Goal: Task Accomplishment & Management: Manage account settings

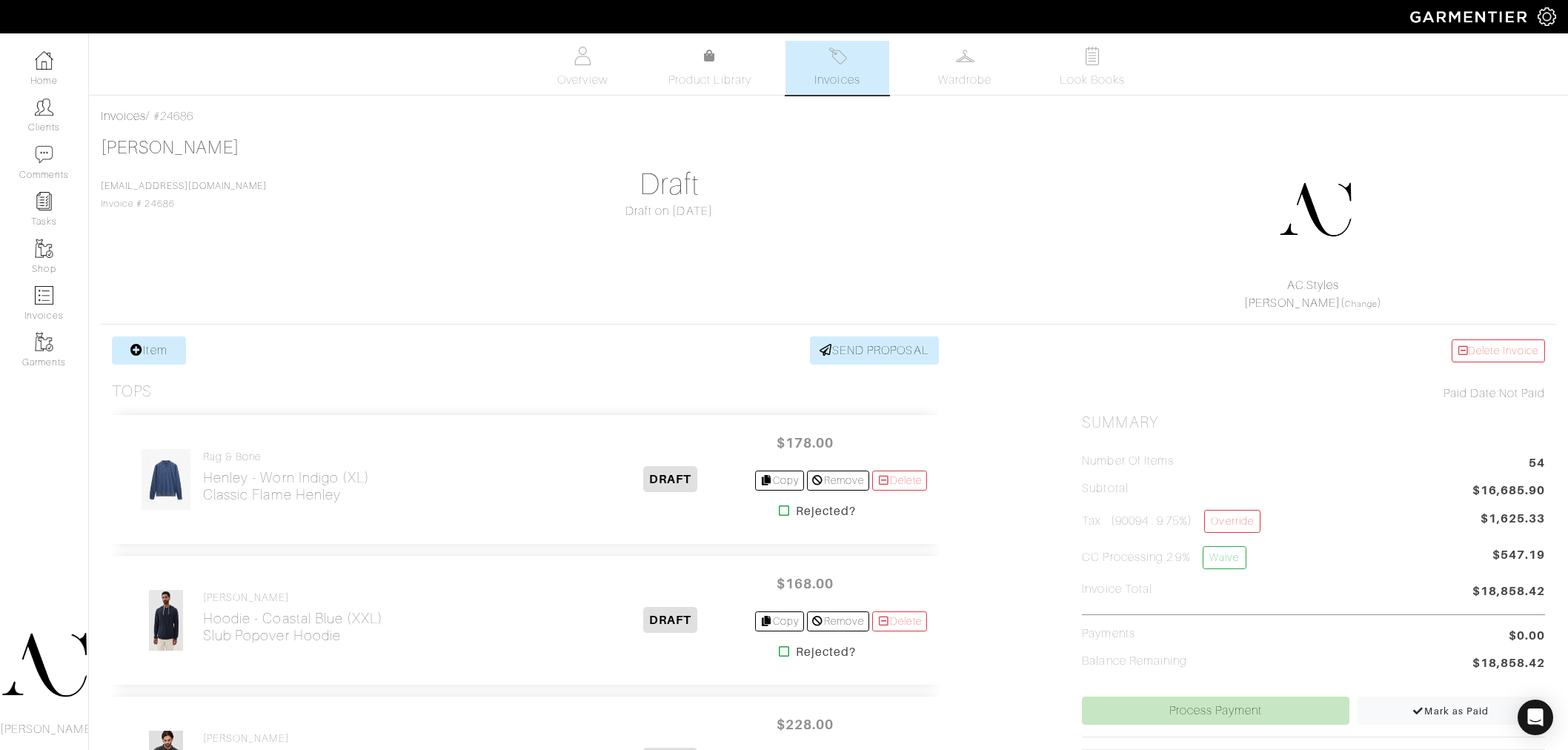
scroll to position [165, 0]
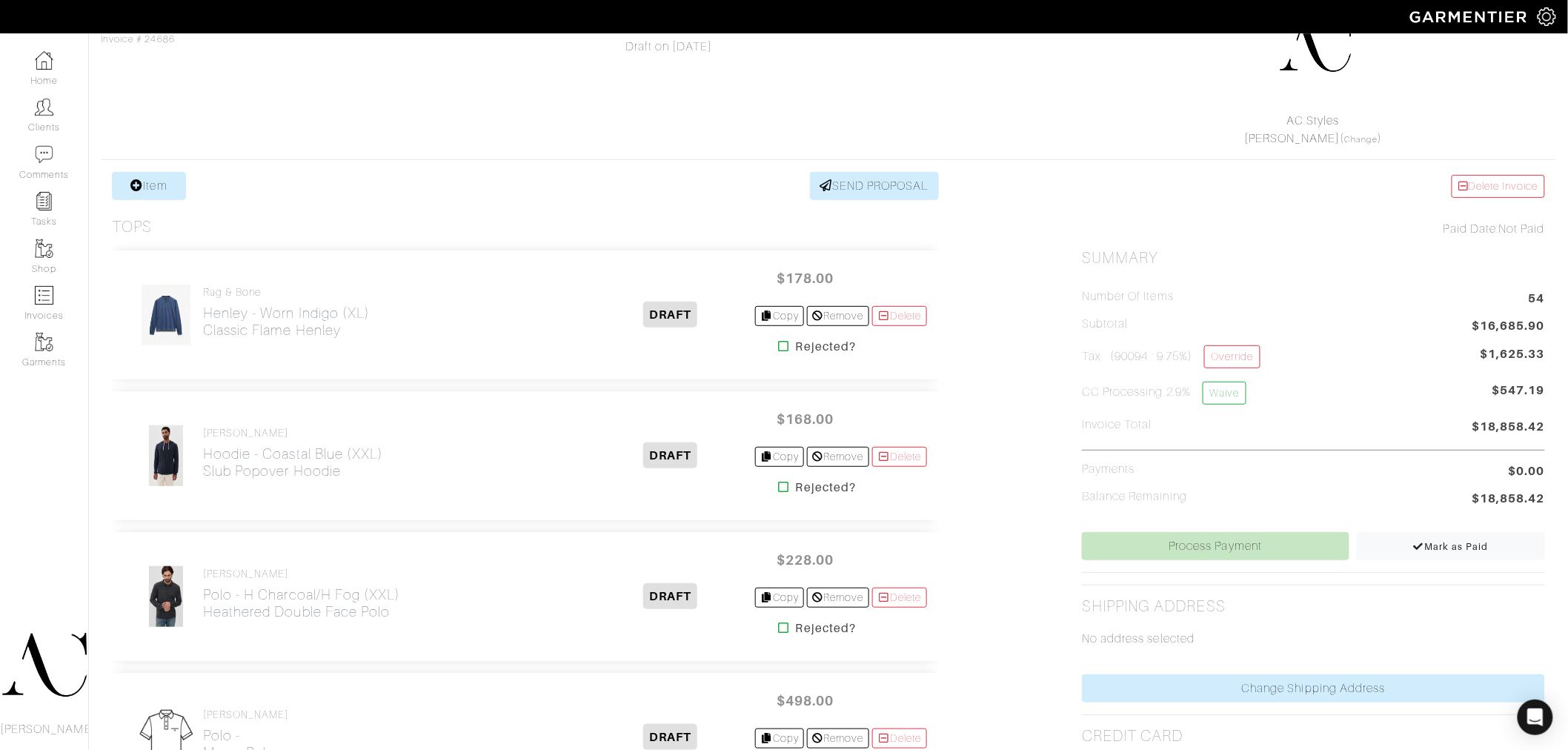
drag, startPoint x: 0, startPoint y: 0, endPoint x: 618, endPoint y: 169, distance: 640.7
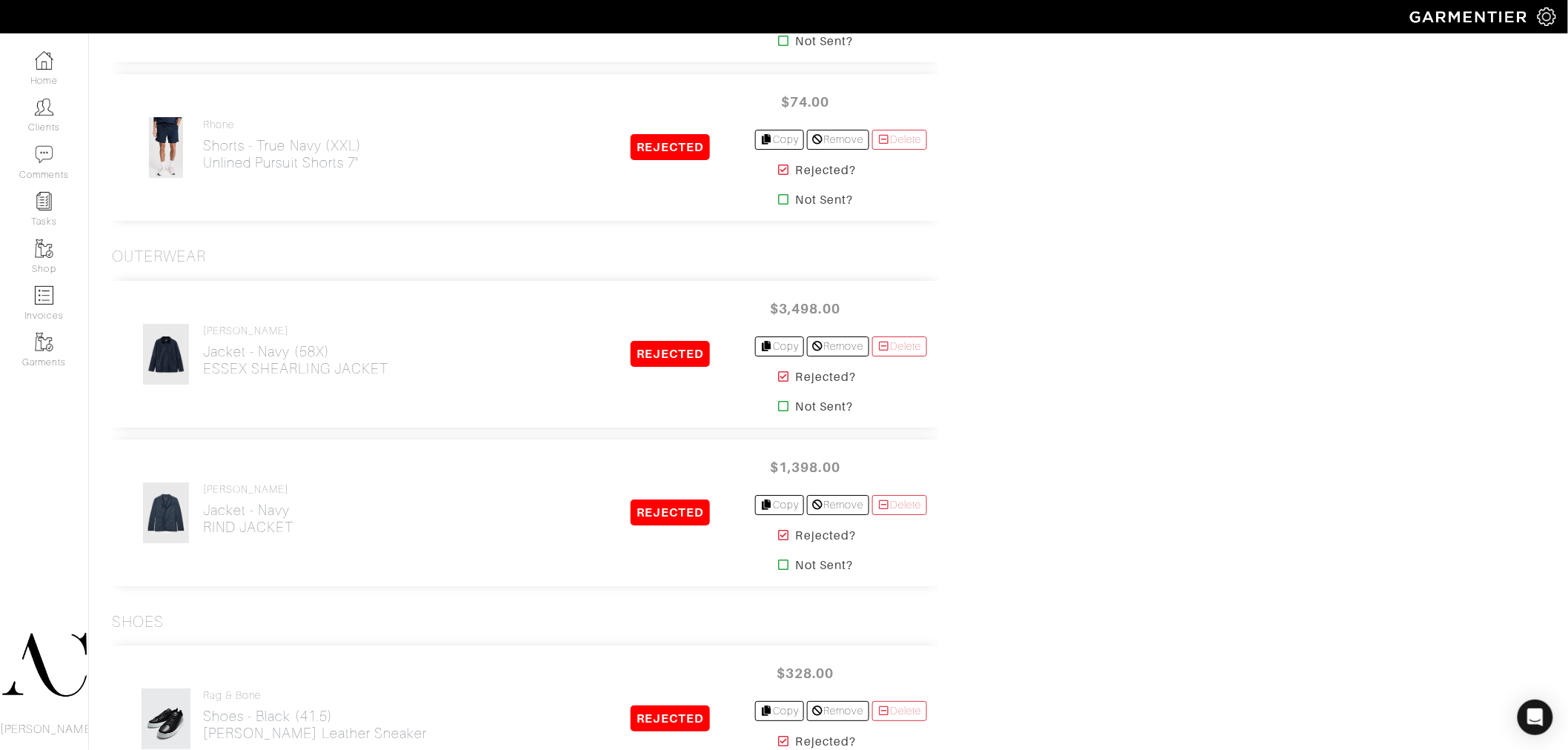
scroll to position [2514, 0]
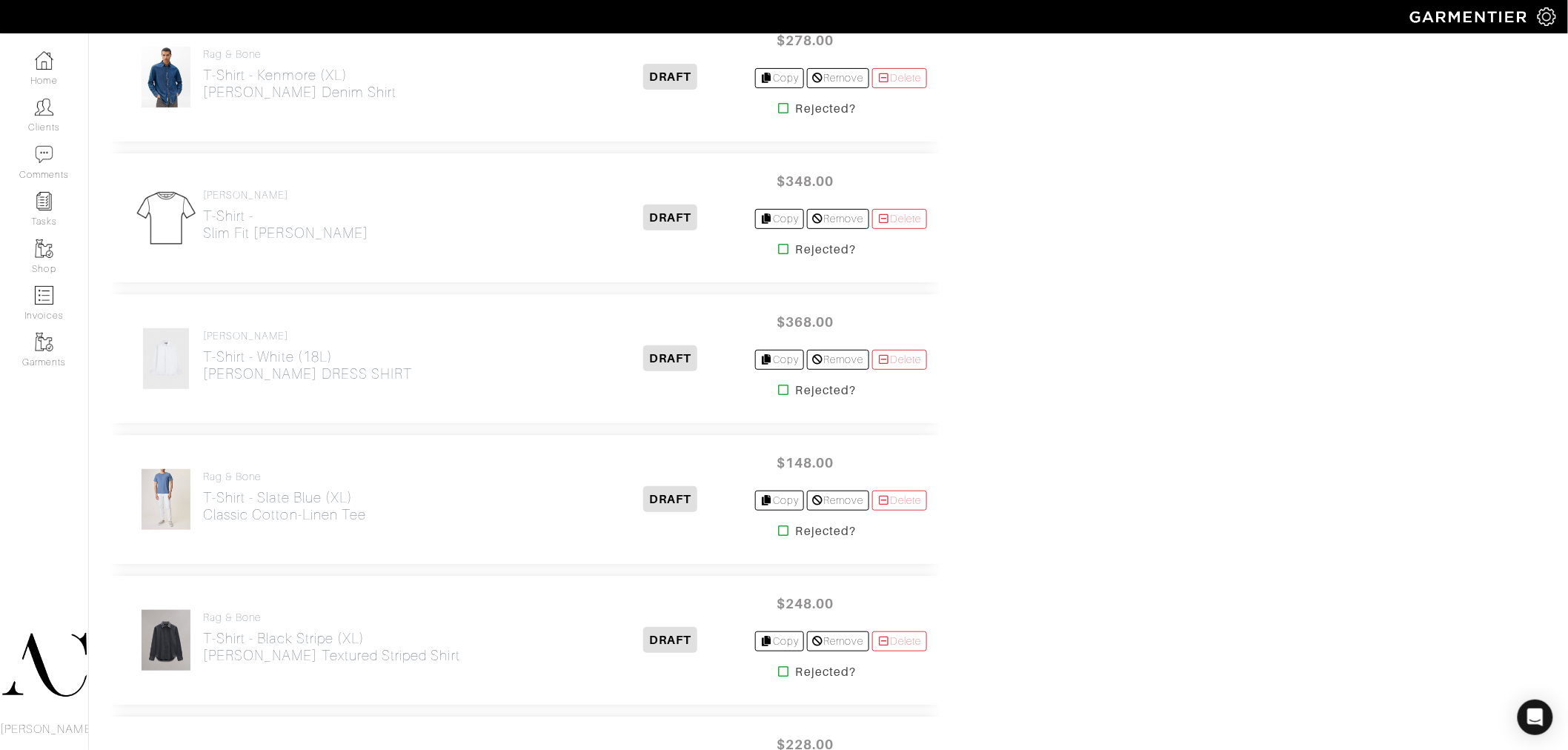
click at [778, 393] on icon at bounding box center [784, 390] width 11 height 12
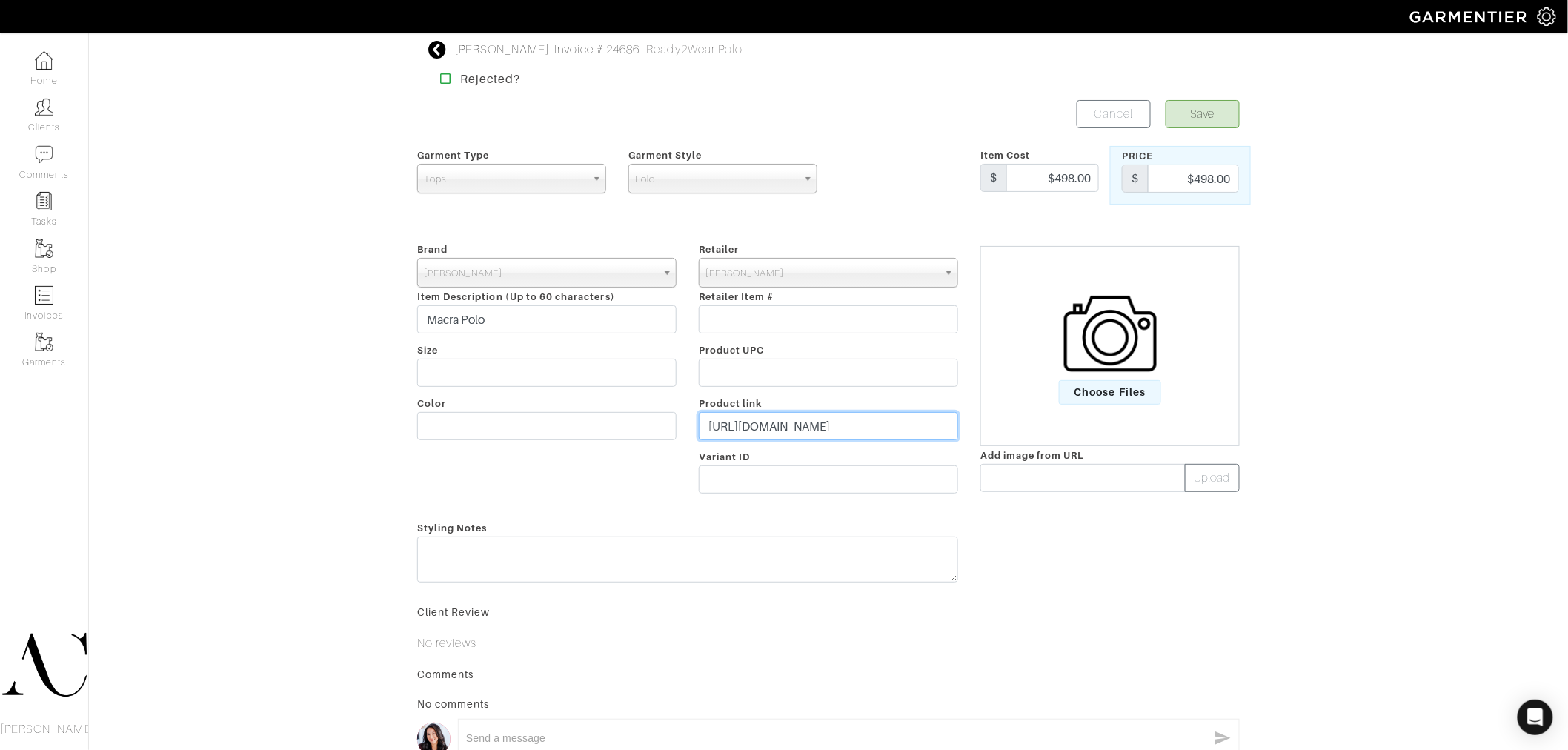
click at [763, 424] on input "https://www.johnvarvatos.com/search?q=Macra+Polo" at bounding box center [827, 426] width 259 height 29
click at [509, 316] on input "Macra Polo" at bounding box center [546, 319] width 259 height 29
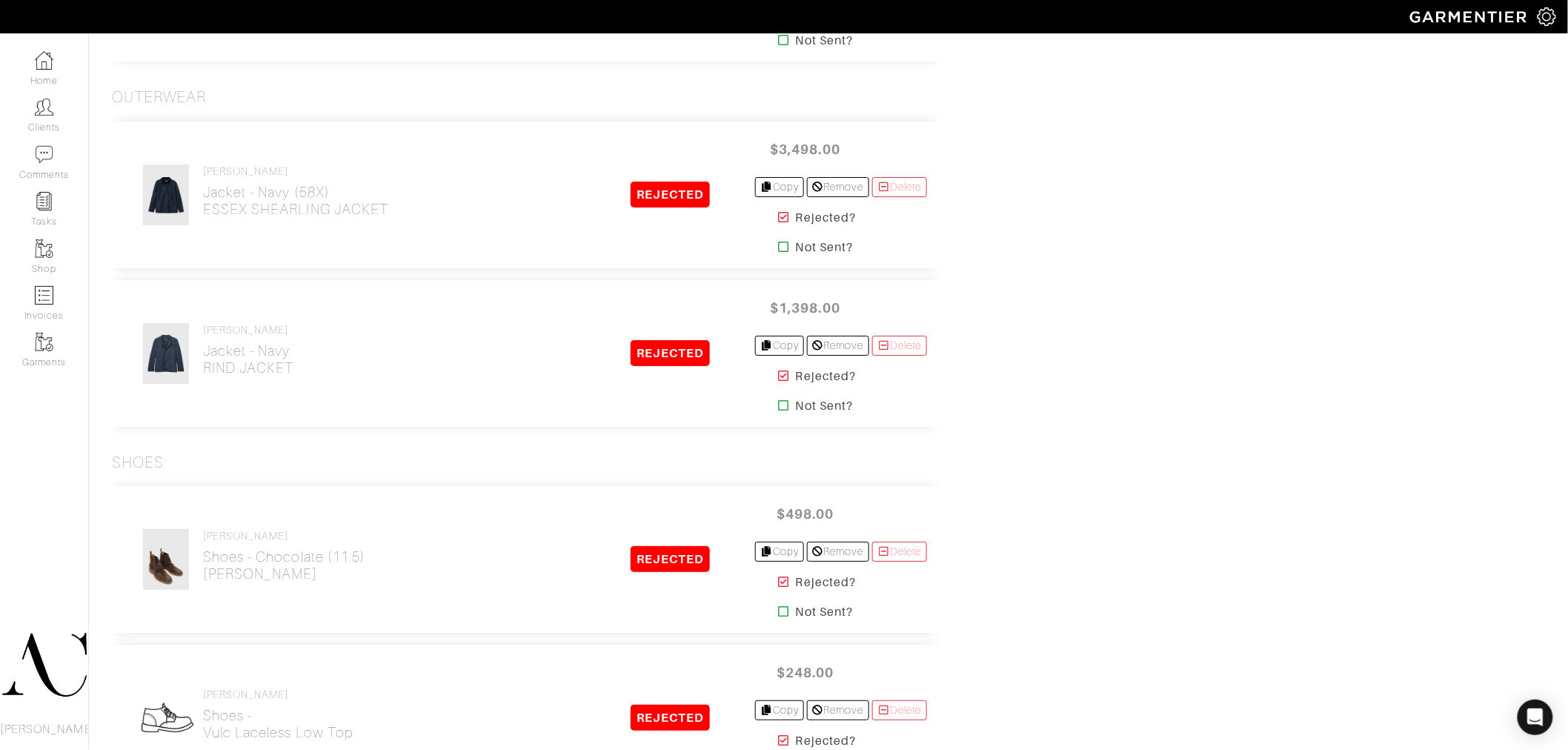
scroll to position [6459, 0]
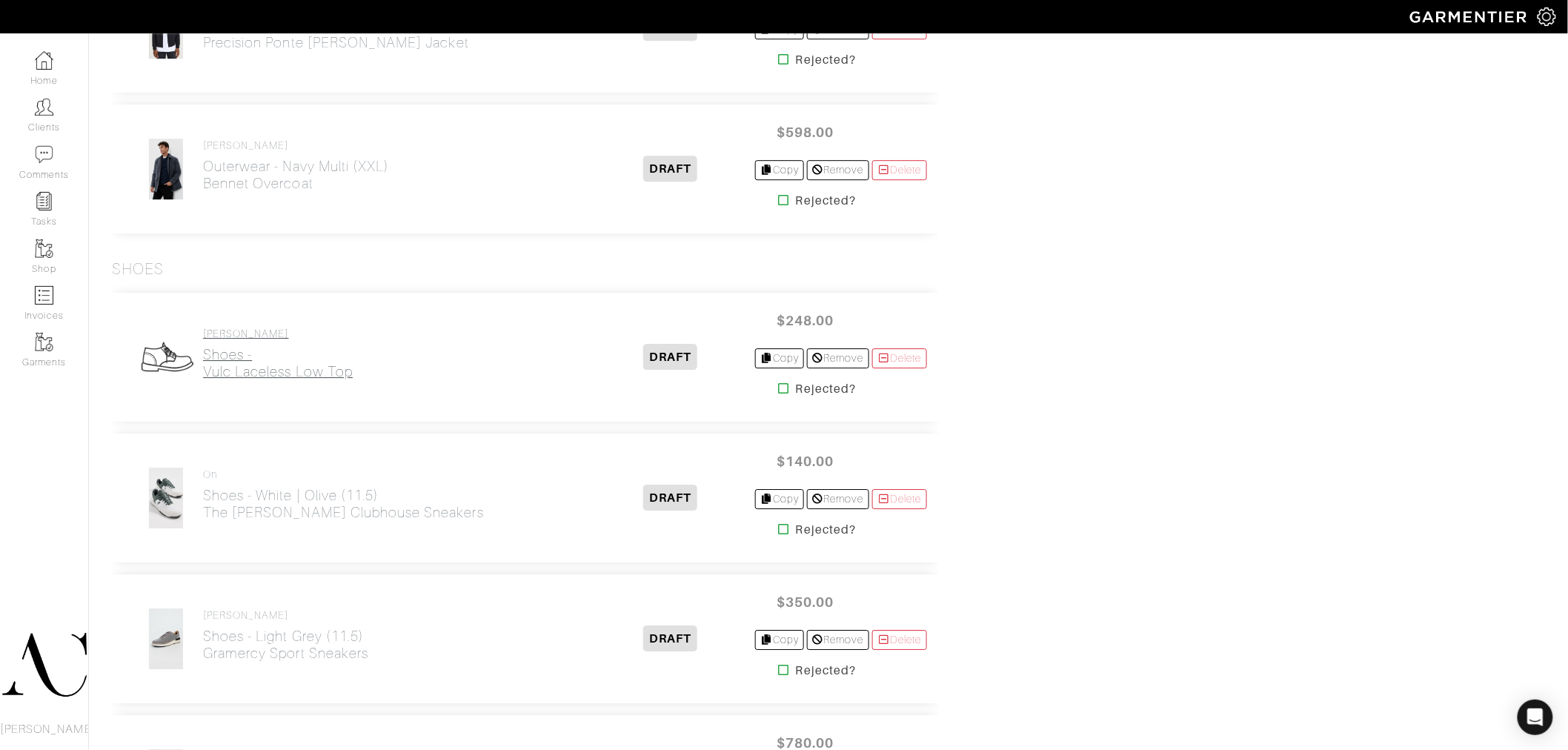
click at [287, 365] on h2 "Shoes - Vulc Laceless Low Top" at bounding box center [277, 363] width 149 height 34
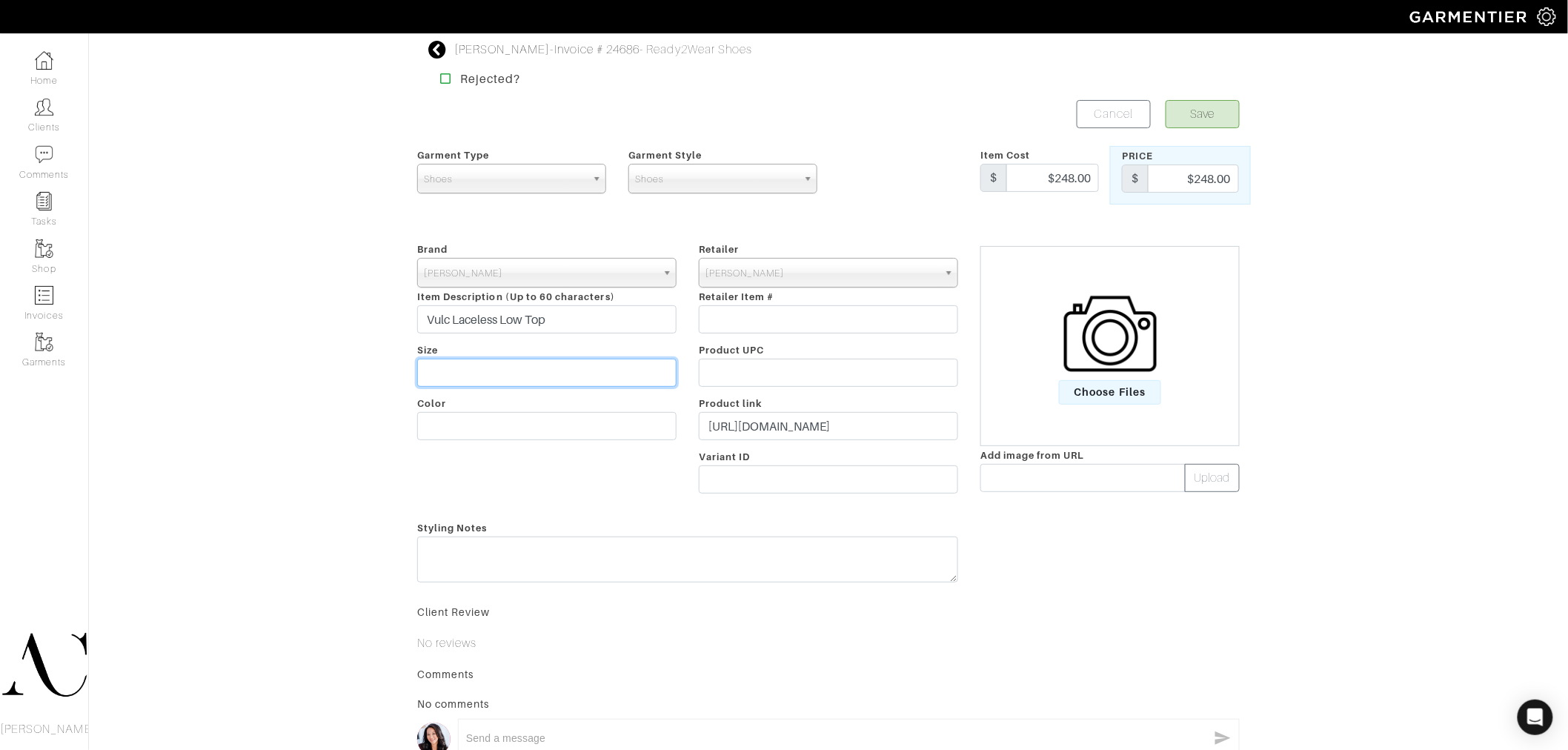
click at [469, 383] on input "text" at bounding box center [546, 372] width 259 height 29
type input "11"
click at [463, 415] on input "text" at bounding box center [546, 426] width 259 height 29
type input "White"
click at [838, 426] on input "https://www.johnvarvatos.com/search?q=VULC+LACELESS+" at bounding box center [827, 426] width 259 height 29
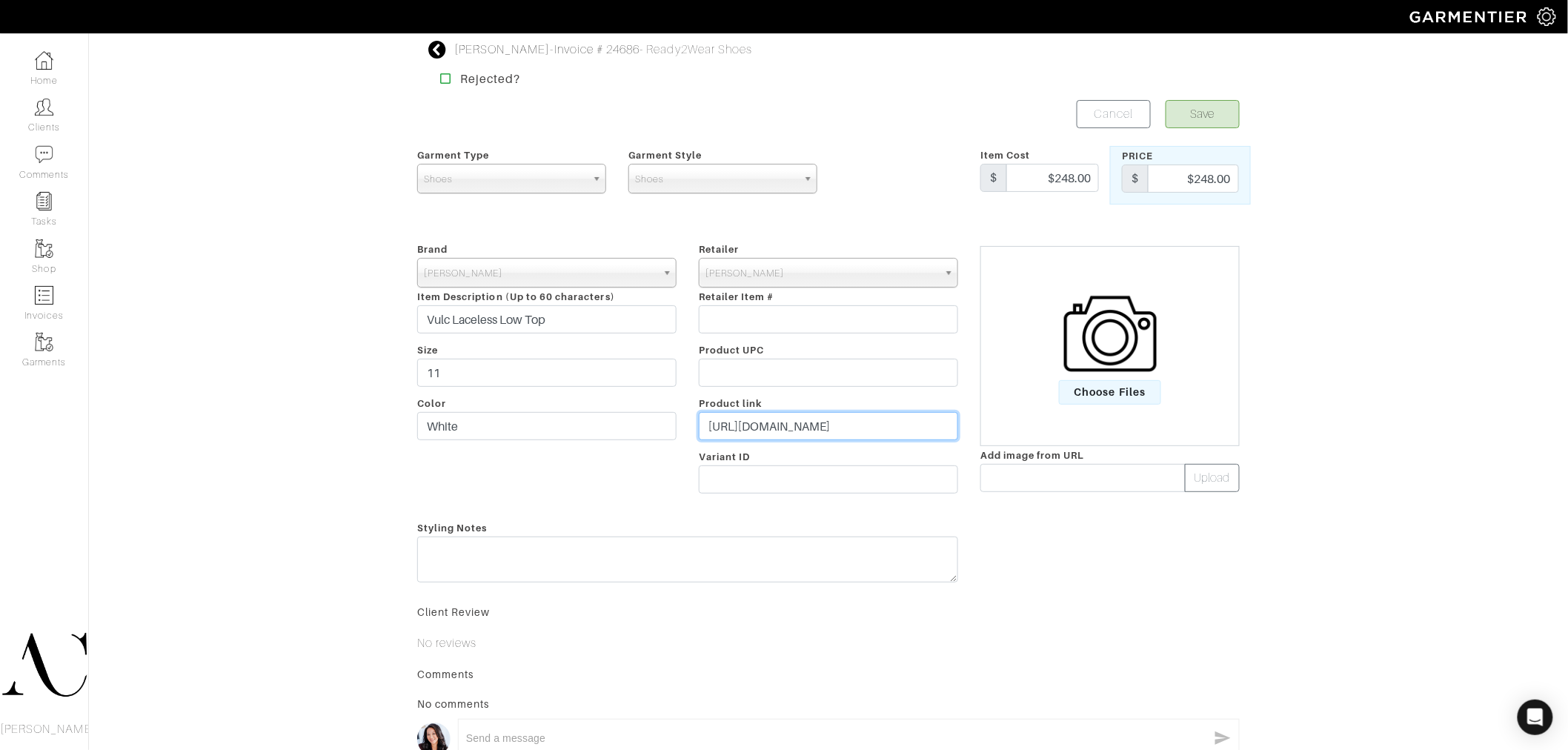
click at [838, 426] on input "https://www.johnvarvatos.com/search?q=VULC+LACELESS+" at bounding box center [827, 426] width 259 height 29
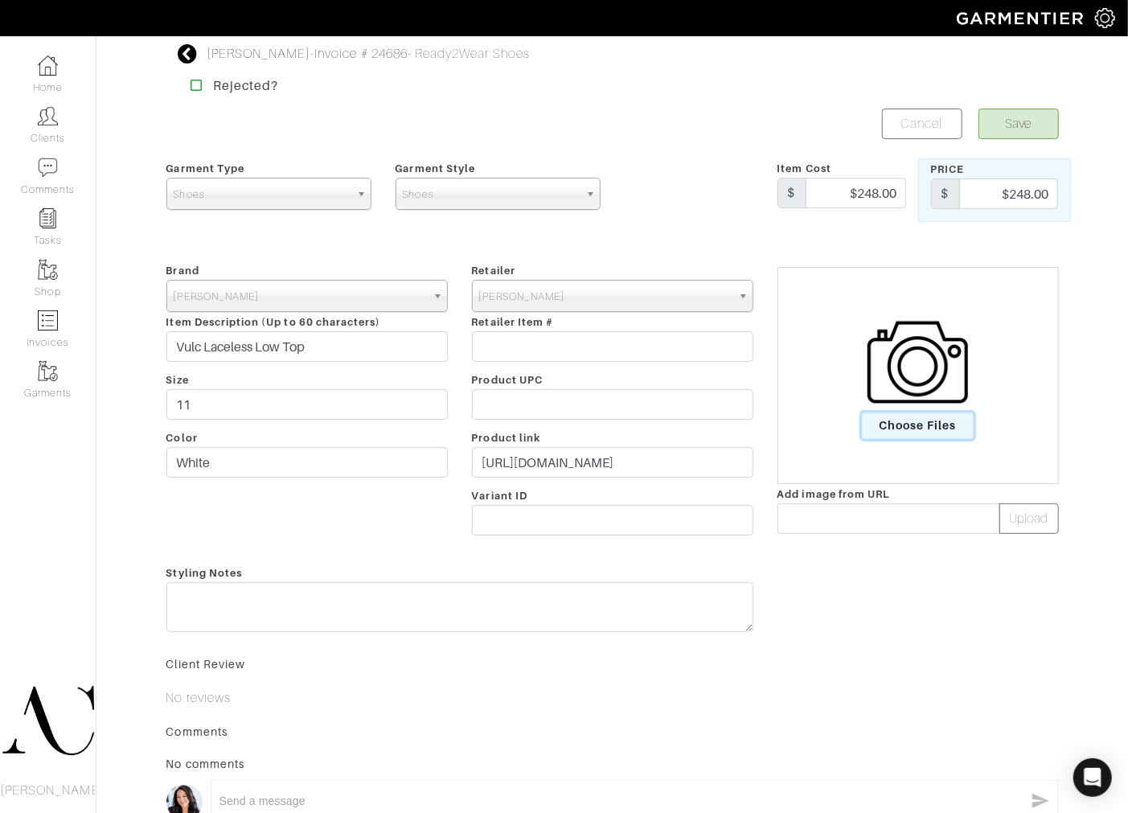
click at [928, 436] on span "Choose Files" at bounding box center [918, 426] width 112 height 27
click at [0, 0] on input "Choose Files" at bounding box center [0, 0] width 0 height 0
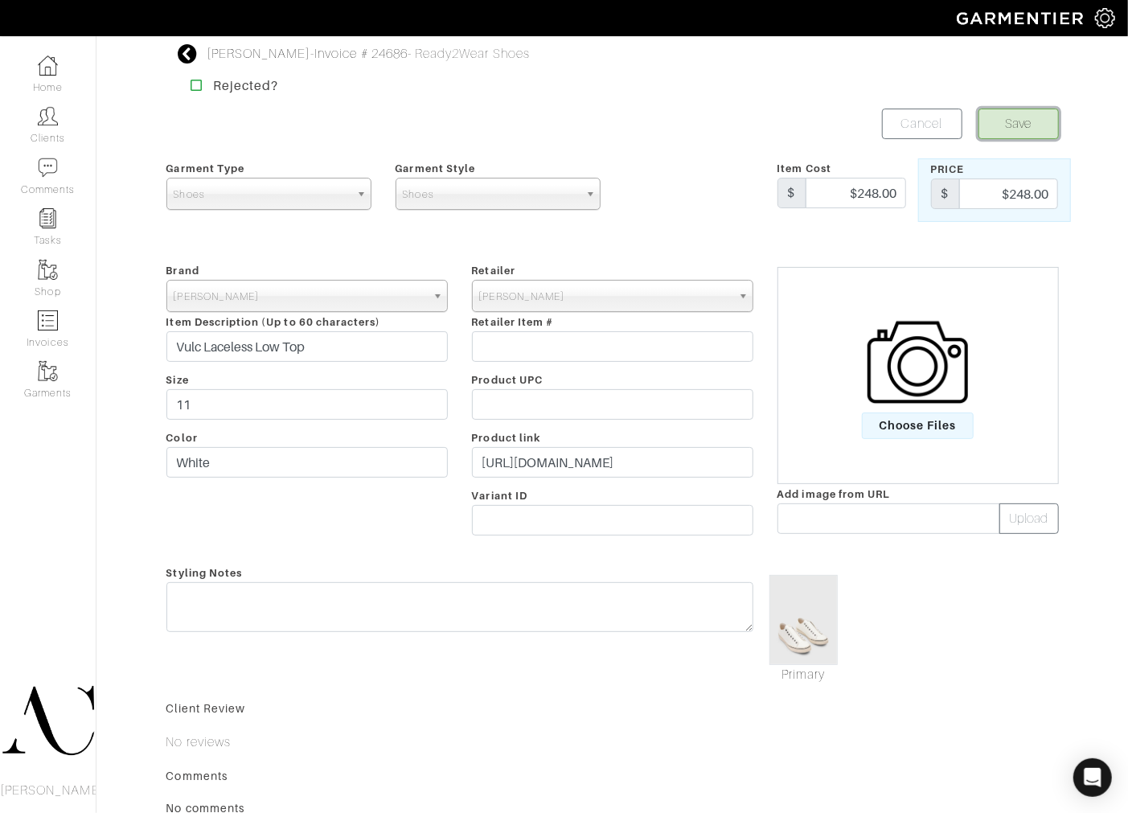
click at [1010, 129] on button "Save" at bounding box center [1019, 124] width 80 height 31
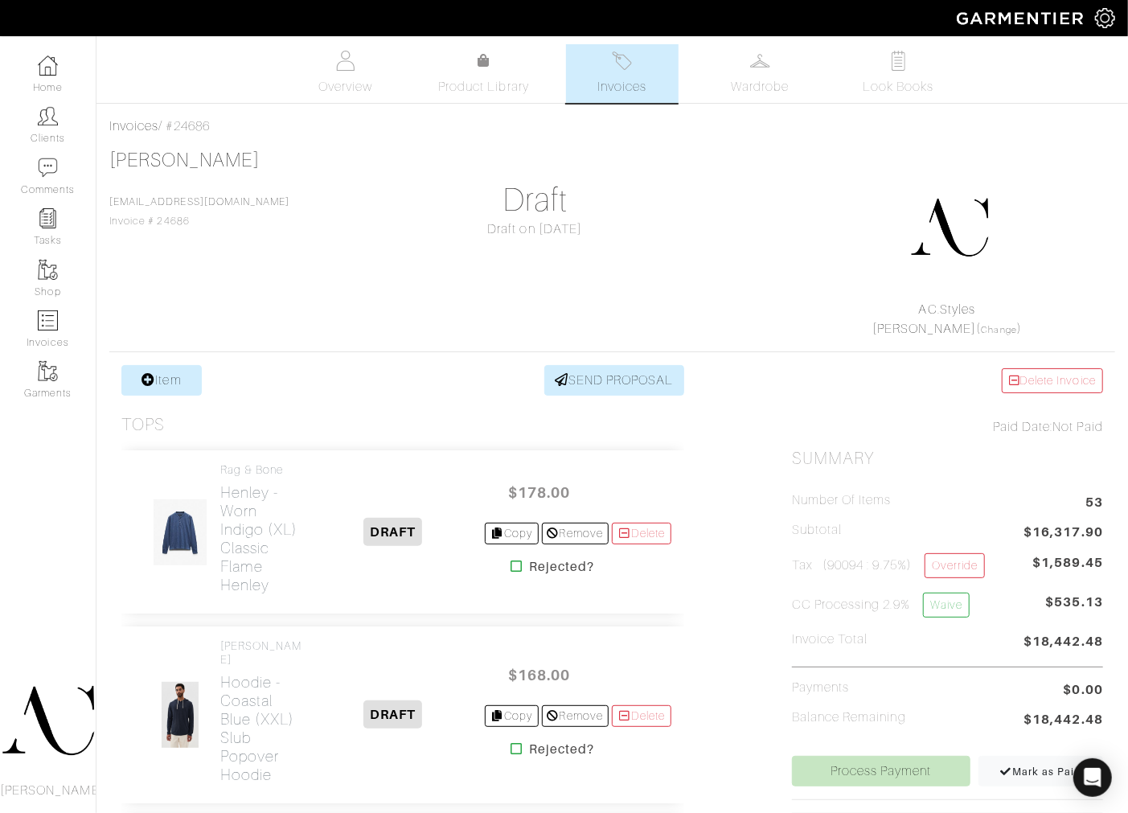
click at [679, 233] on div "Draft on [DATE]" at bounding box center [535, 229] width 311 height 19
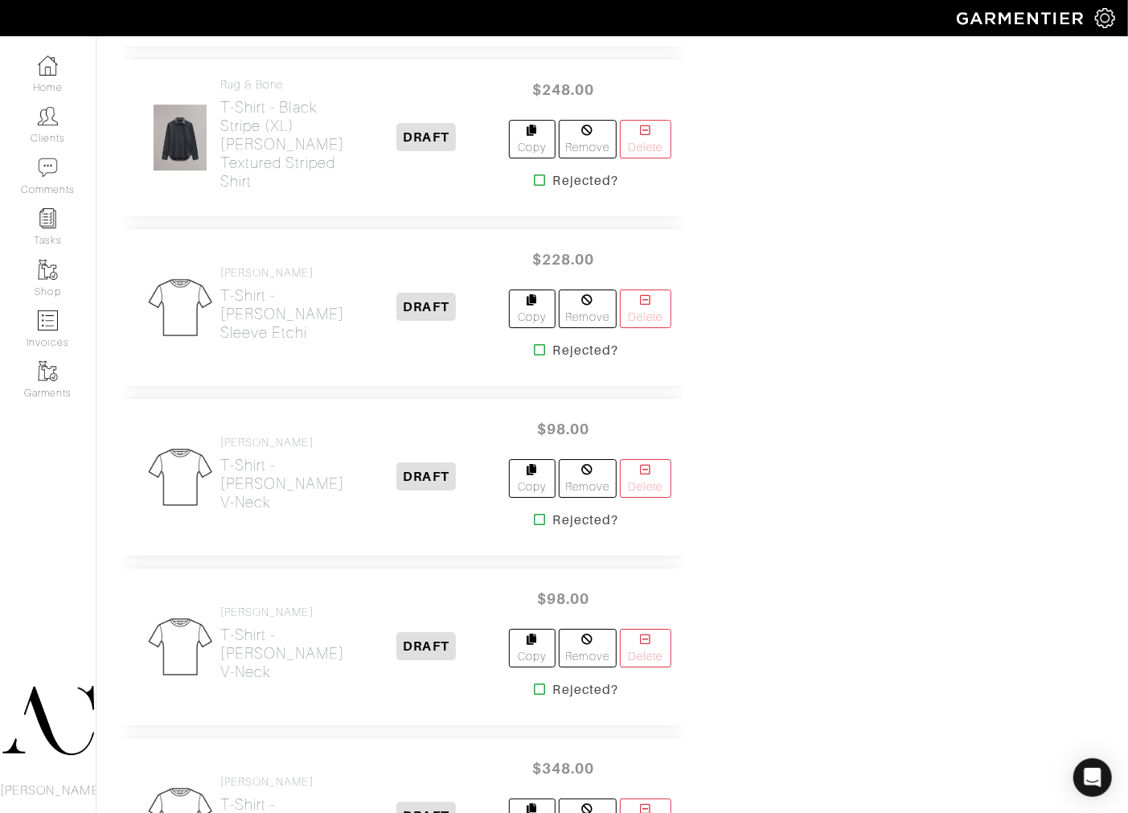
click at [535, 356] on icon at bounding box center [541, 349] width 12 height 13
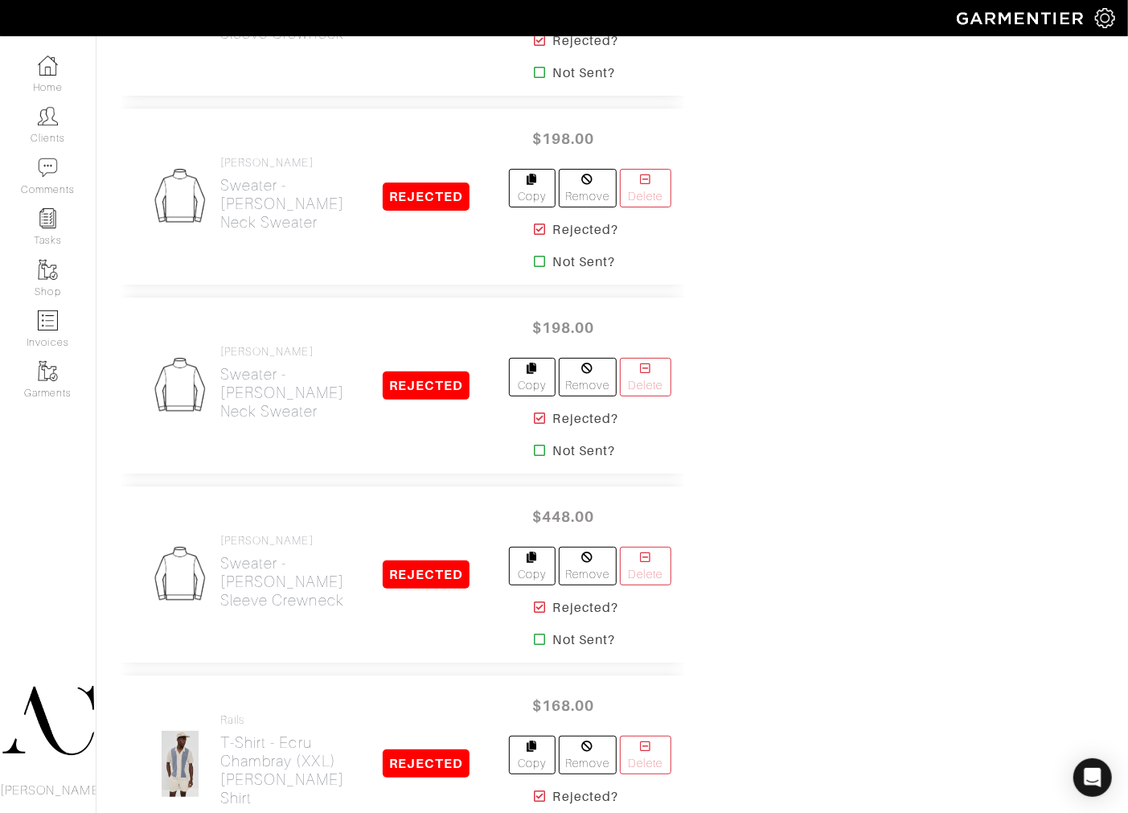
scroll to position [692, 0]
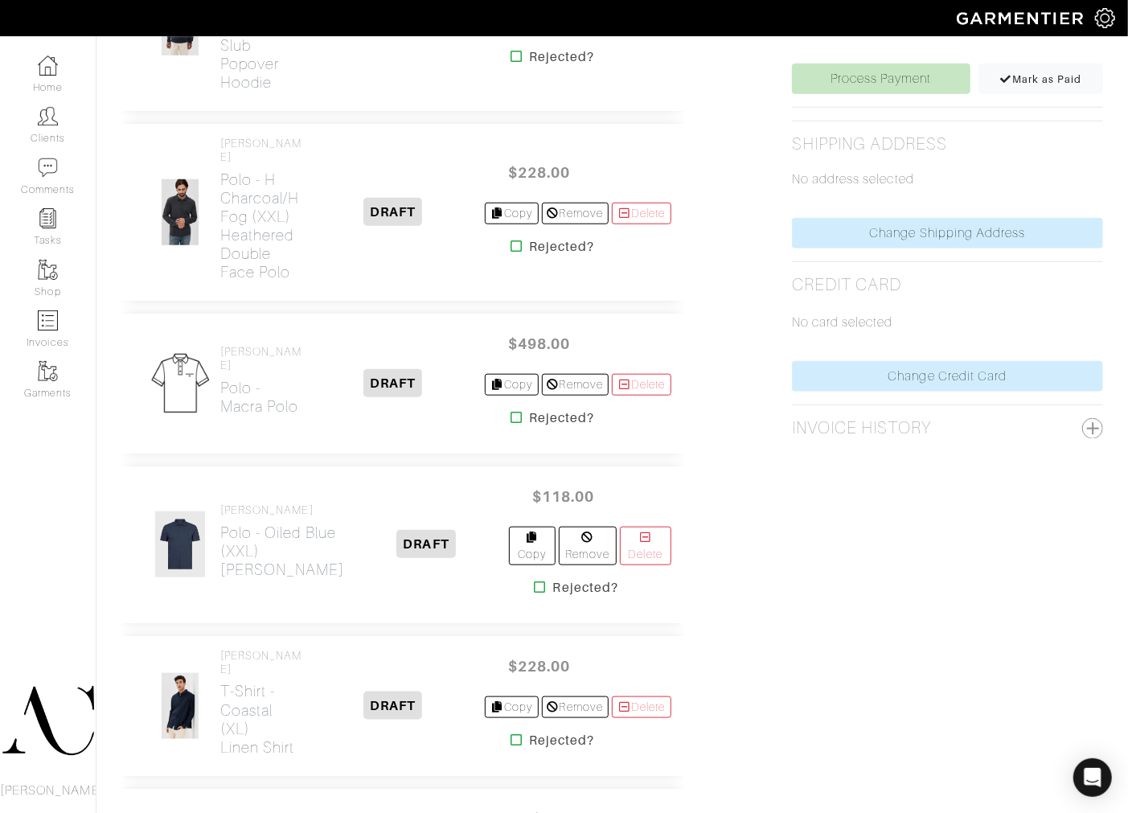
click at [511, 424] on icon at bounding box center [517, 417] width 12 height 13
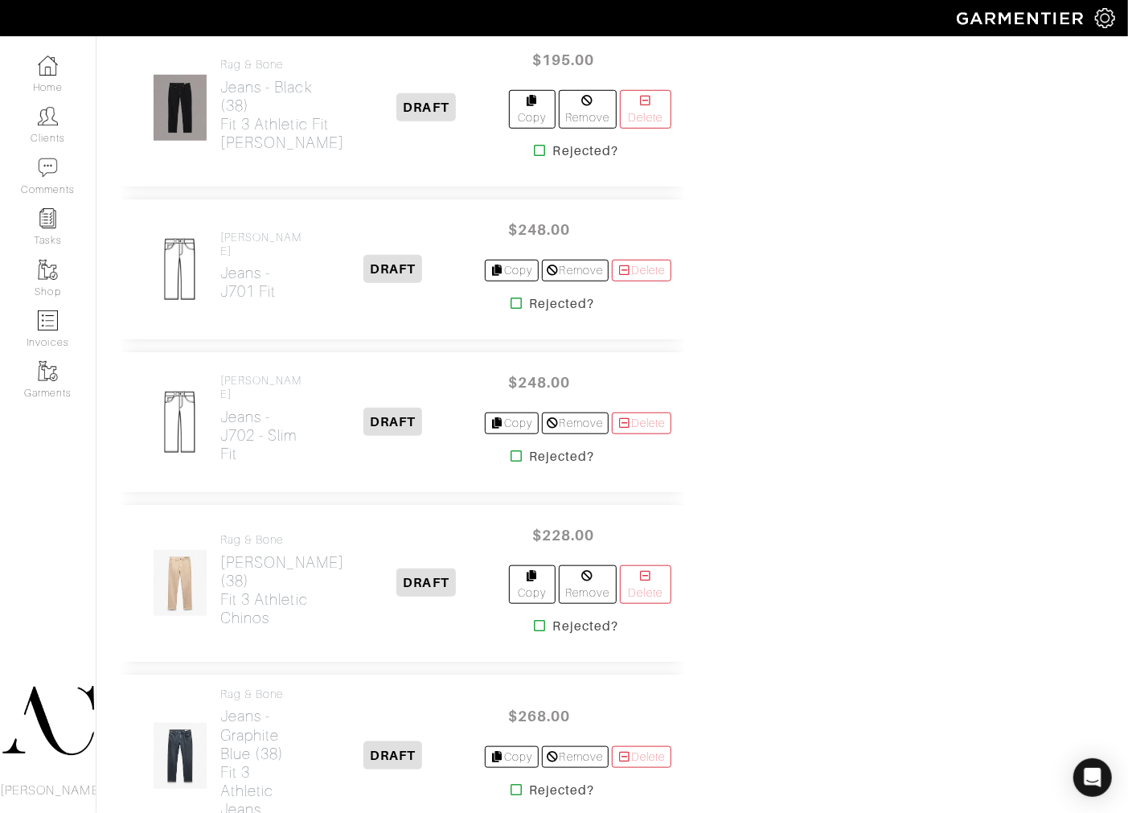
scroll to position [5441, 0]
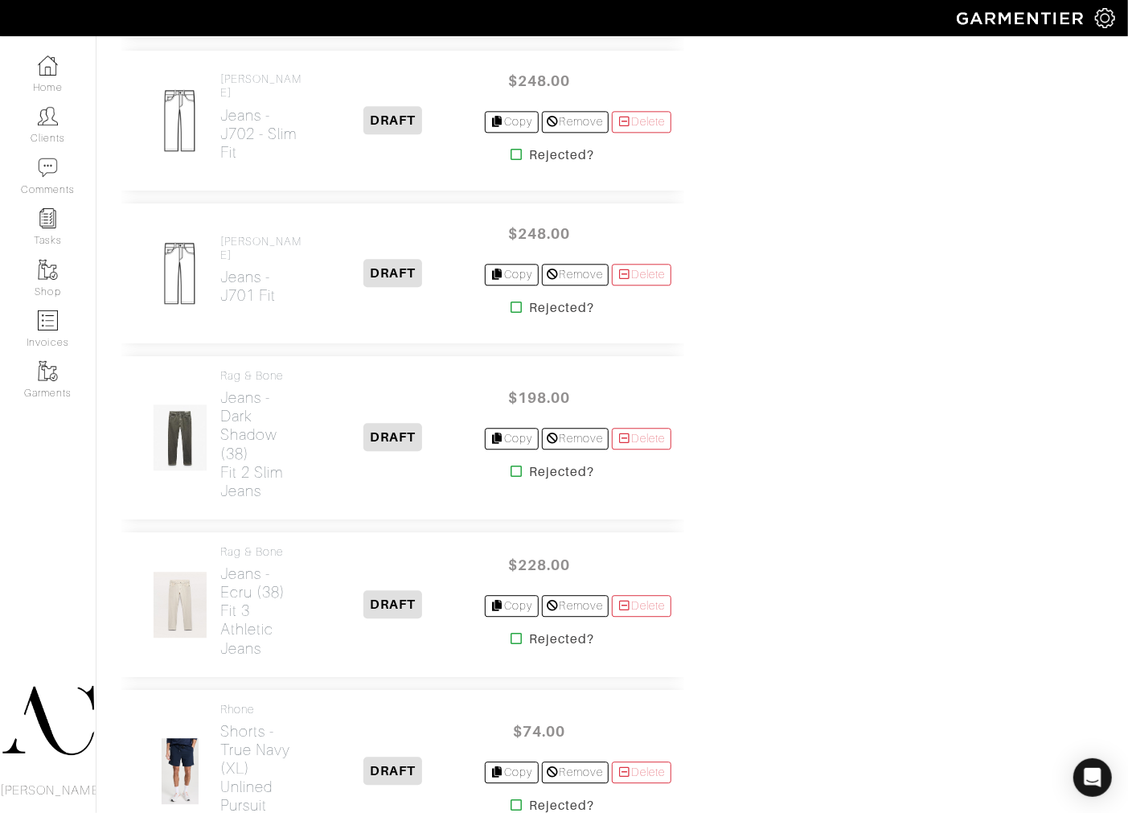
click at [511, 314] on icon at bounding box center [517, 307] width 12 height 13
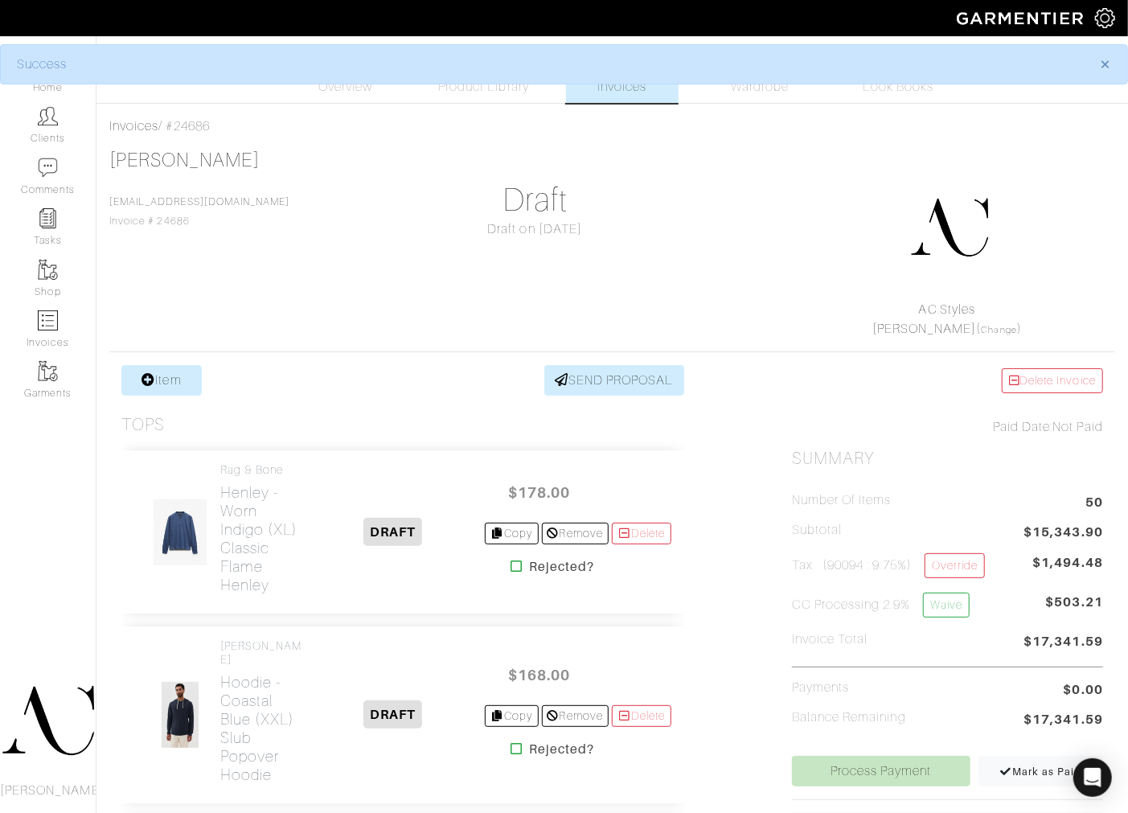
scroll to position [5470, 0]
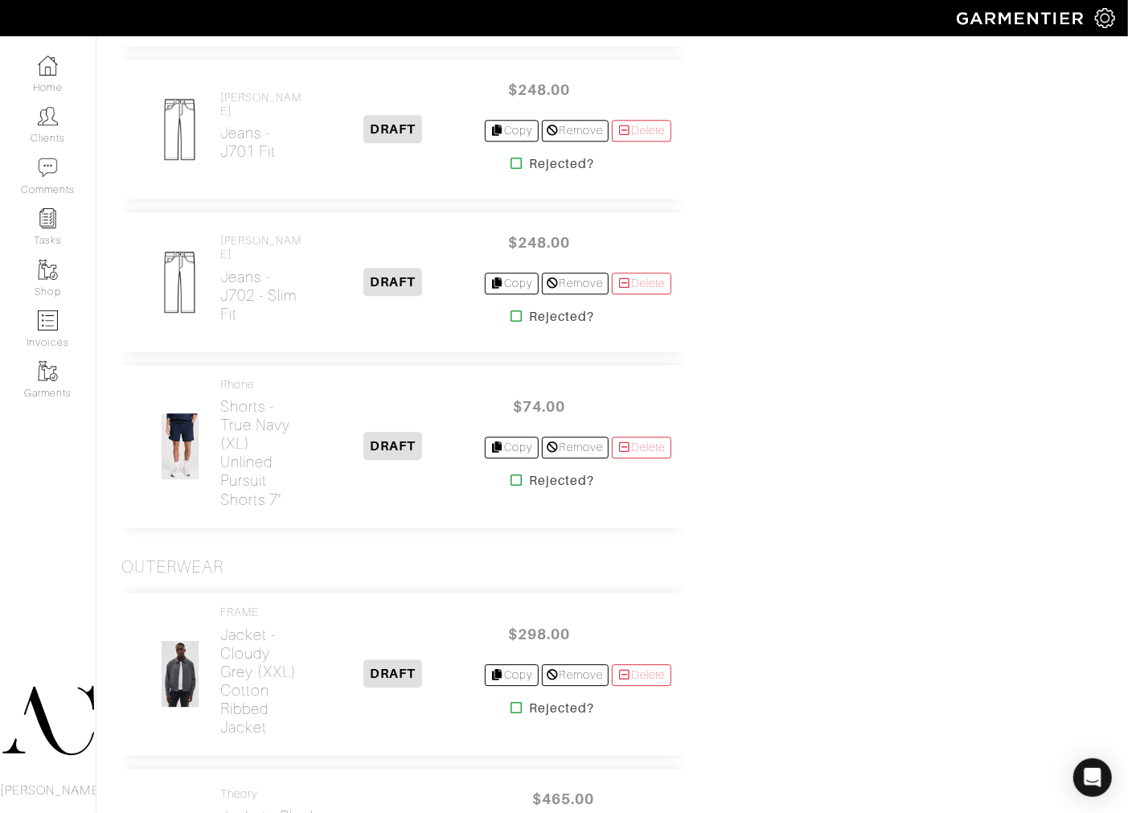
scroll to position [3824, 0]
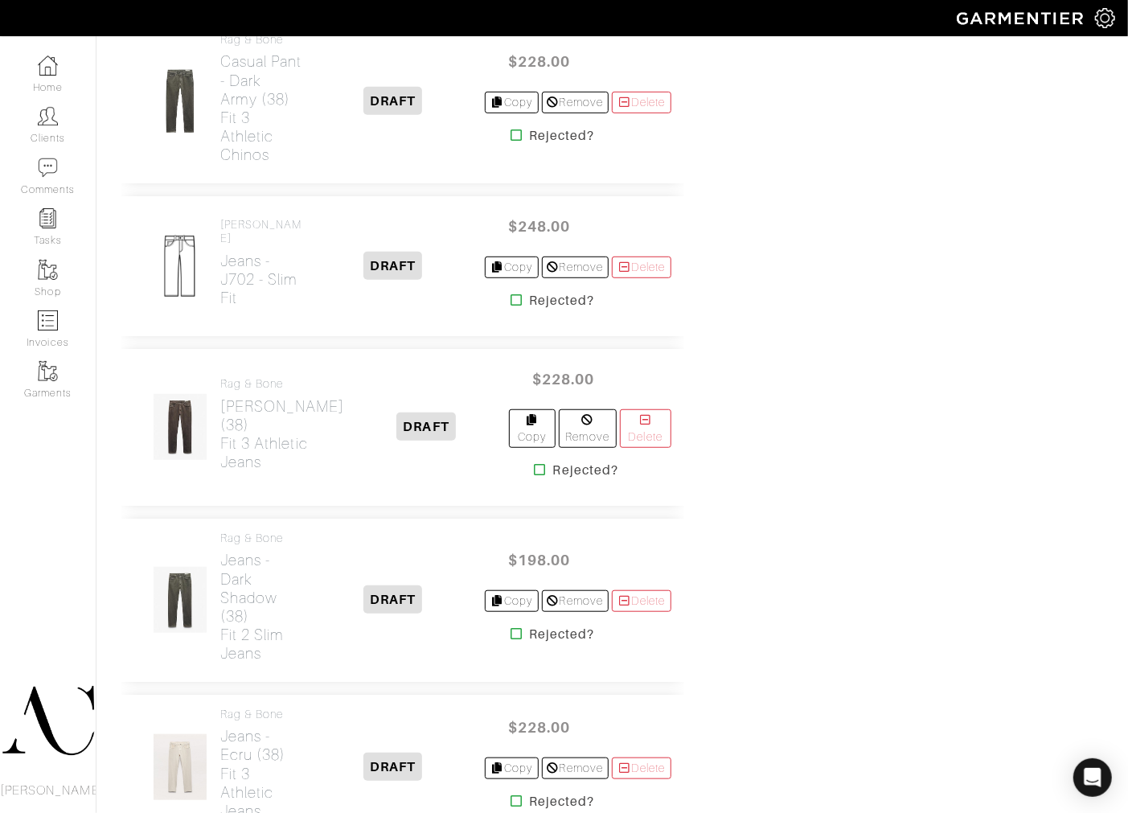
click at [511, 306] on icon at bounding box center [517, 300] width 12 height 13
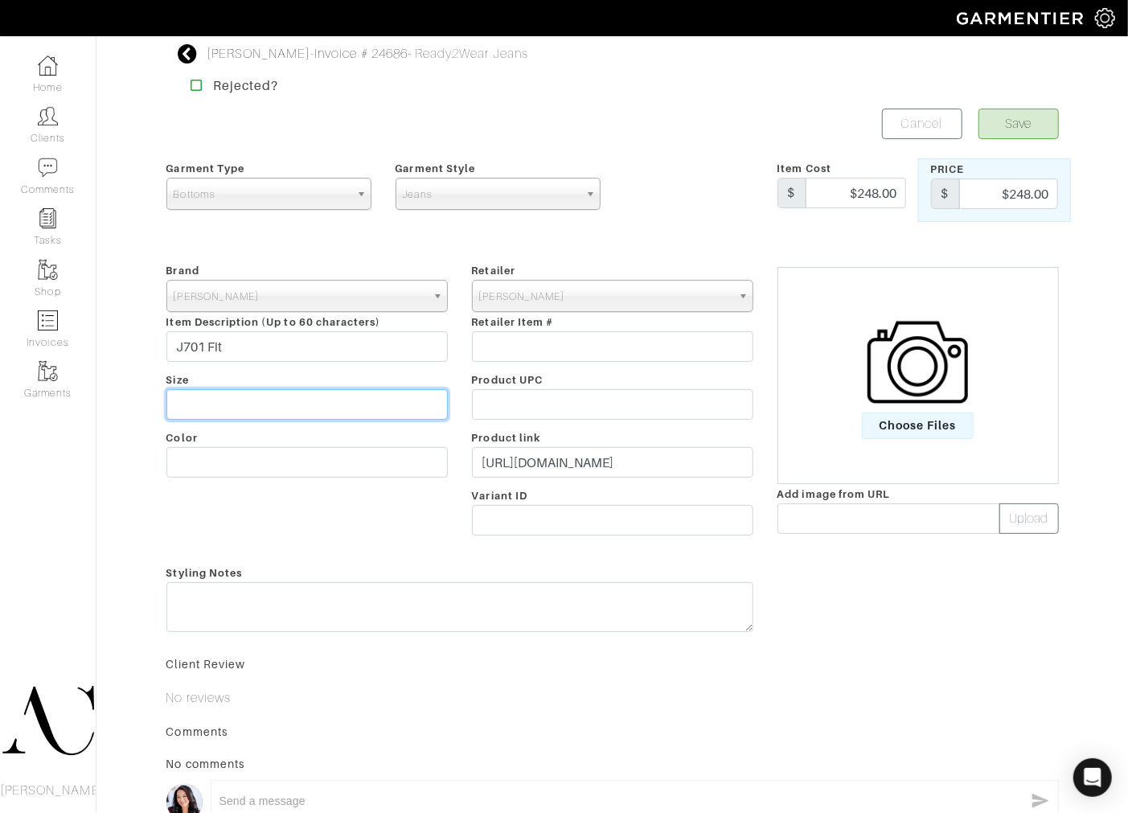
click at [310, 403] on input "text" at bounding box center [306, 404] width 281 height 31
paste input "Shark Grey"
type input "Shark Grey"
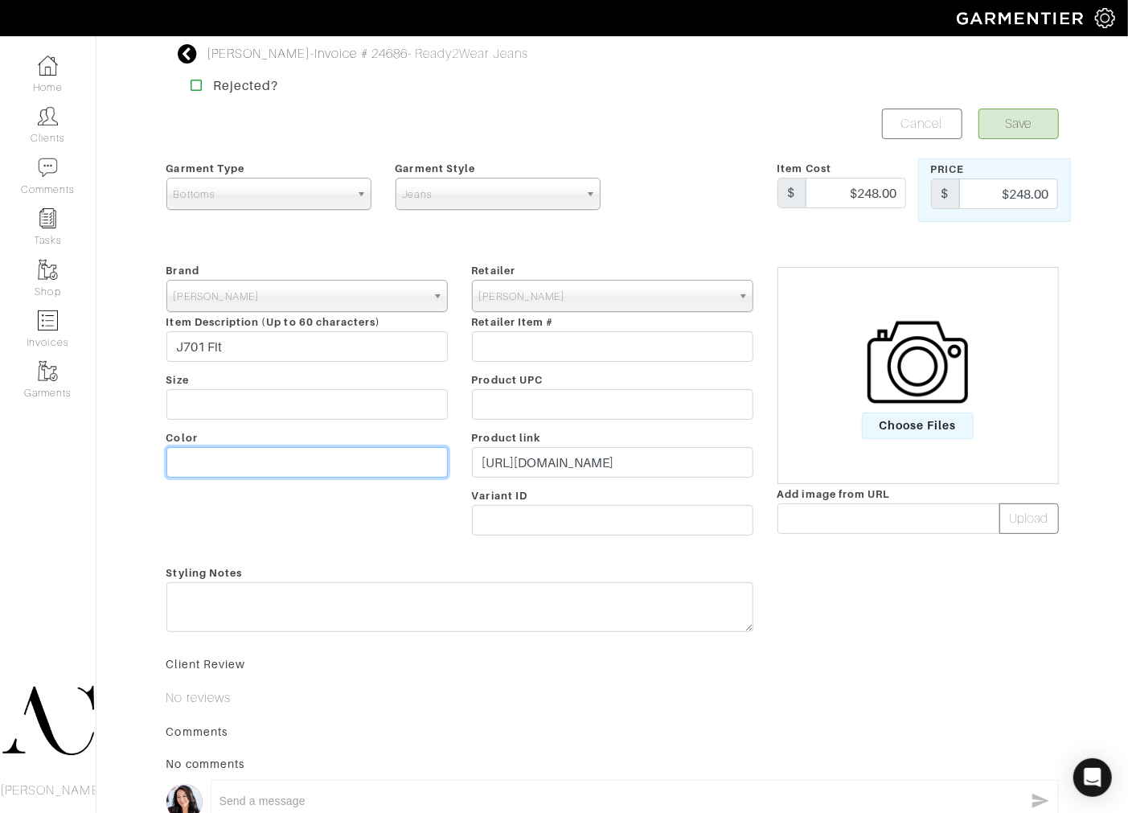
click at [271, 450] on input "text" at bounding box center [306, 462] width 281 height 31
paste input "Shark Grey"
type input "Shark Grey"
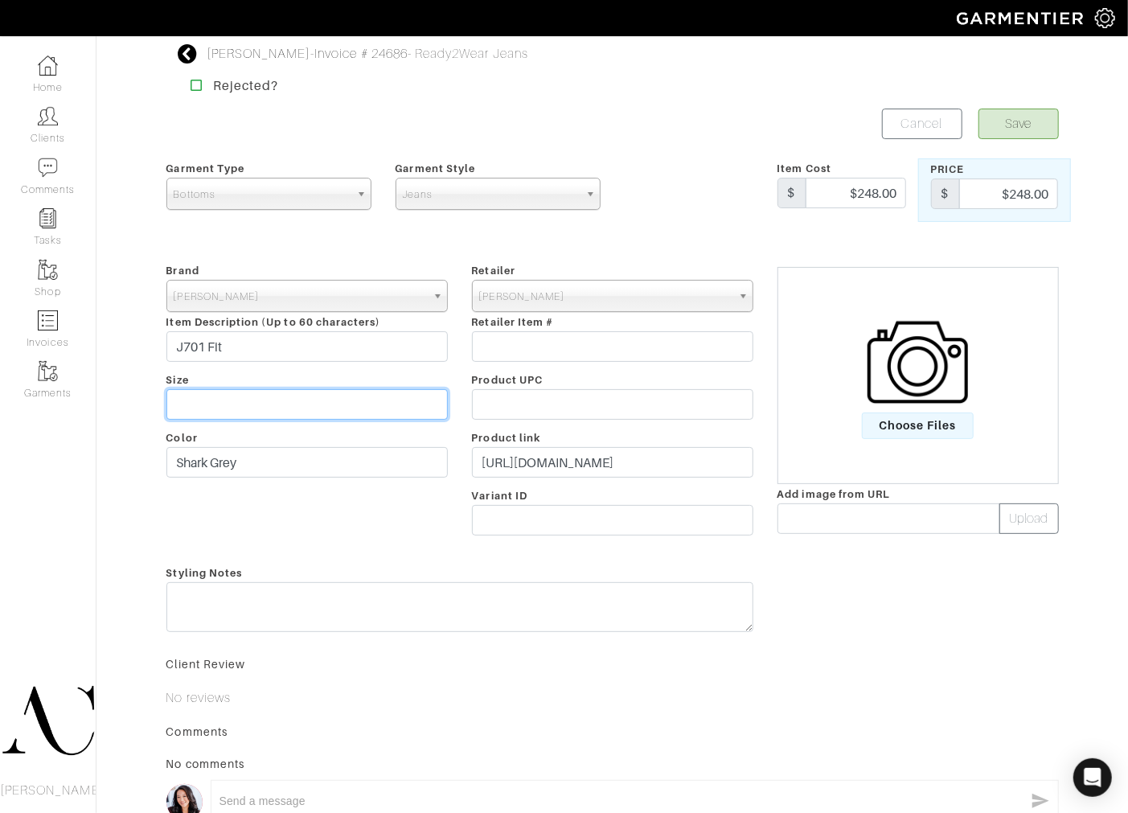
click at [283, 405] on input "text" at bounding box center [306, 404] width 281 height 31
type input "38"
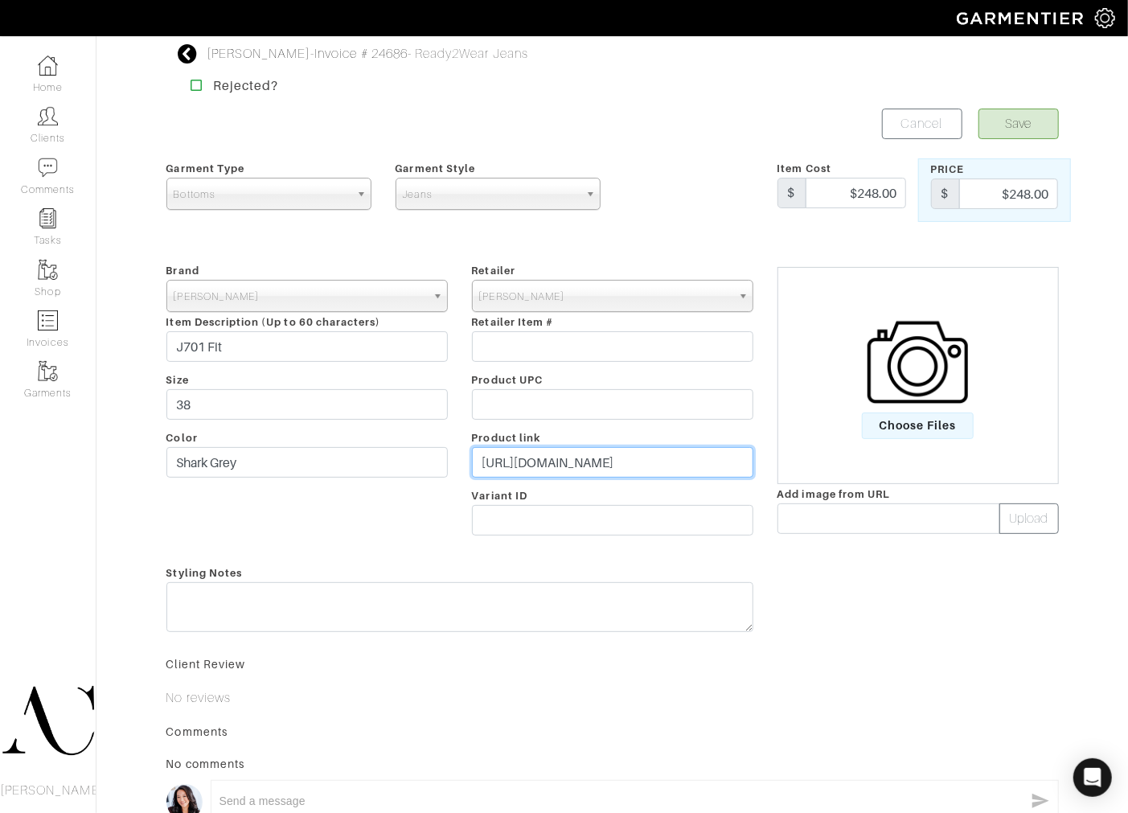
click at [654, 461] on input "https://www.johnvarvatos.com/search?q=J701+Fit" at bounding box center [612, 462] width 281 height 31
click at [653, 460] on input "https://www.johnvarvatos.com/search?q=J701+Fit" at bounding box center [612, 462] width 281 height 31
click at [912, 427] on span "Choose Files" at bounding box center [918, 426] width 112 height 27
click at [0, 0] on input "Choose Files" at bounding box center [0, 0] width 0 height 0
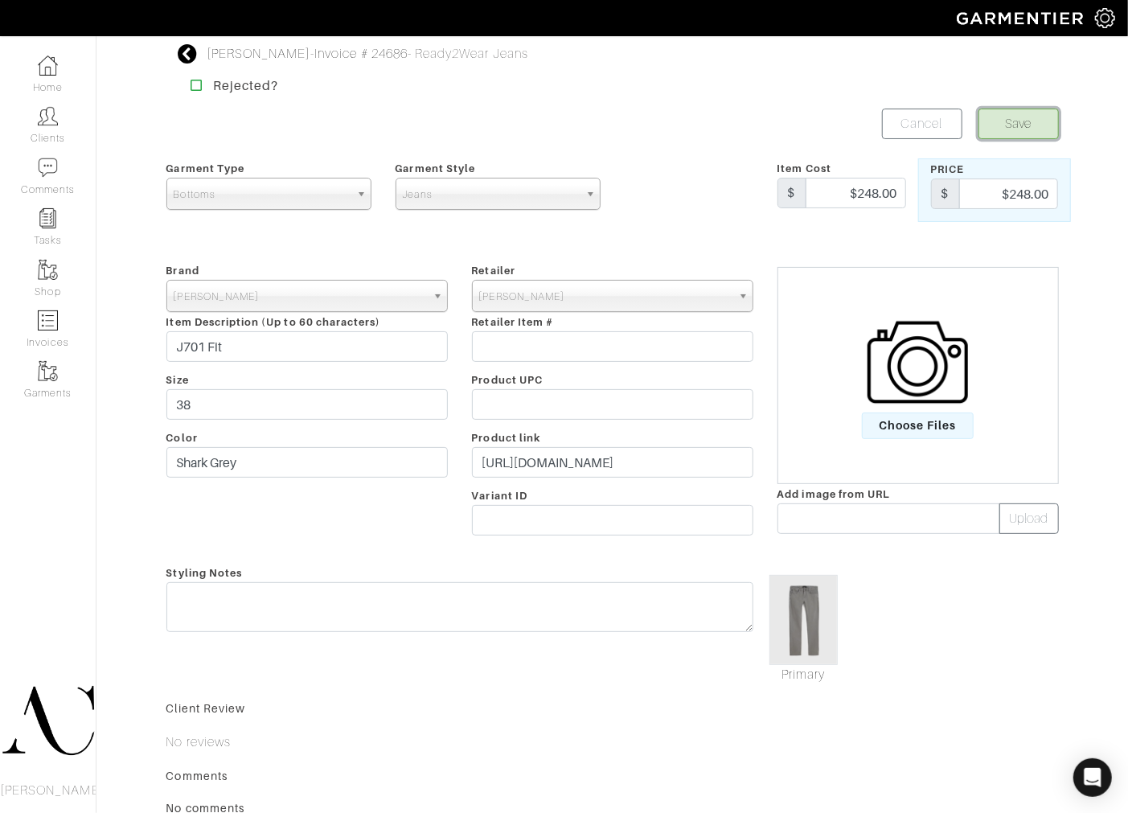
click at [1008, 131] on button "Save" at bounding box center [1019, 124] width 80 height 31
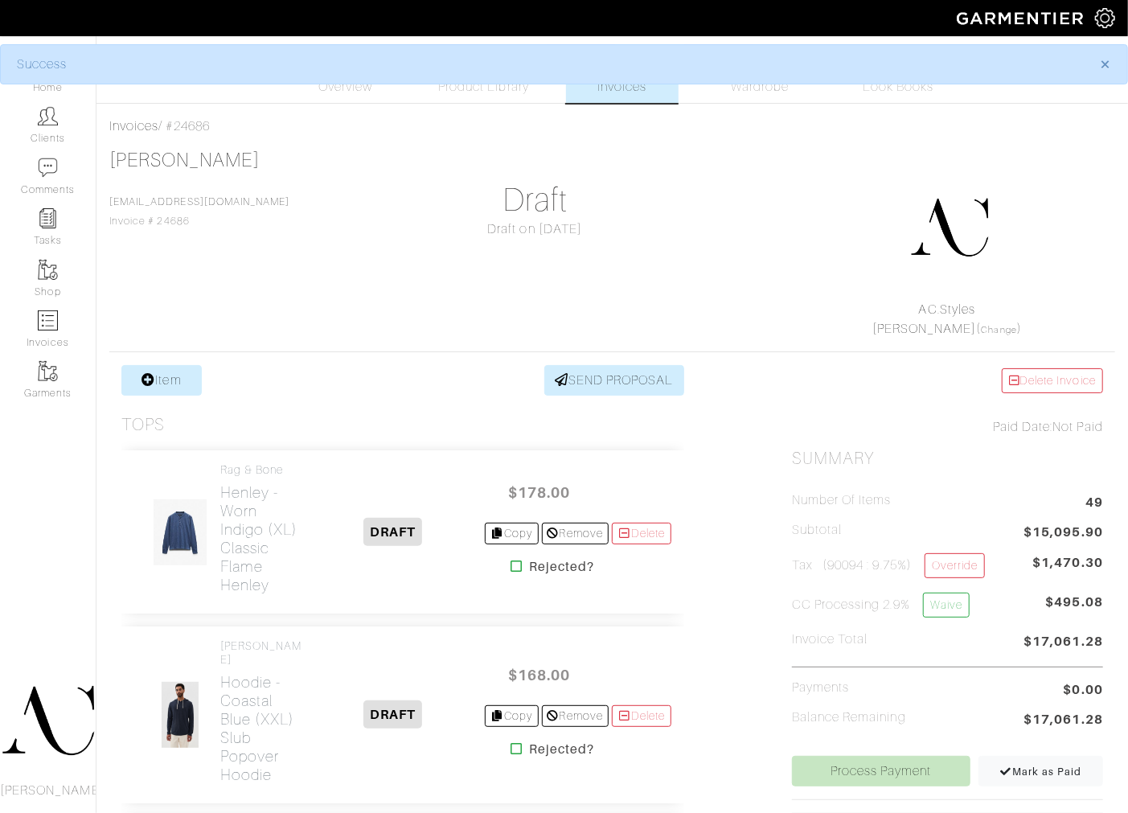
scroll to position [5460, 0]
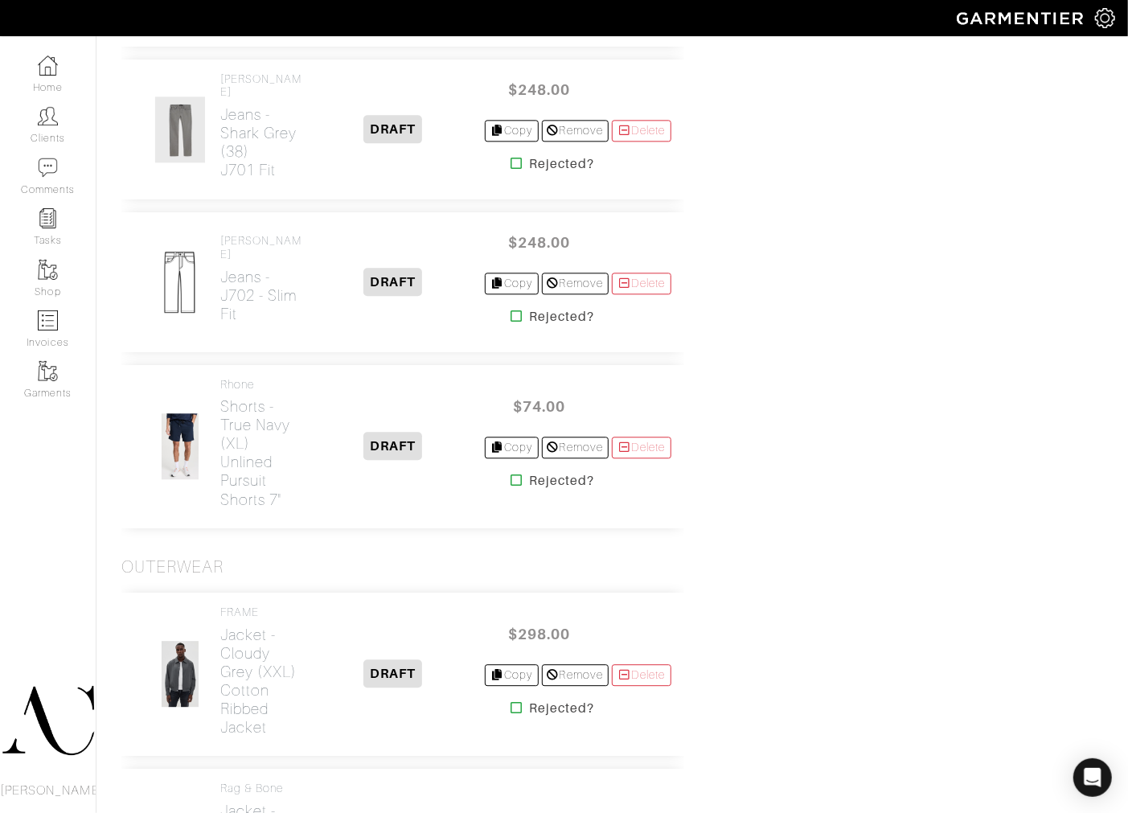
click at [511, 322] on icon at bounding box center [517, 316] width 12 height 13
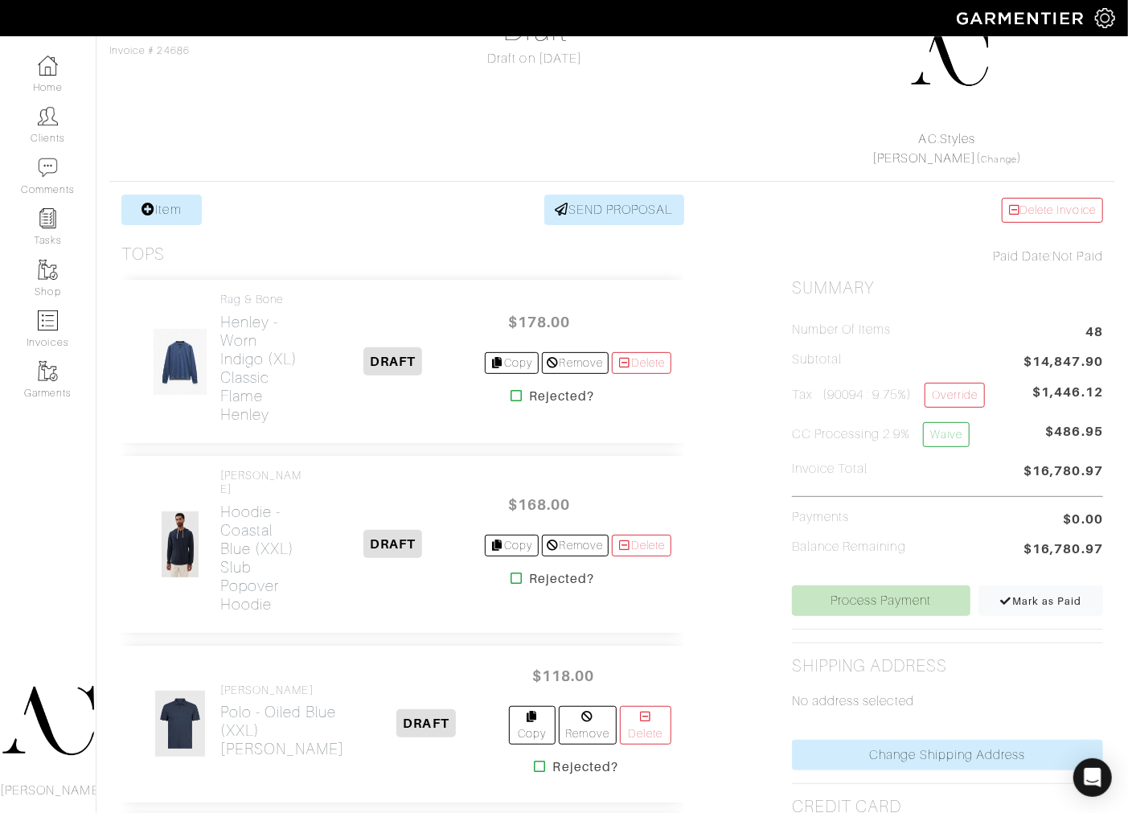
scroll to position [179, 0]
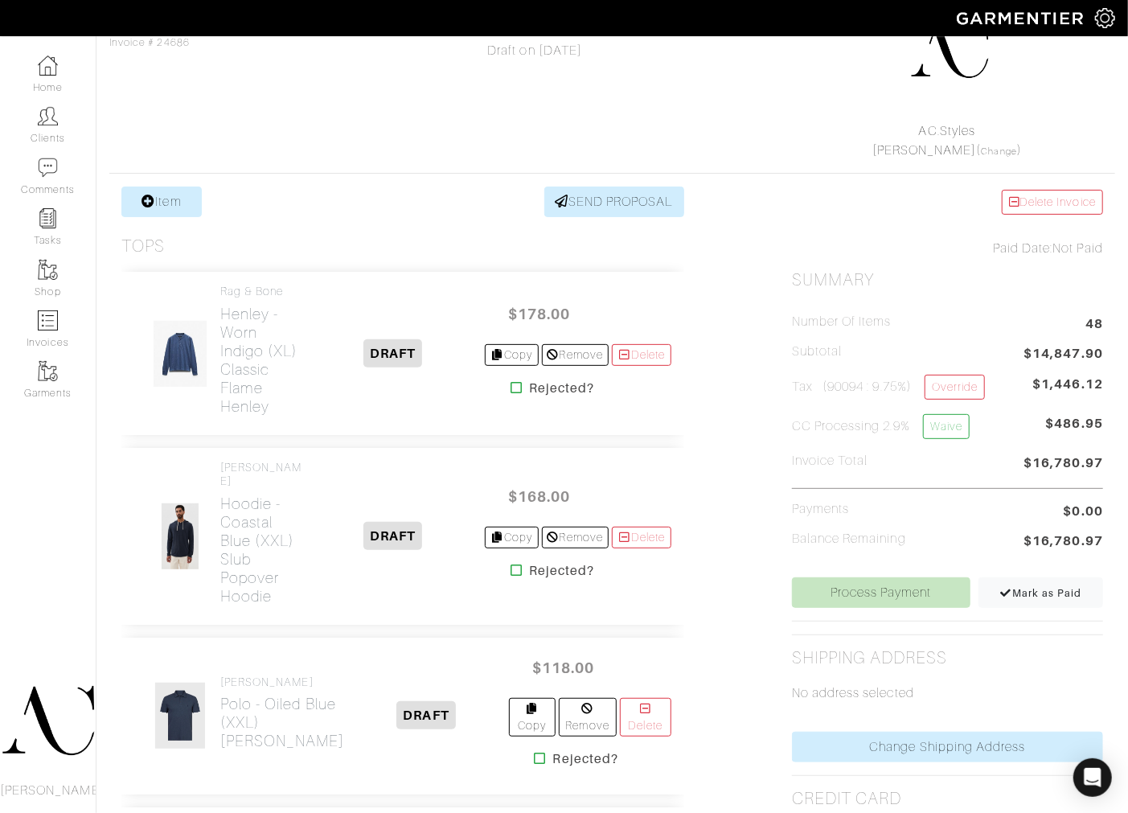
click at [413, 244] on div "Tops" at bounding box center [402, 246] width 563 height 20
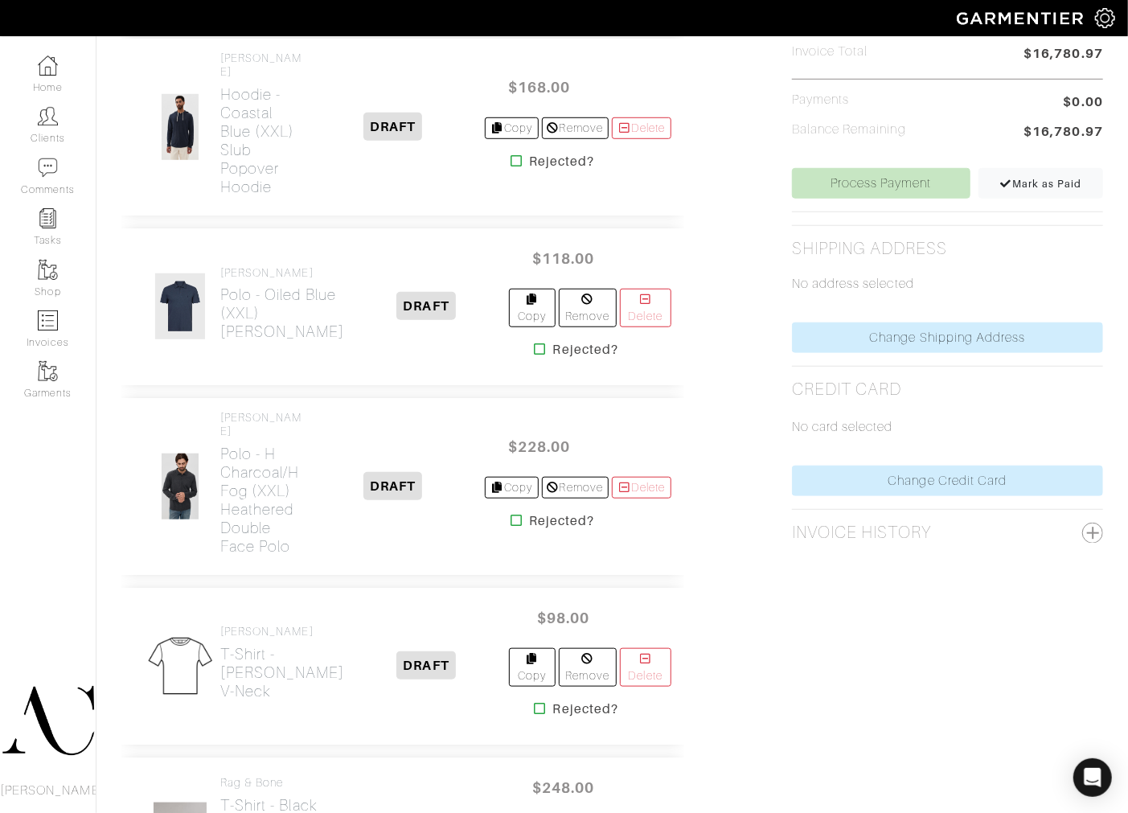
scroll to position [76, 0]
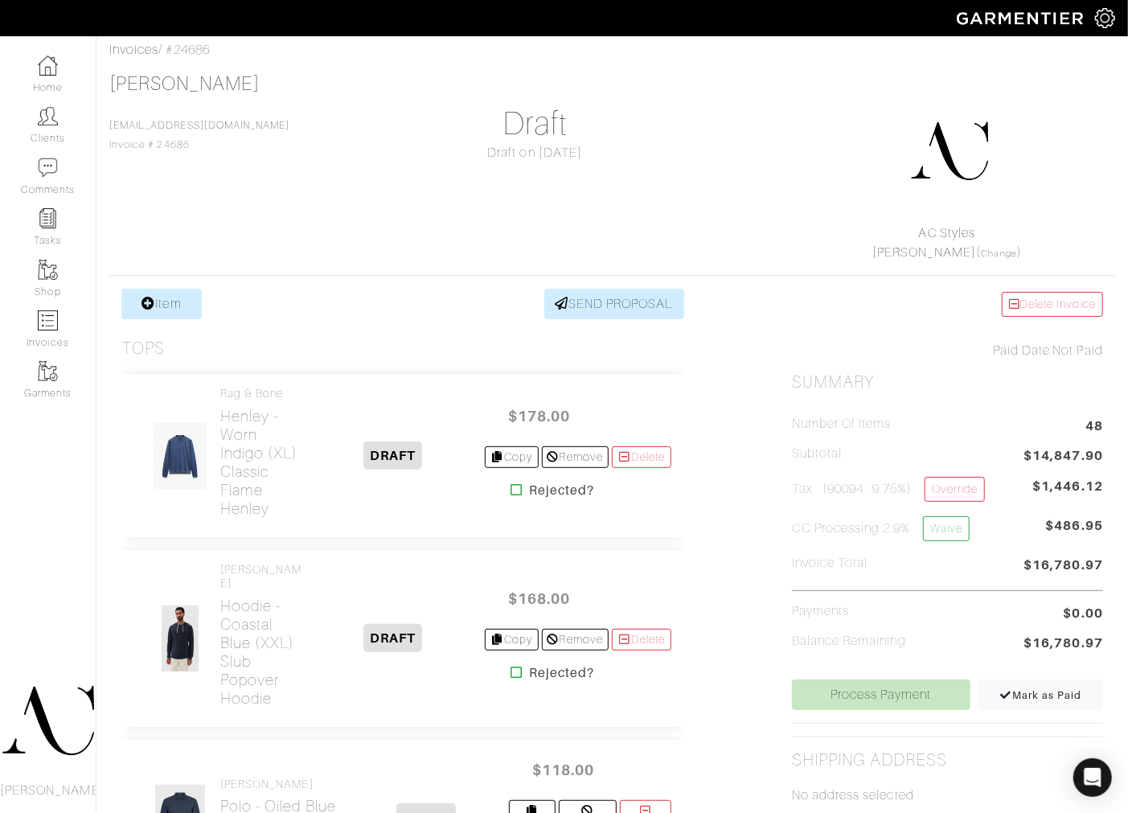
click at [615, 203] on div "Rob Foley Rfoley@vegasgoldenknights.com Invoice # 24686 Draft Draft on 09/25/25…" at bounding box center [612, 167] width 1006 height 190
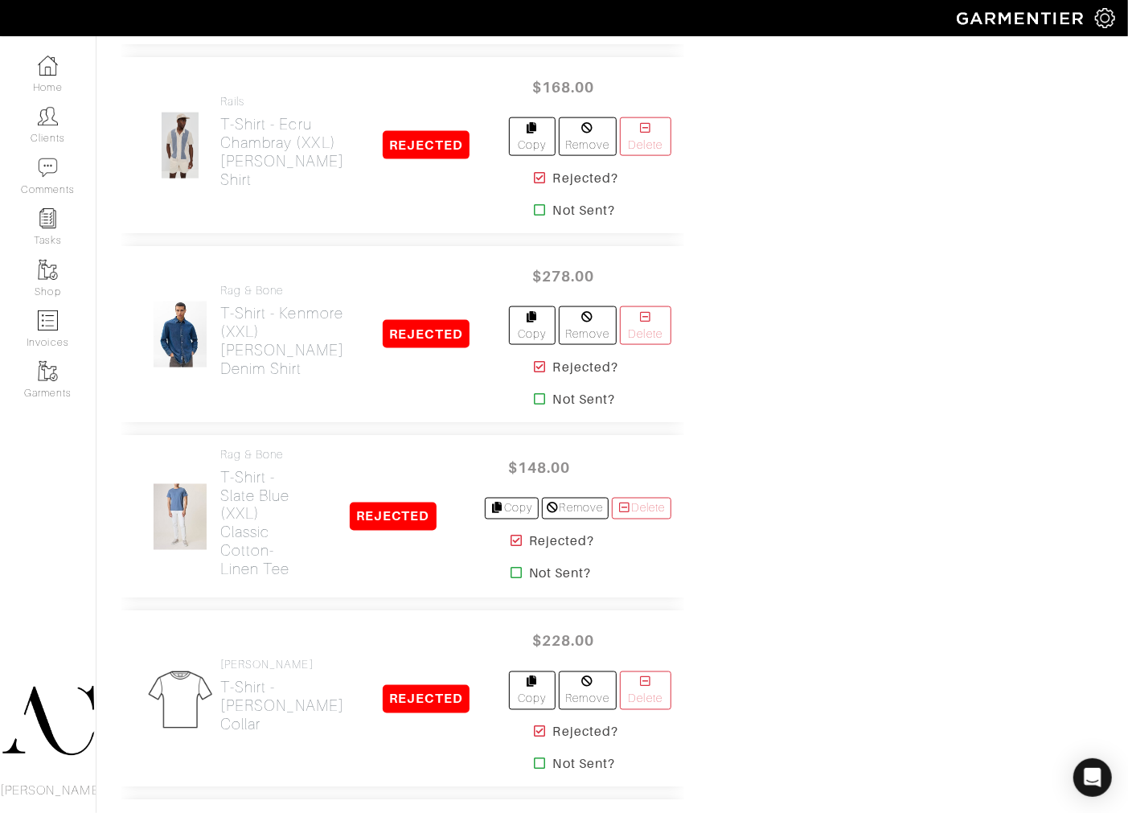
scroll to position [2013, 0]
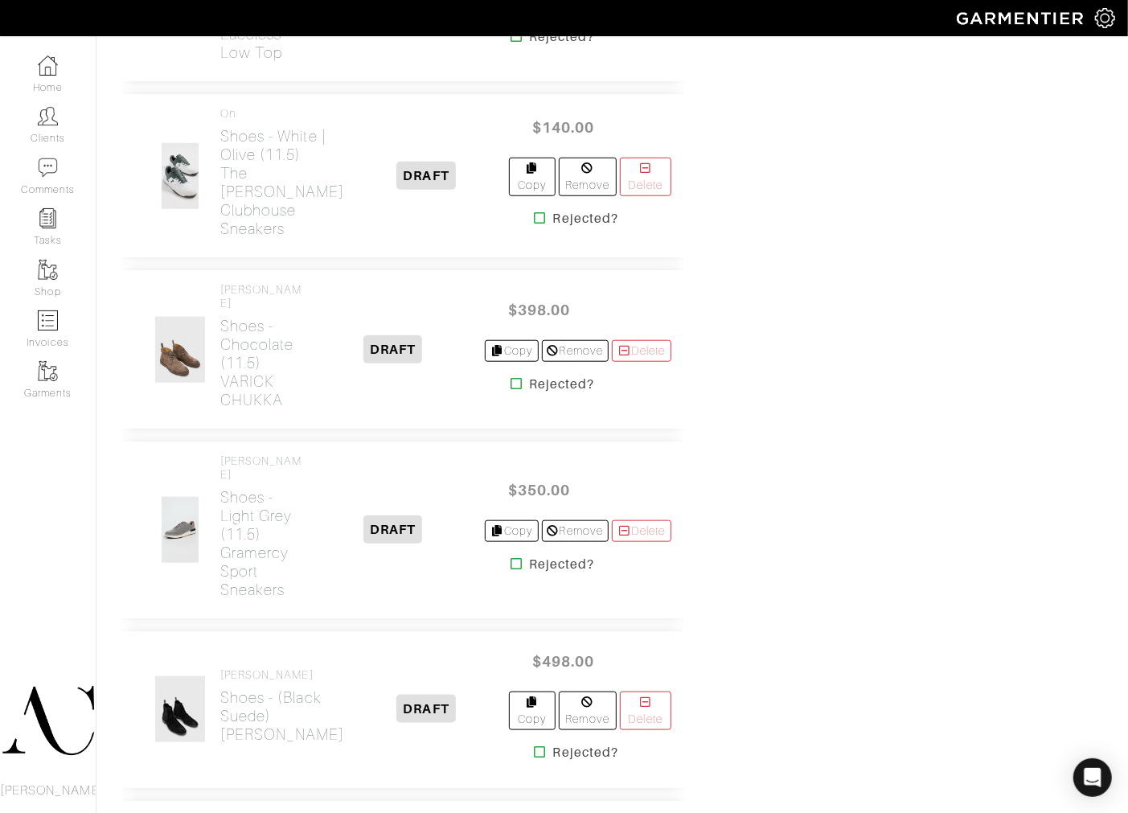
click at [805, 453] on div "Delete Invoice Paid Date: Not Paid Summary Number of Items 48 Subtotal $14,847.…" at bounding box center [947, 581] width 335 height 15347
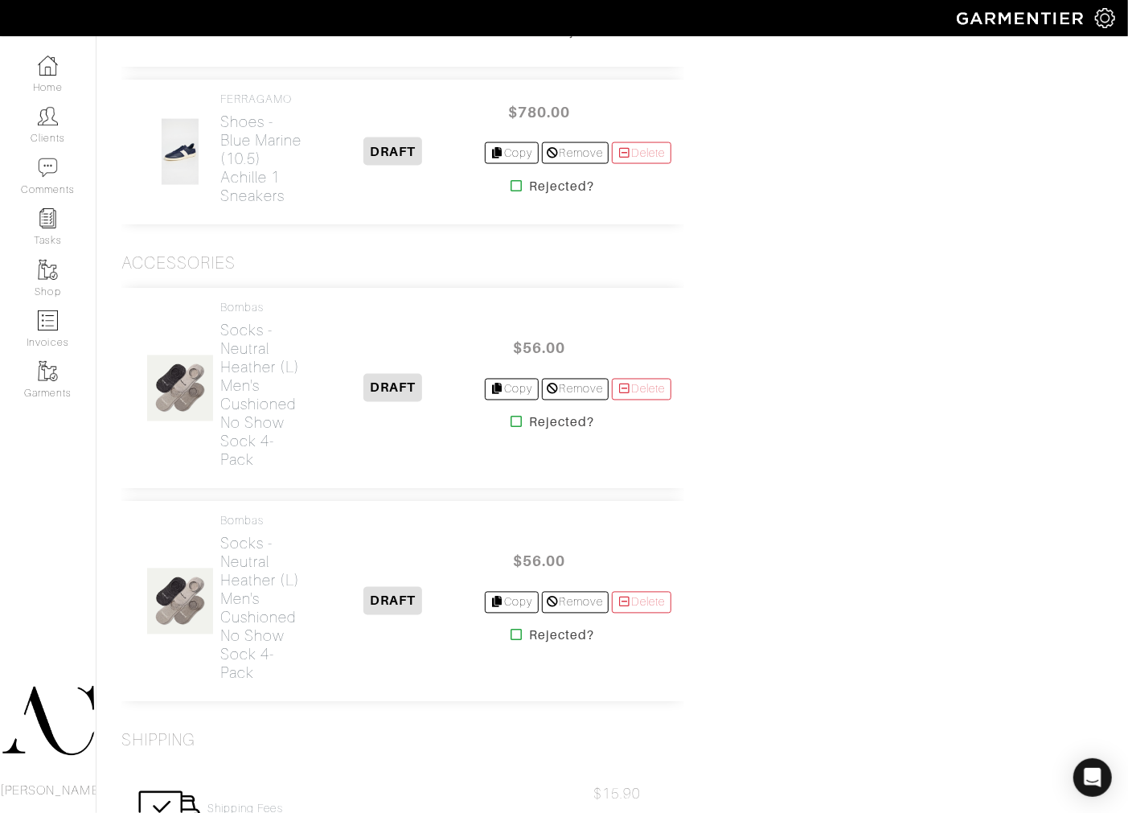
drag, startPoint x: 780, startPoint y: 543, endPoint x: 792, endPoint y: 542, distance: 12.1
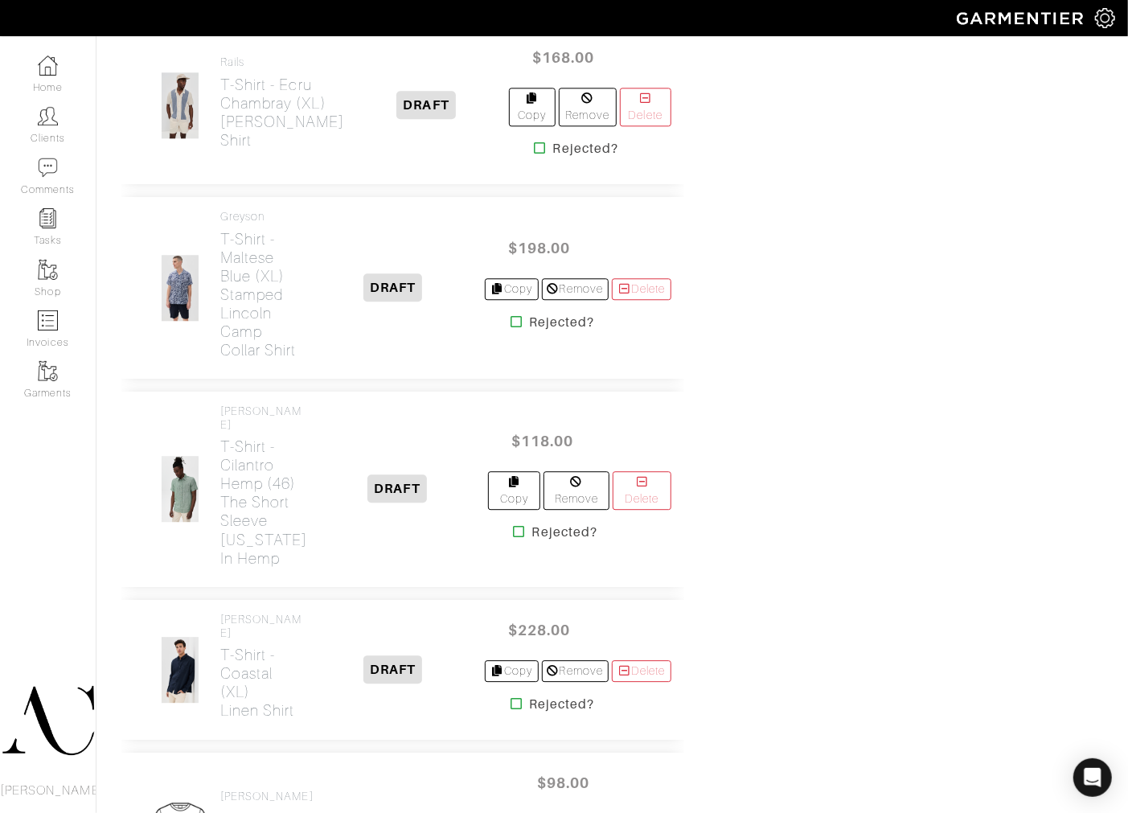
scroll to position [10958, 0]
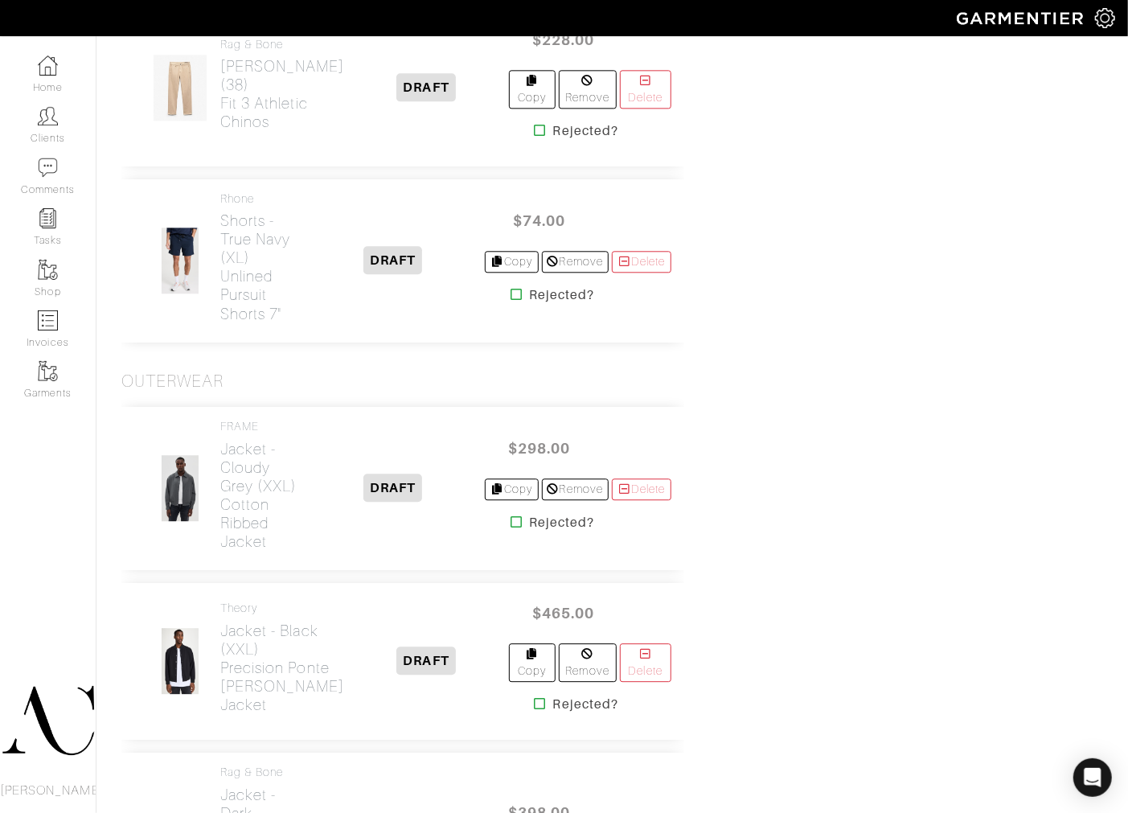
scroll to position [13855, 0]
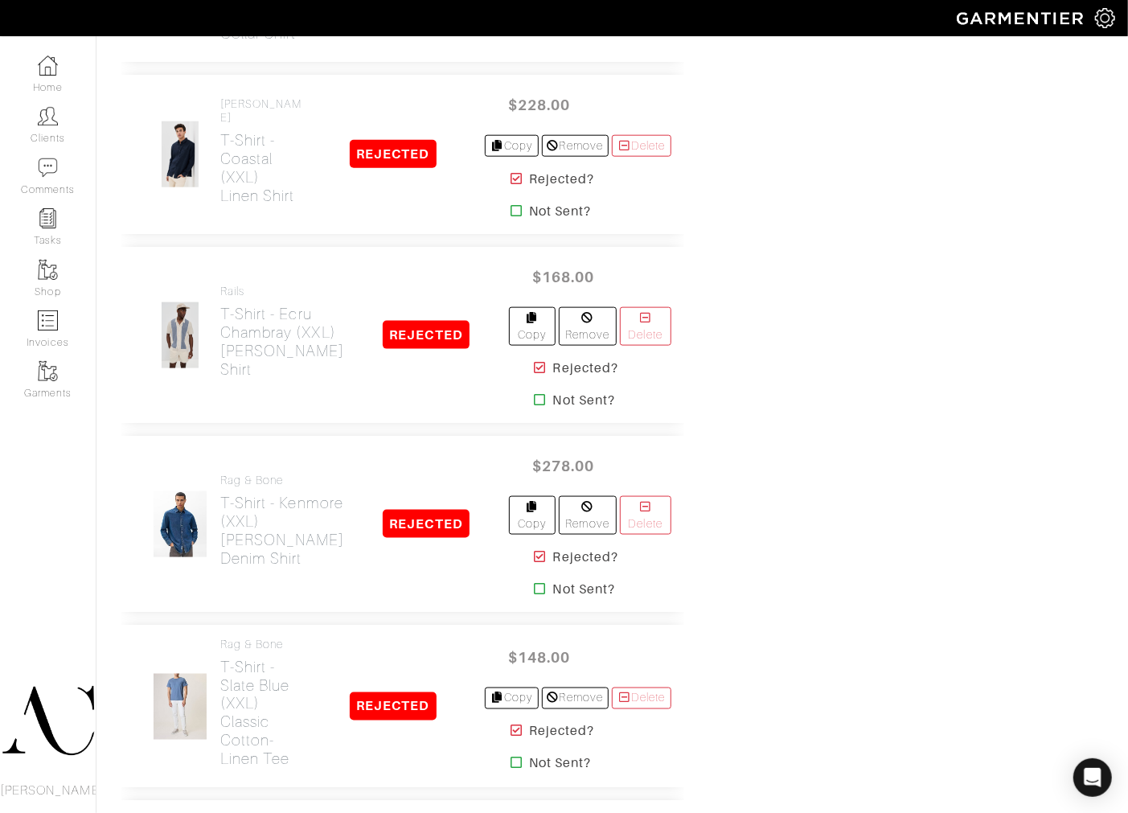
scroll to position [2596, 0]
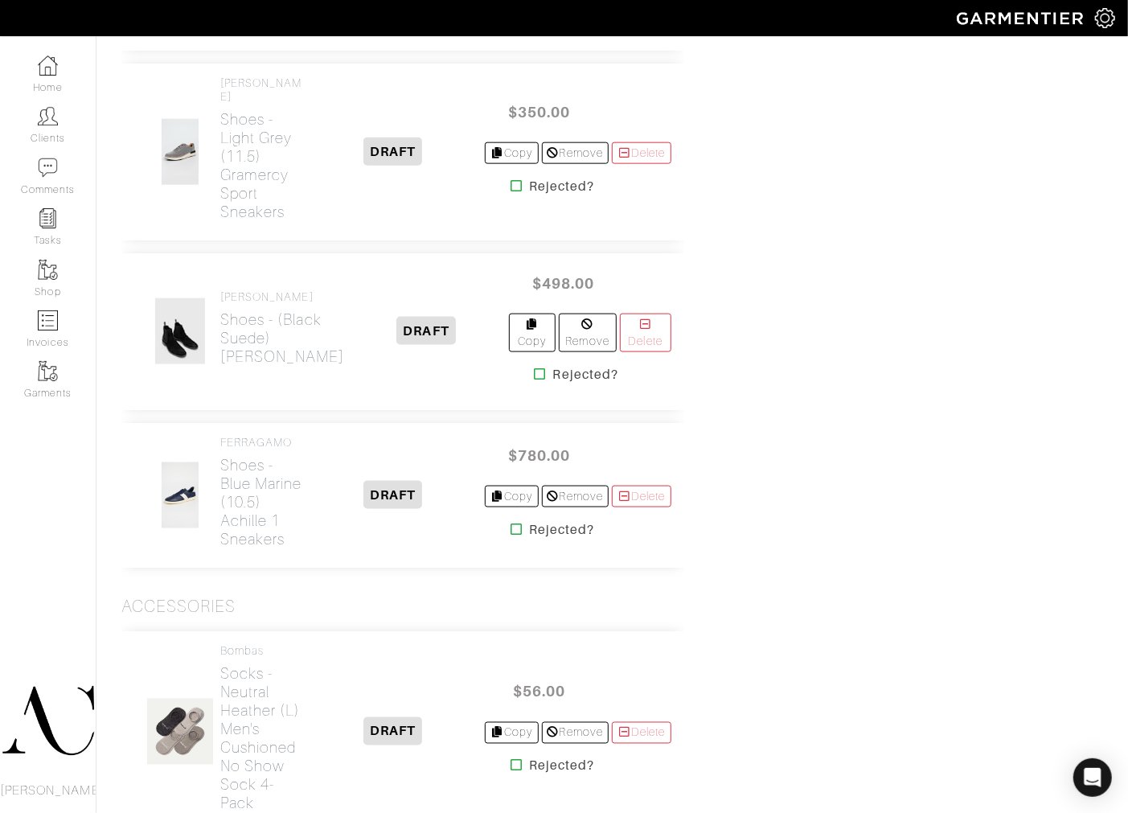
click at [782, 762] on div "Delete Invoice Paid Date: Not Paid Summary Number of Items 48 Subtotal $14,847.…" at bounding box center [947, 204] width 335 height 15347
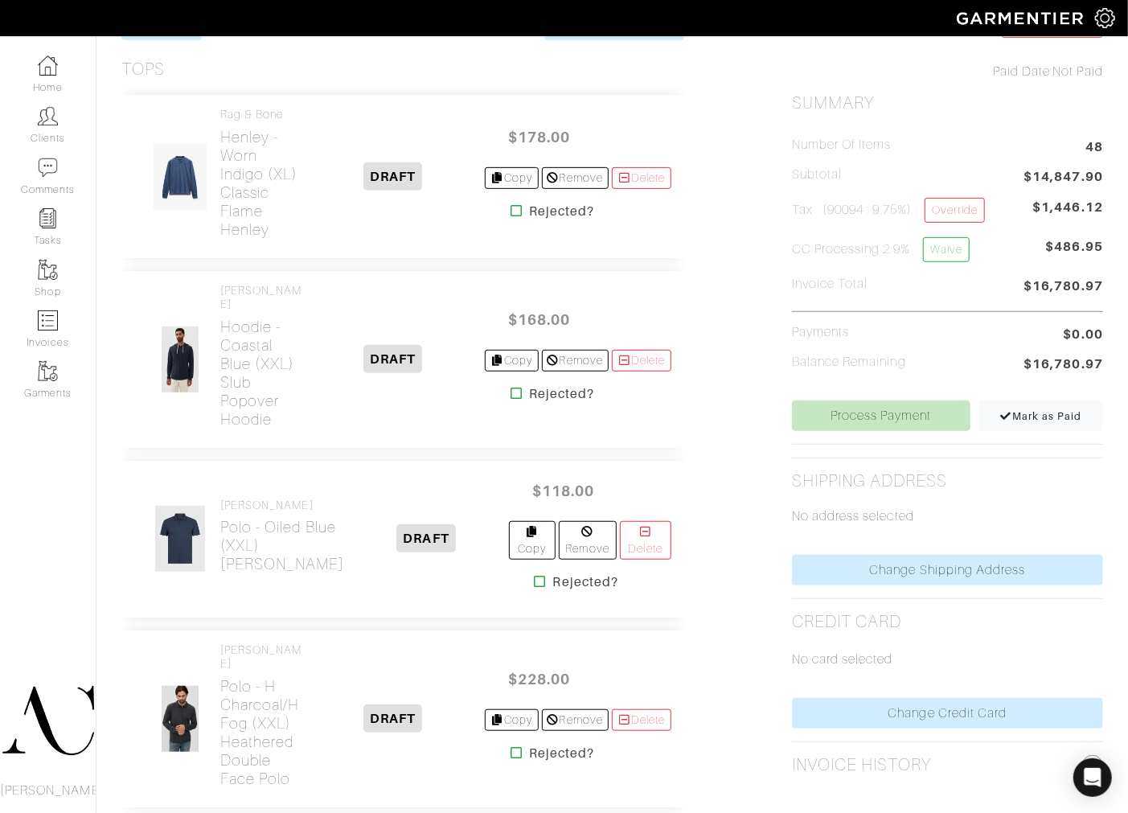
scroll to position [300, 0]
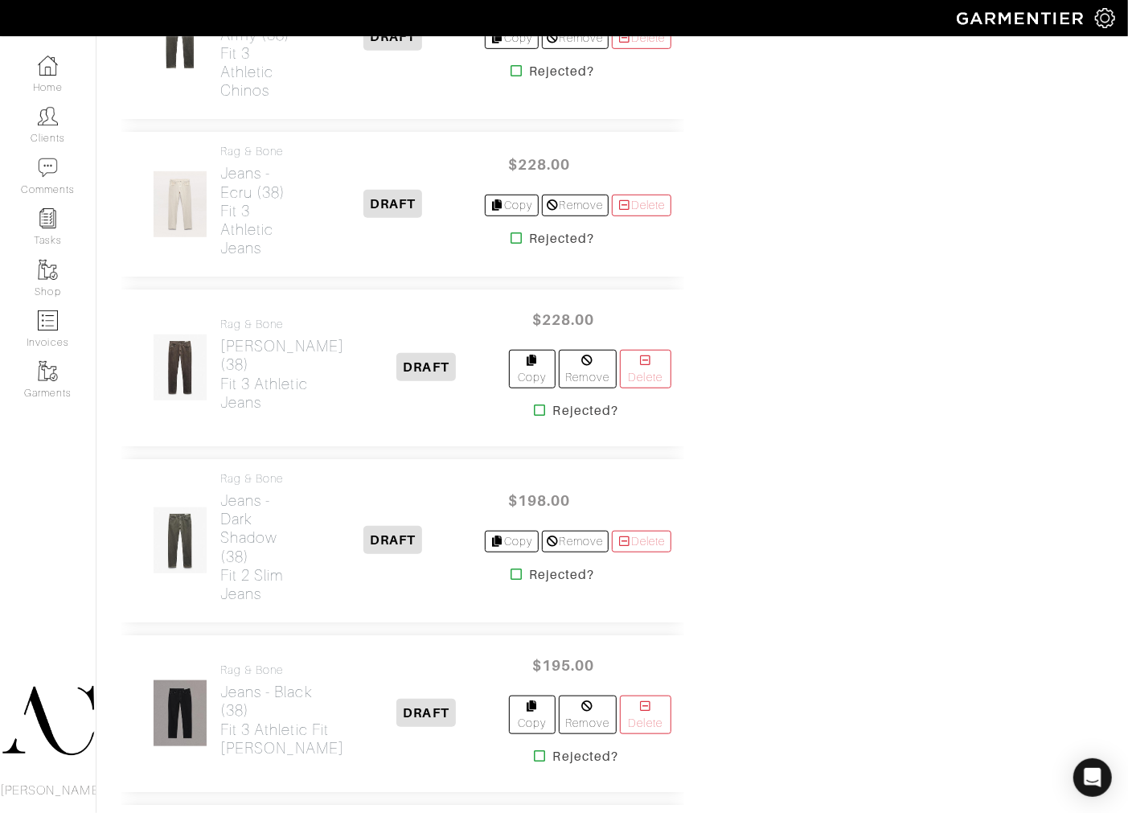
scroll to position [3906, 0]
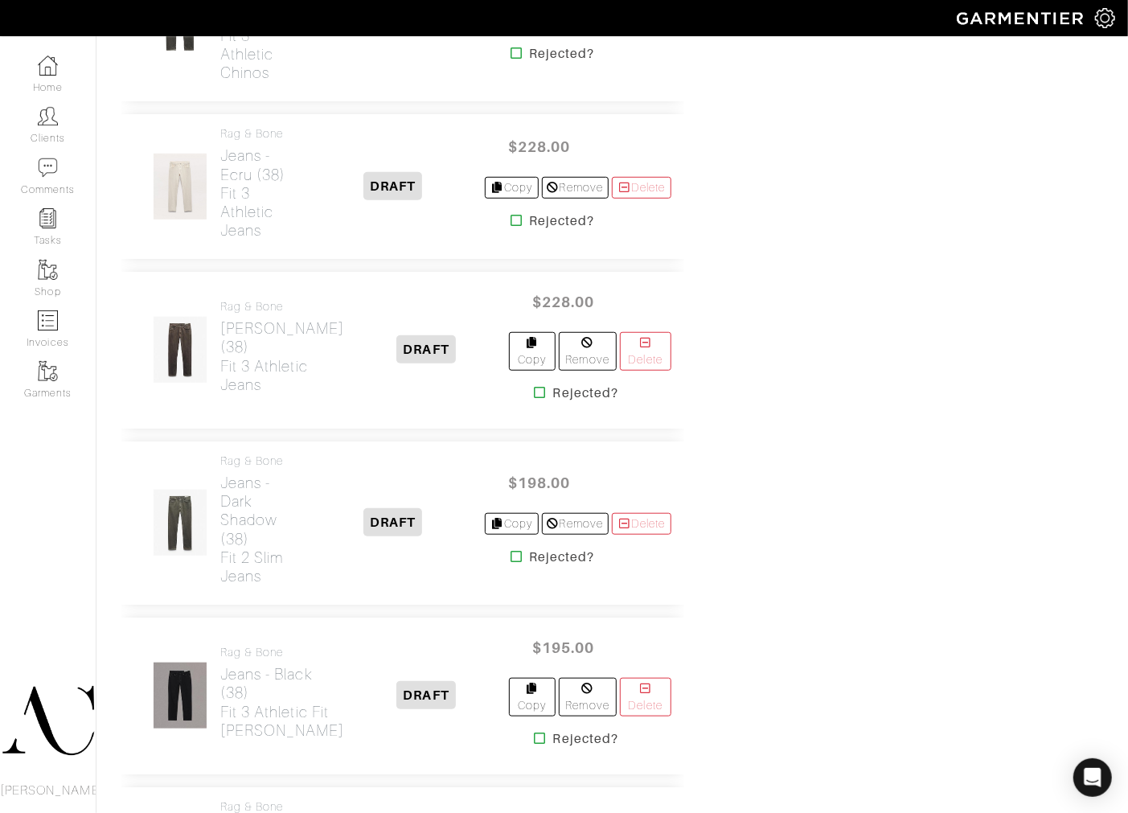
click at [511, 227] on icon at bounding box center [517, 220] width 12 height 13
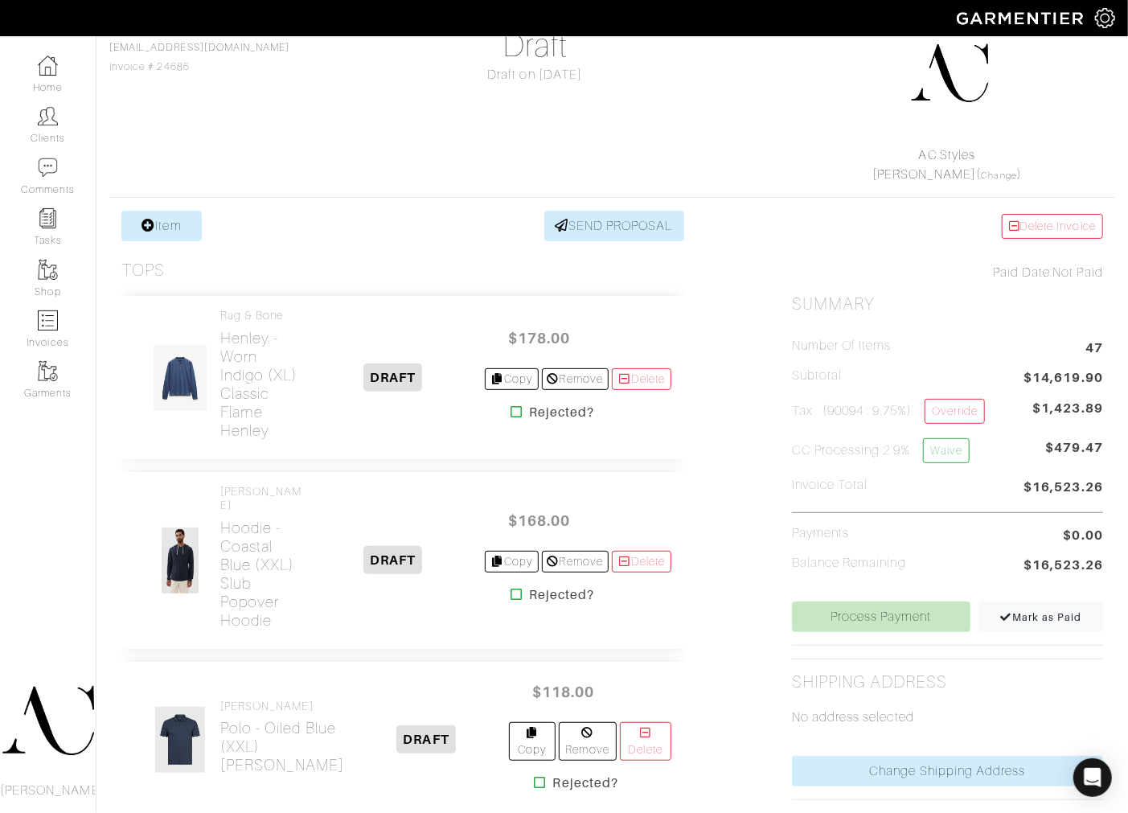
scroll to position [179, 0]
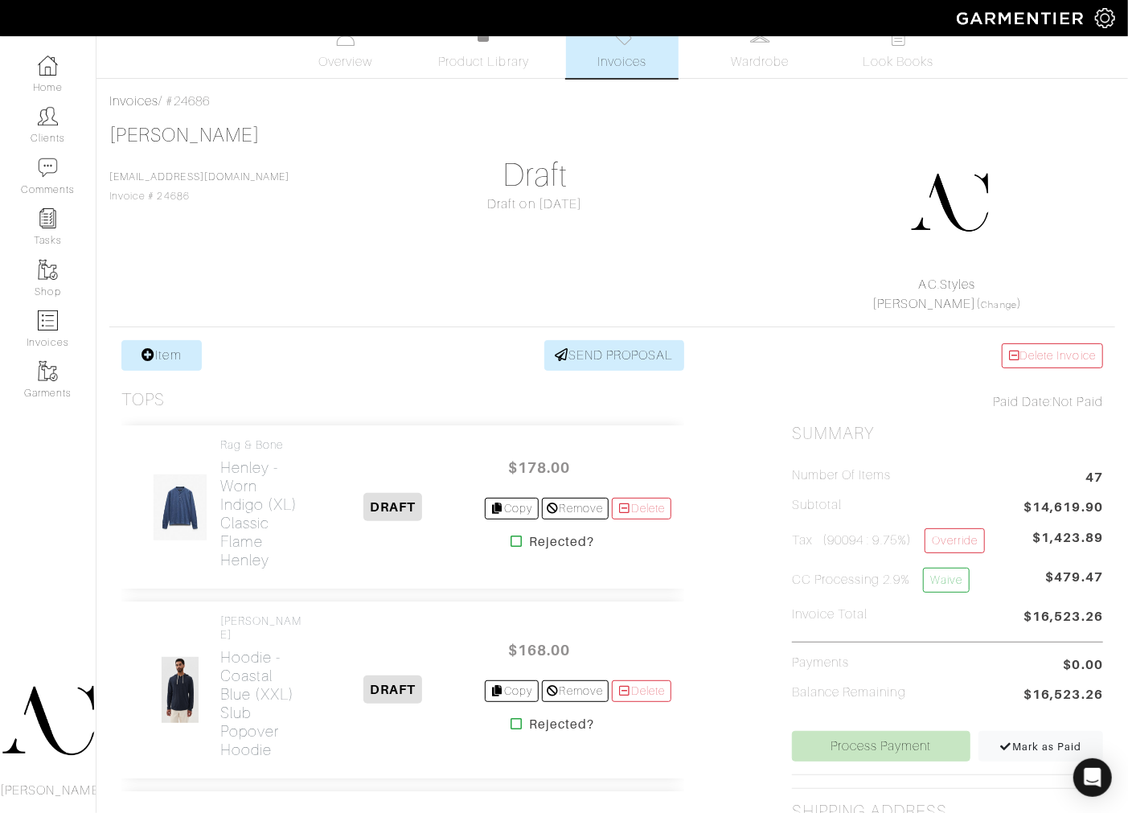
scroll to position [0, 0]
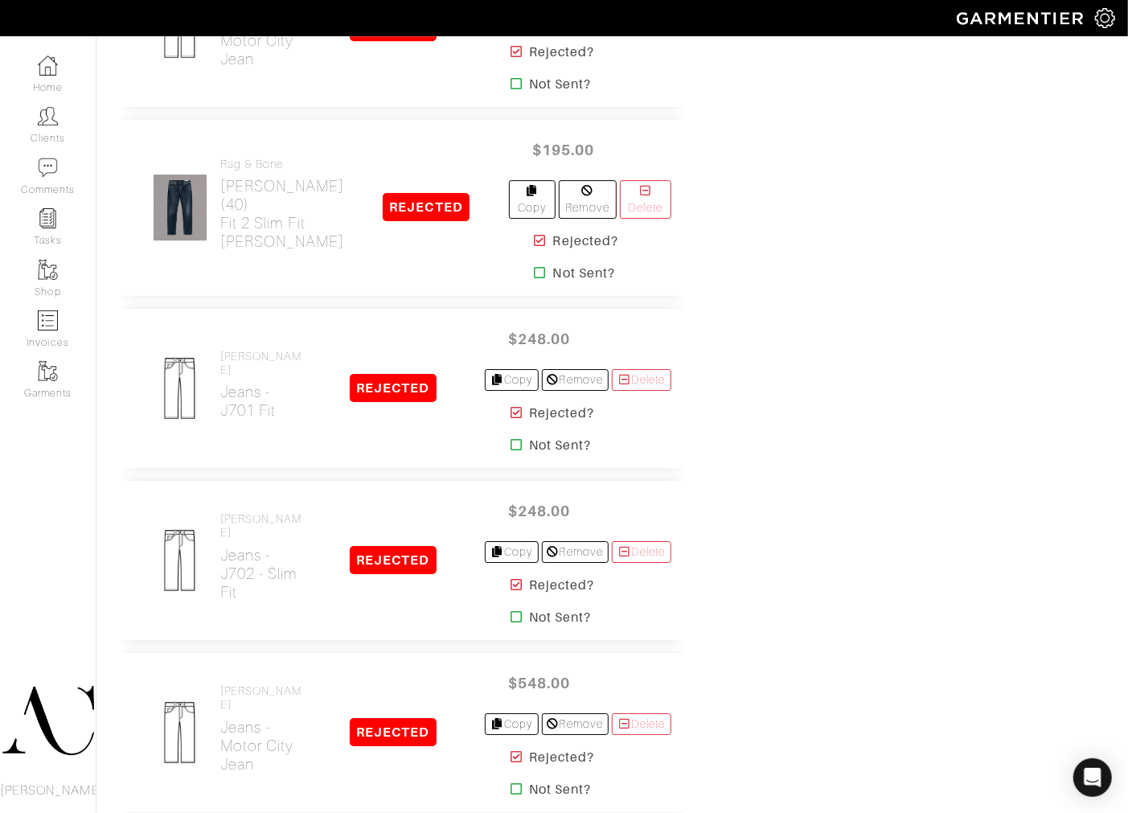
scroll to position [4493, 0]
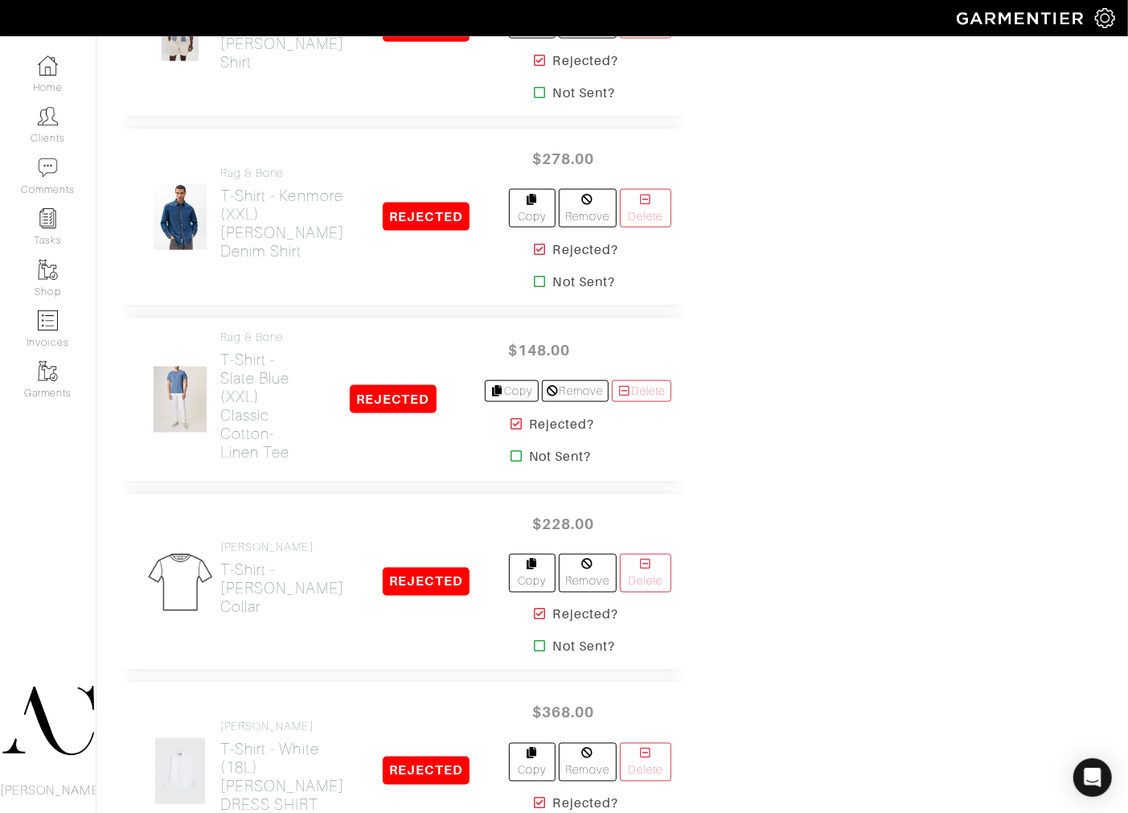
scroll to position [1156, 0]
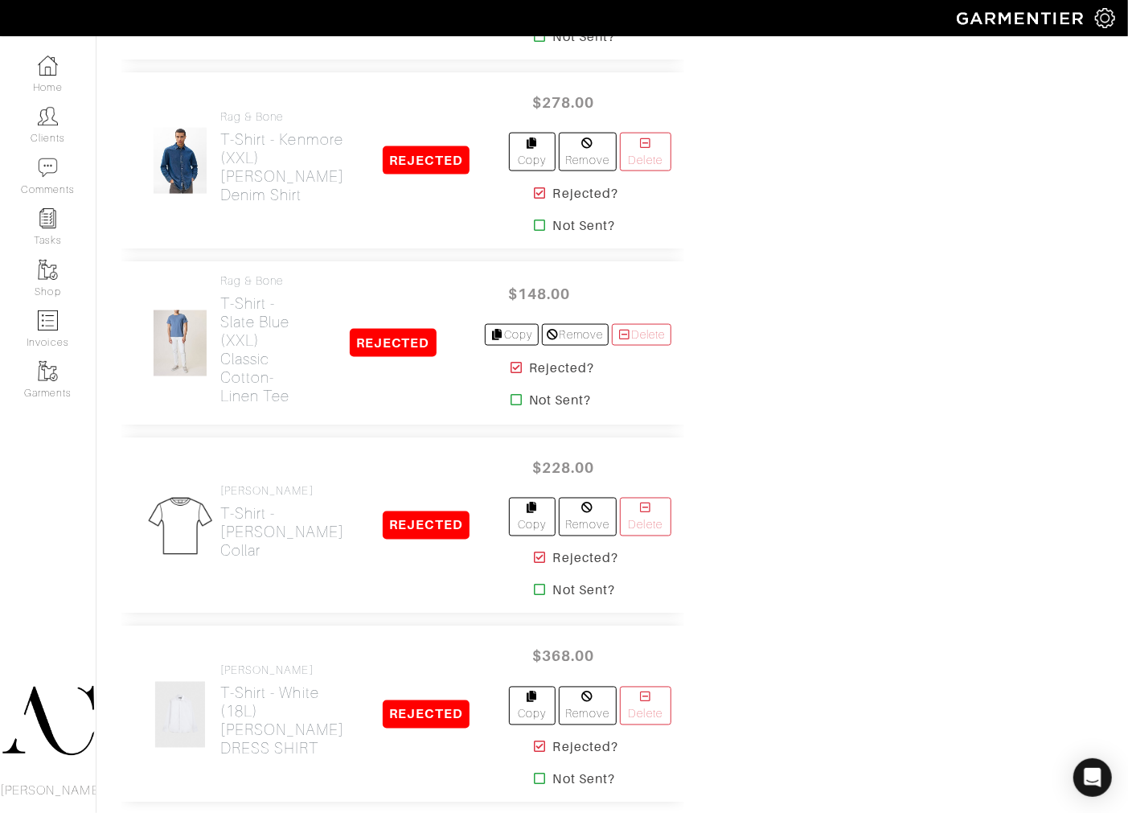
scroll to position [1211, 0]
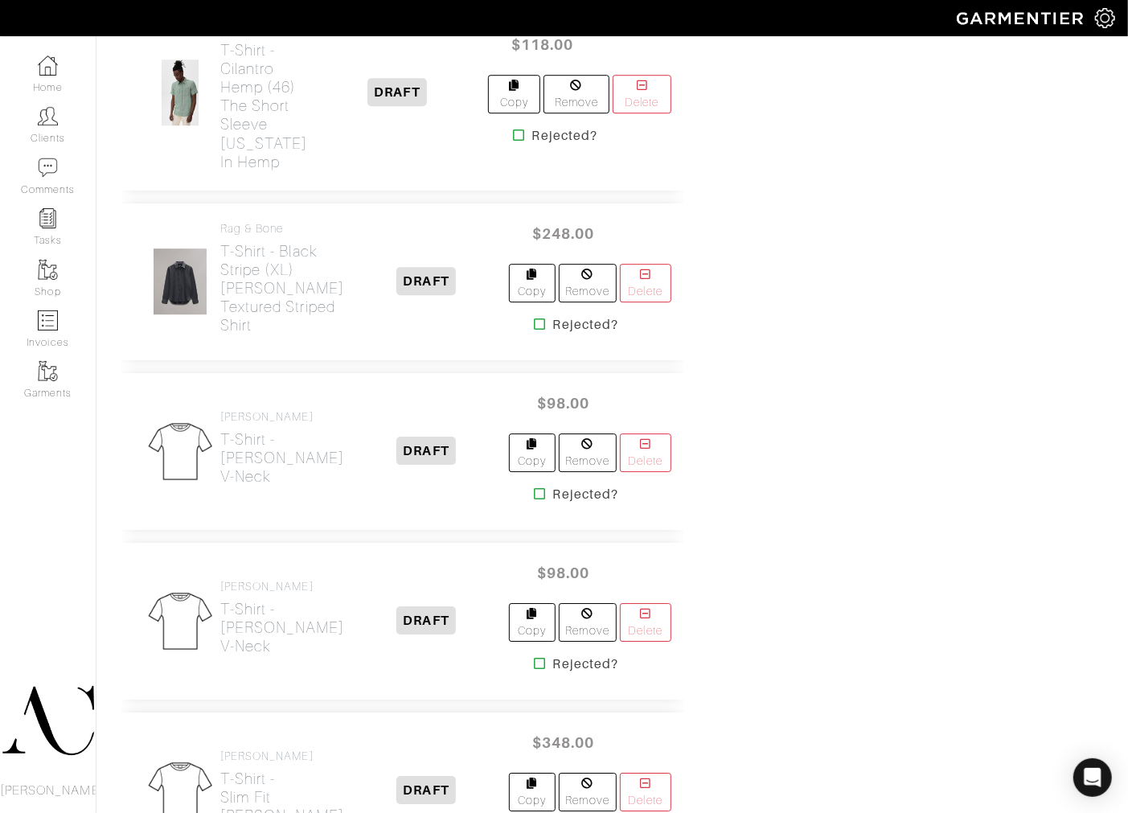
scroll to position [10578, 0]
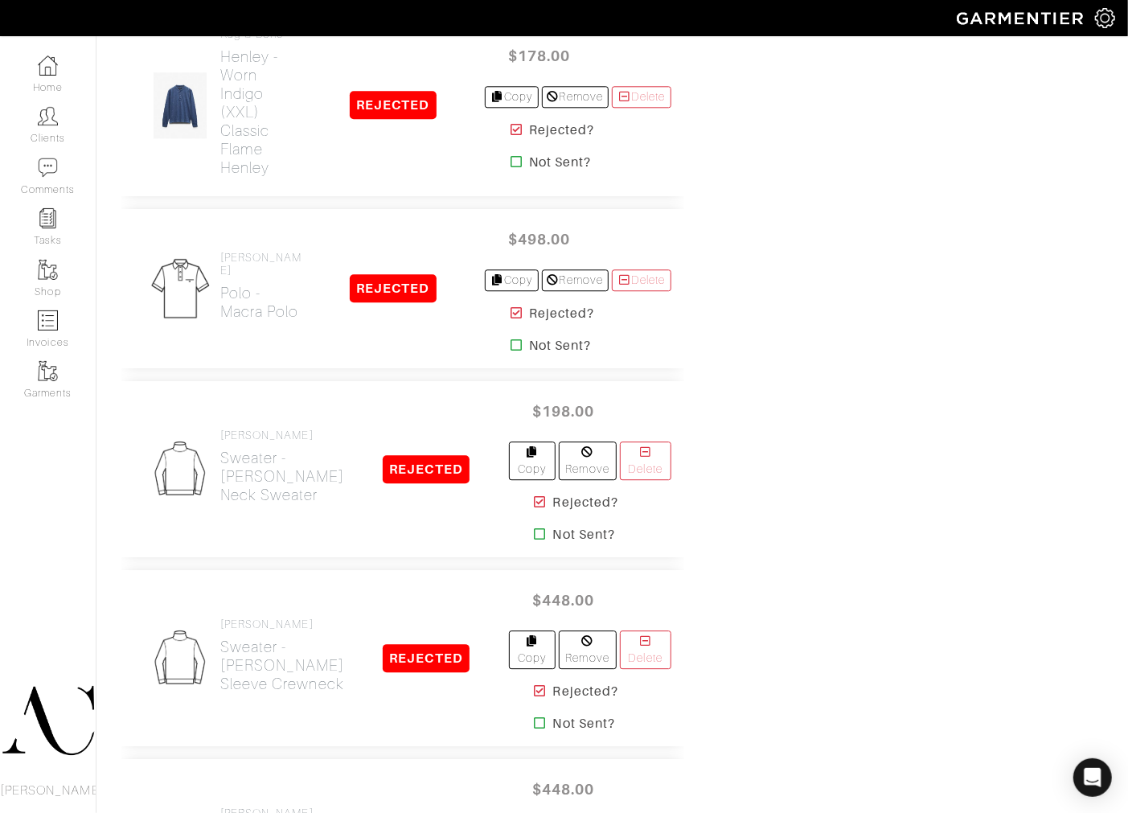
scroll to position [179, 0]
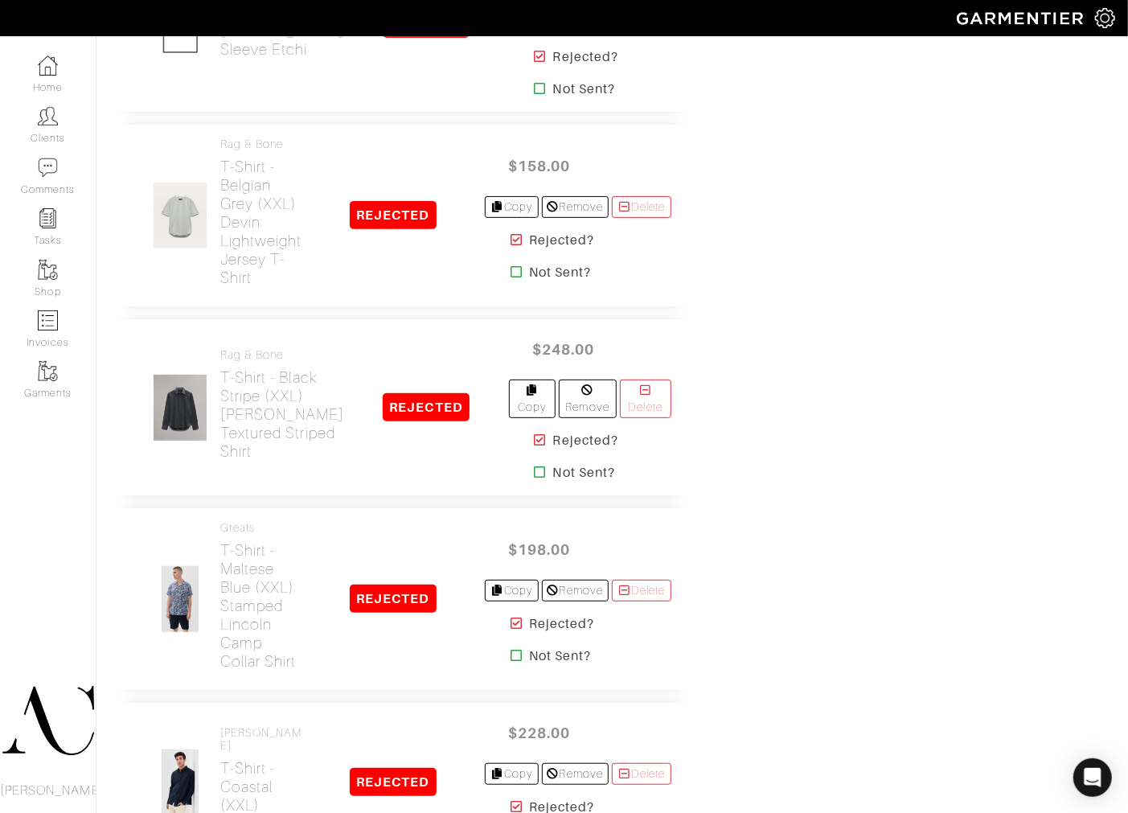
scroll to position [1763, 0]
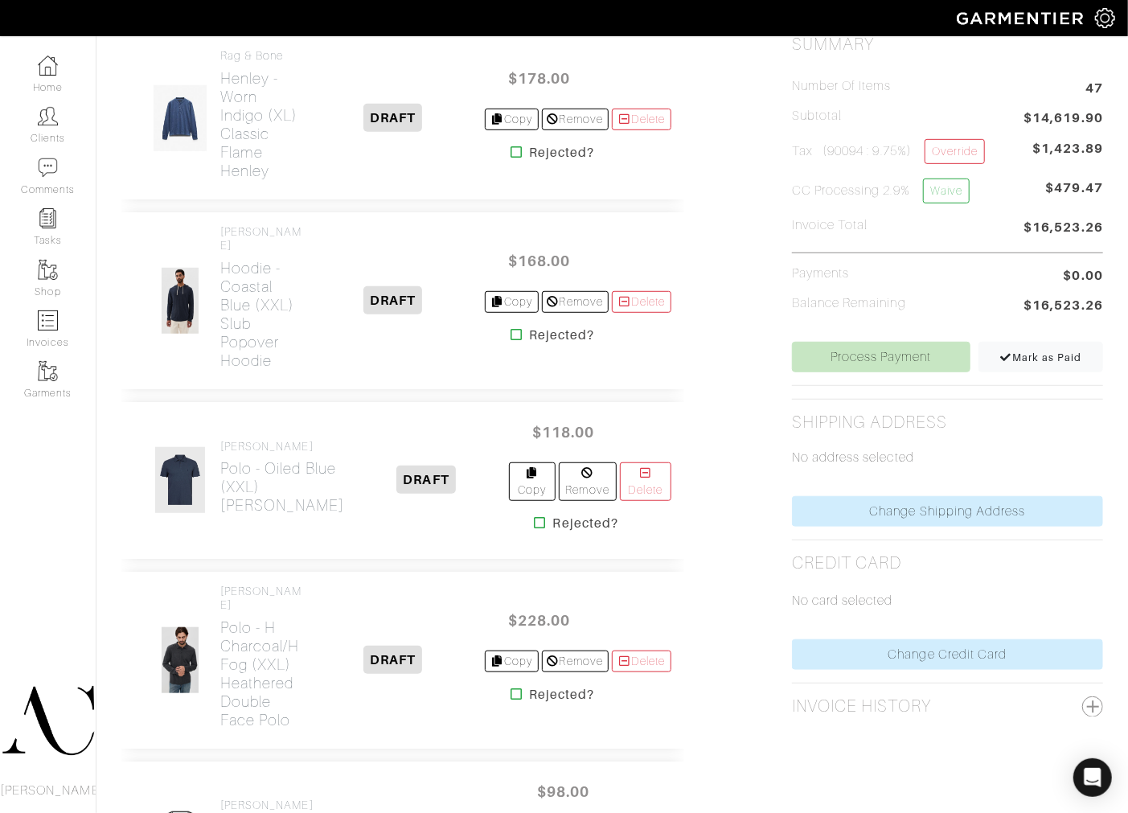
scroll to position [504, 0]
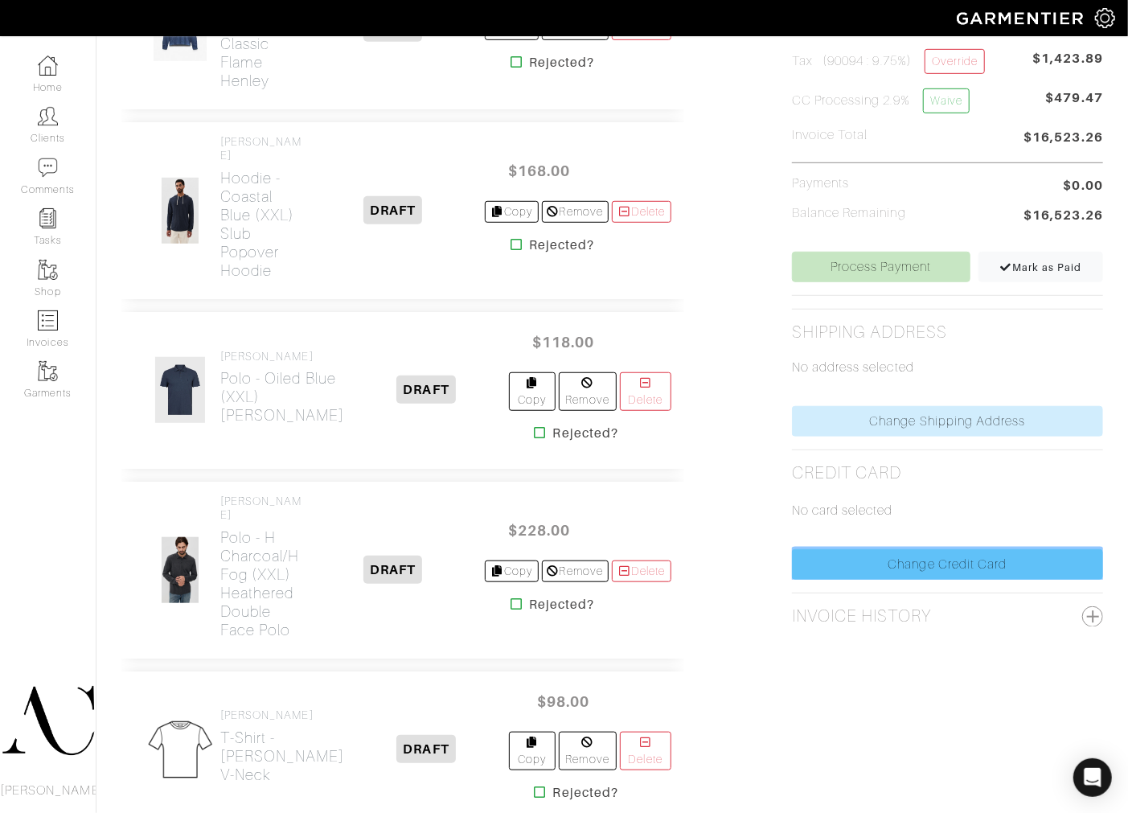
click at [911, 569] on link "Change Credit Card" at bounding box center [947, 564] width 311 height 31
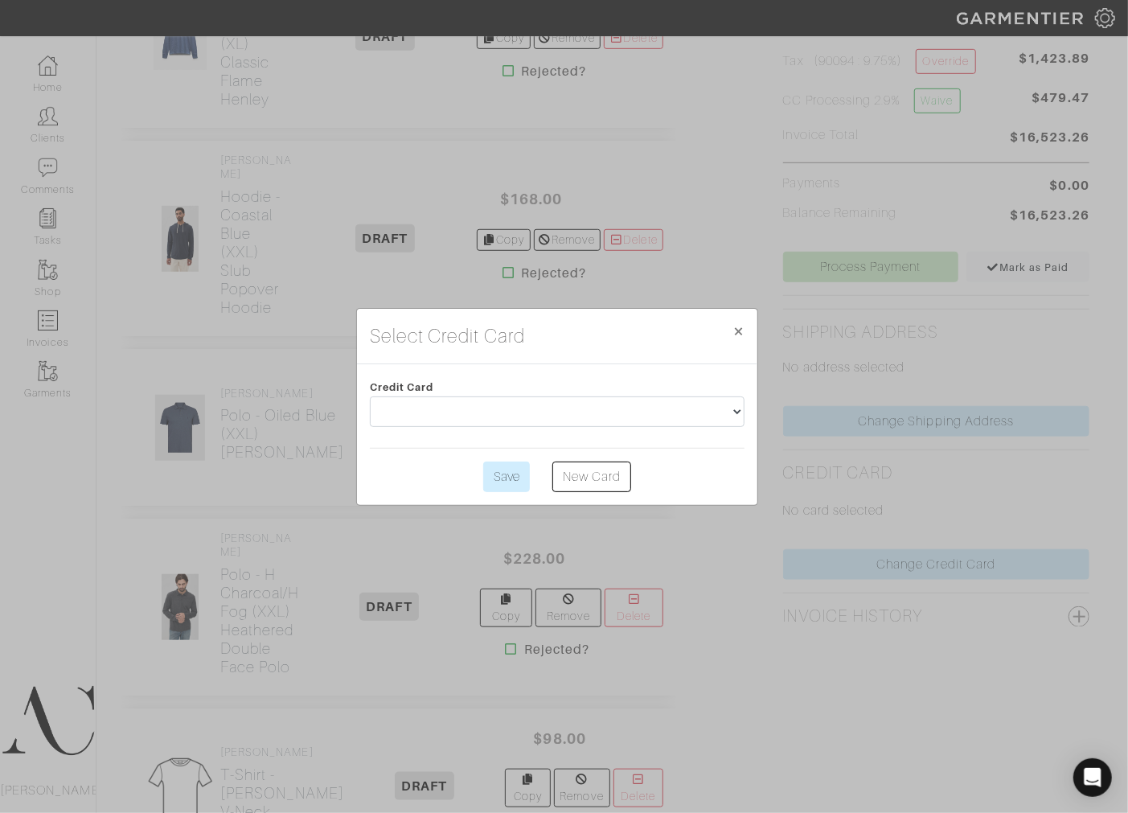
click at [678, 388] on div "Credit Card" at bounding box center [557, 406] width 399 height 58
click at [686, 394] on div "Credit Card" at bounding box center [557, 406] width 399 height 58
click at [698, 408] on select at bounding box center [557, 411] width 375 height 31
click at [734, 334] on span "×" at bounding box center [739, 331] width 12 height 22
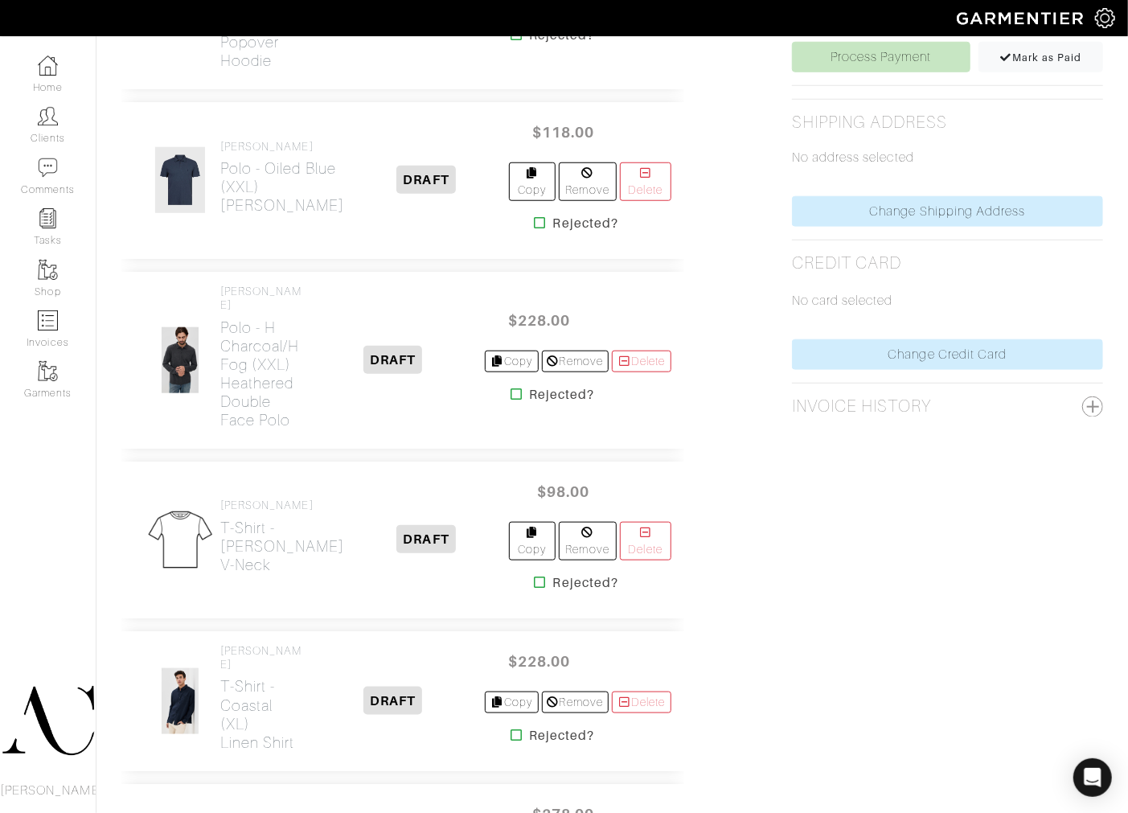
scroll to position [2730, 0]
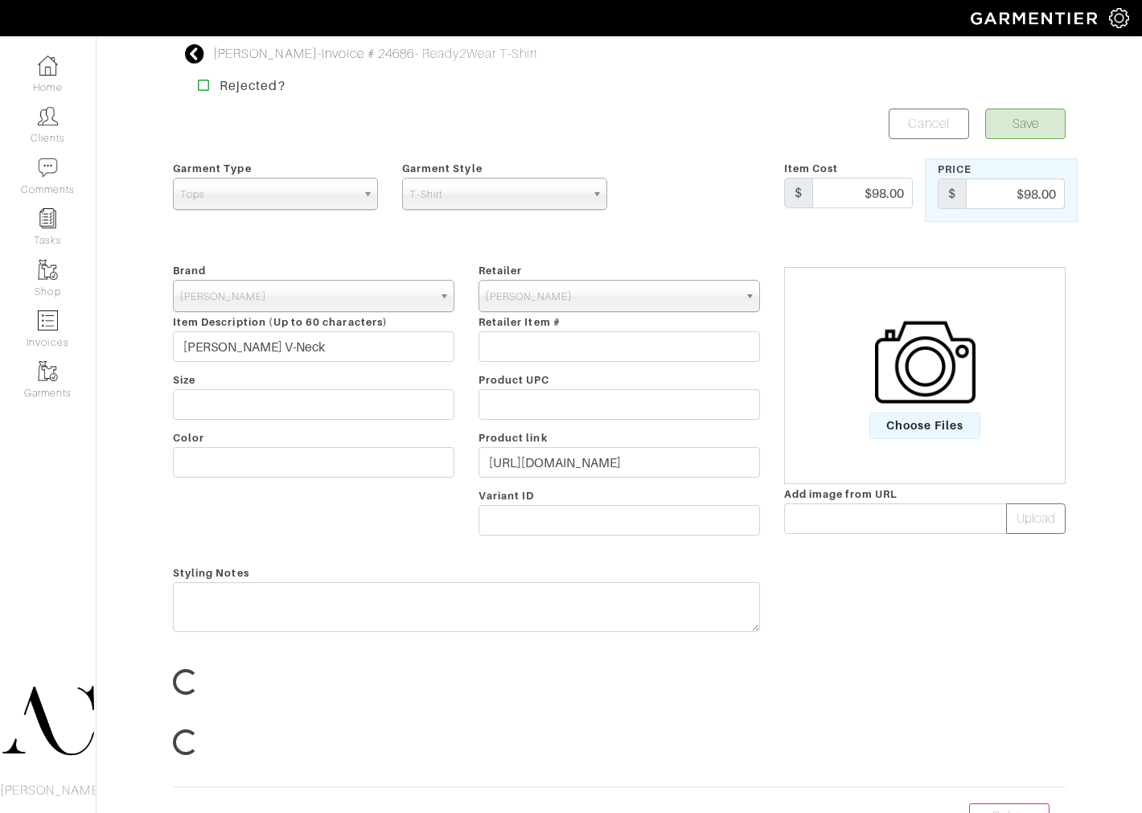
click at [552, 415] on input "text" at bounding box center [618, 404] width 281 height 31
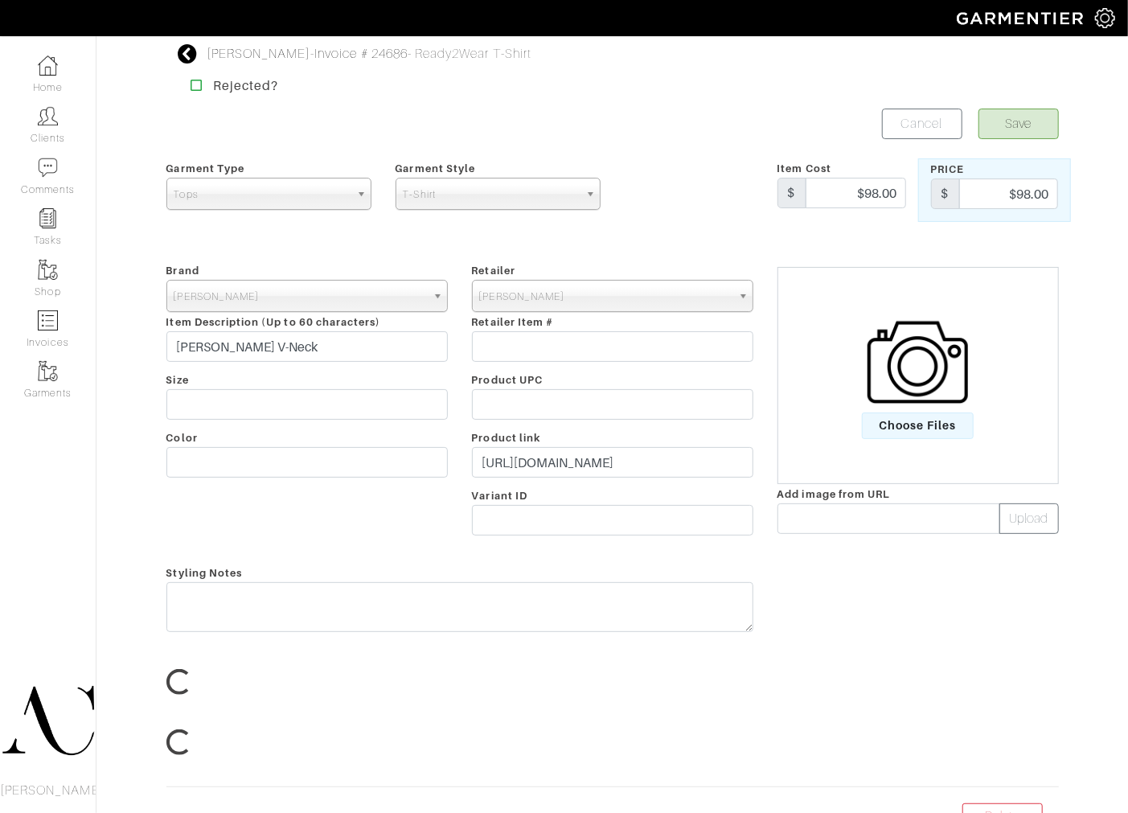
click at [552, 415] on input "text" at bounding box center [612, 404] width 281 height 31
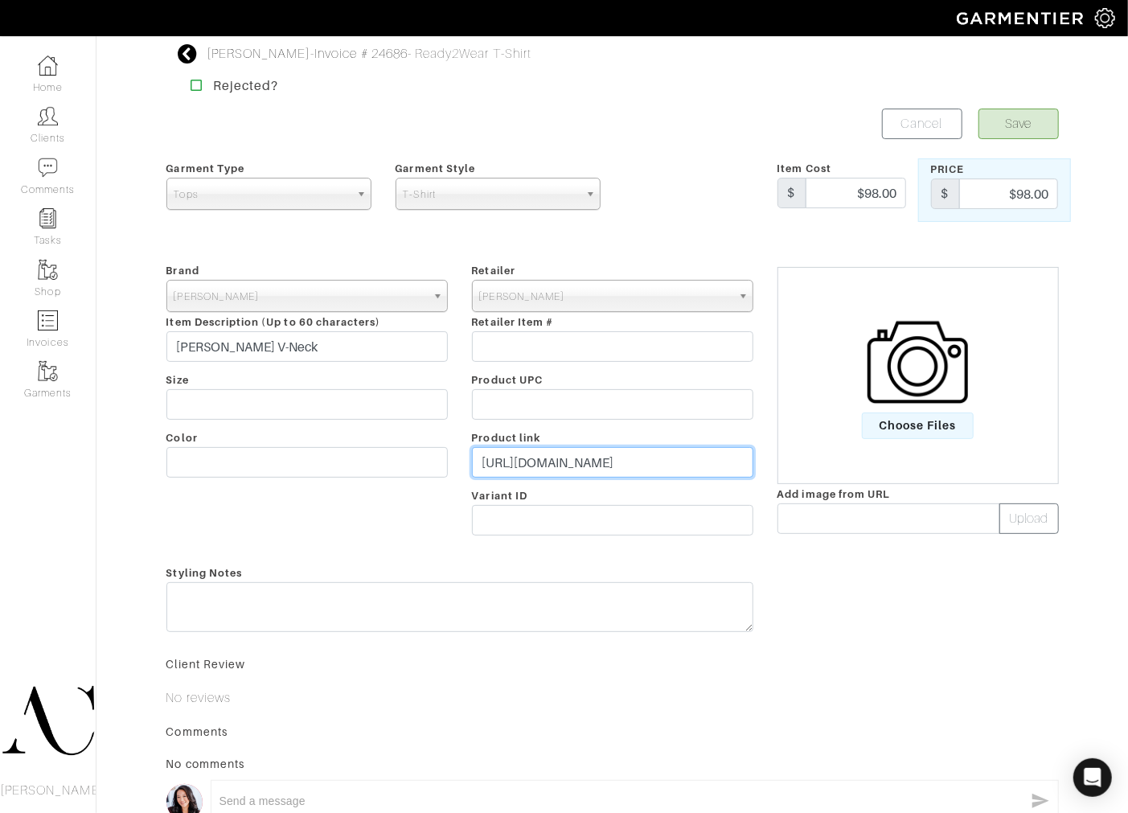
click at [556, 462] on input "[URL][DOMAIN_NAME]" at bounding box center [612, 462] width 281 height 31
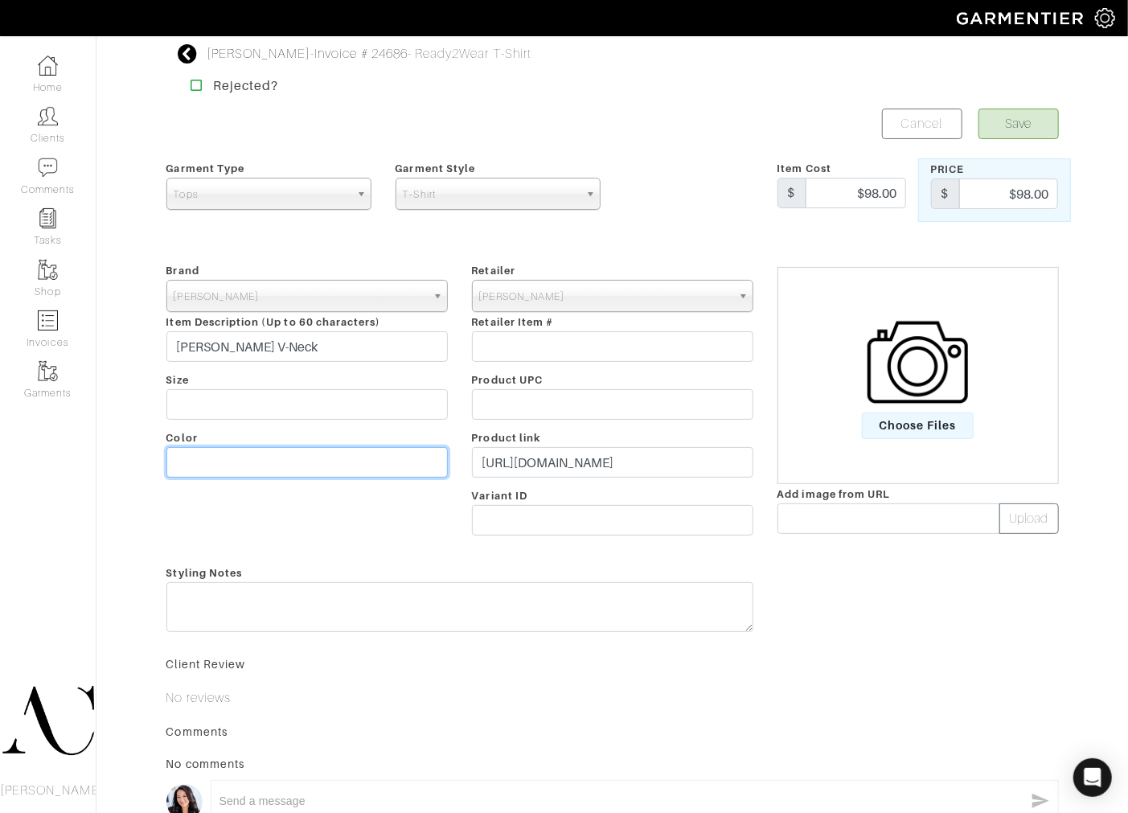
click at [285, 455] on input "text" at bounding box center [306, 462] width 281 height 31
paste input "Black"
type input "Black"
click at [896, 421] on span "Choose Files" at bounding box center [918, 426] width 112 height 27
click at [0, 0] on input "Choose Files" at bounding box center [0, 0] width 0 height 0
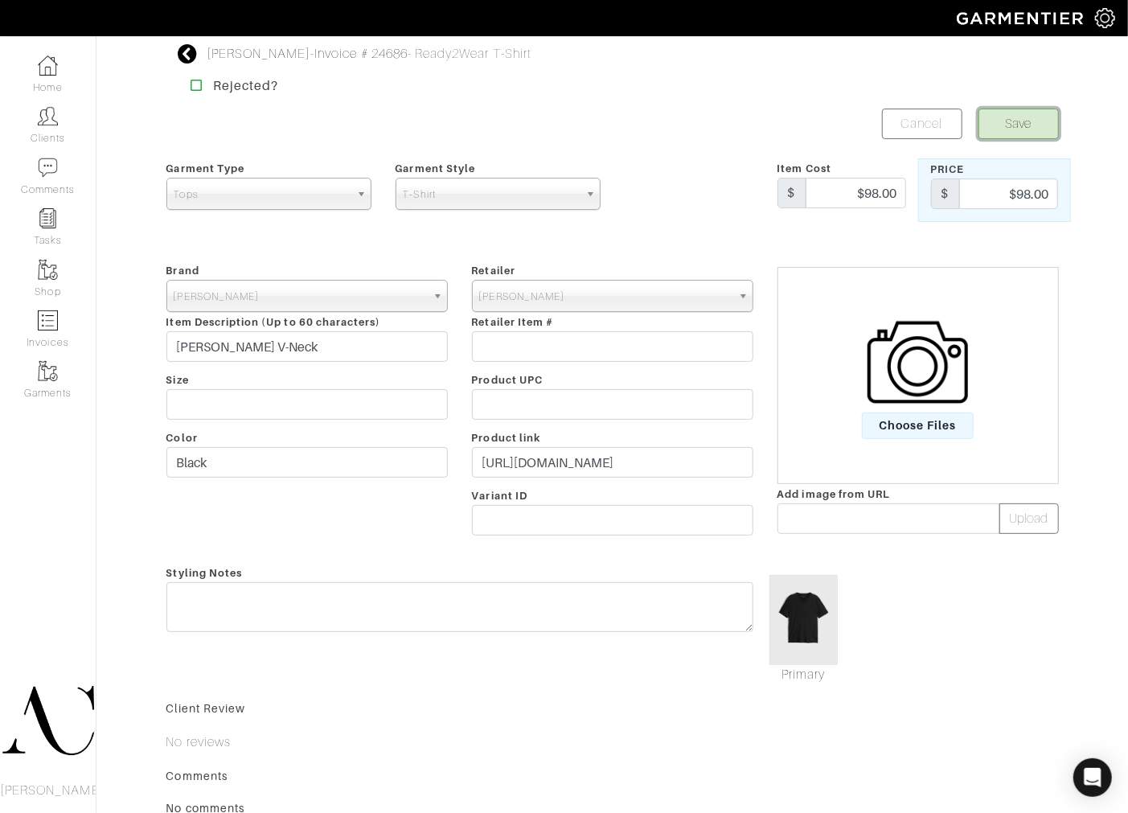
click at [1051, 123] on button "Save" at bounding box center [1019, 124] width 80 height 31
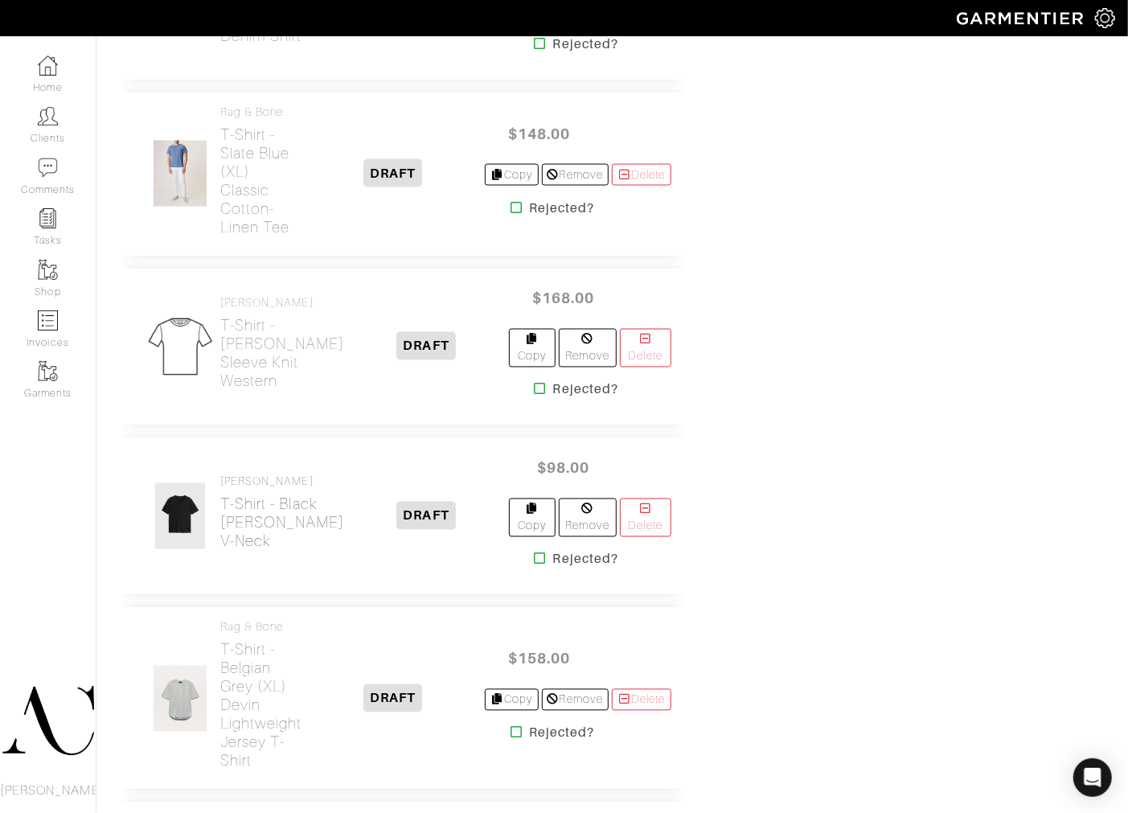
scroll to position [1425, 0]
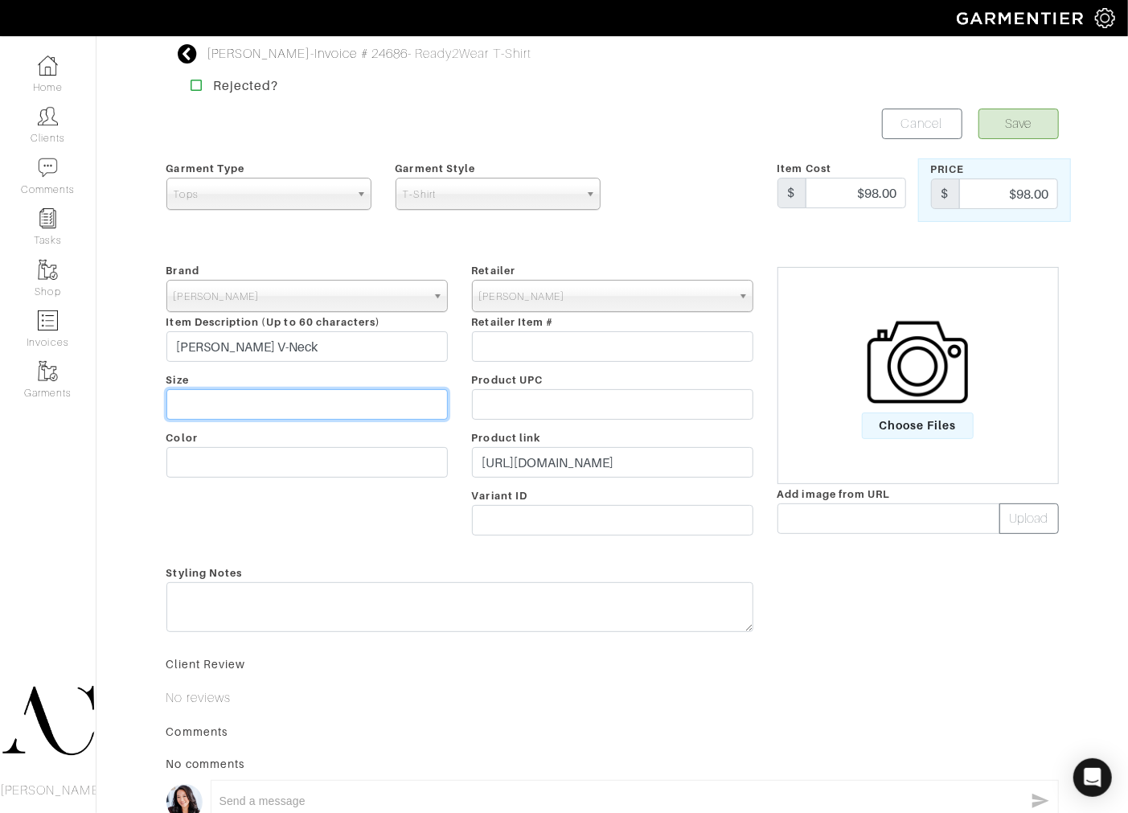
click at [265, 404] on input "text" at bounding box center [306, 404] width 281 height 31
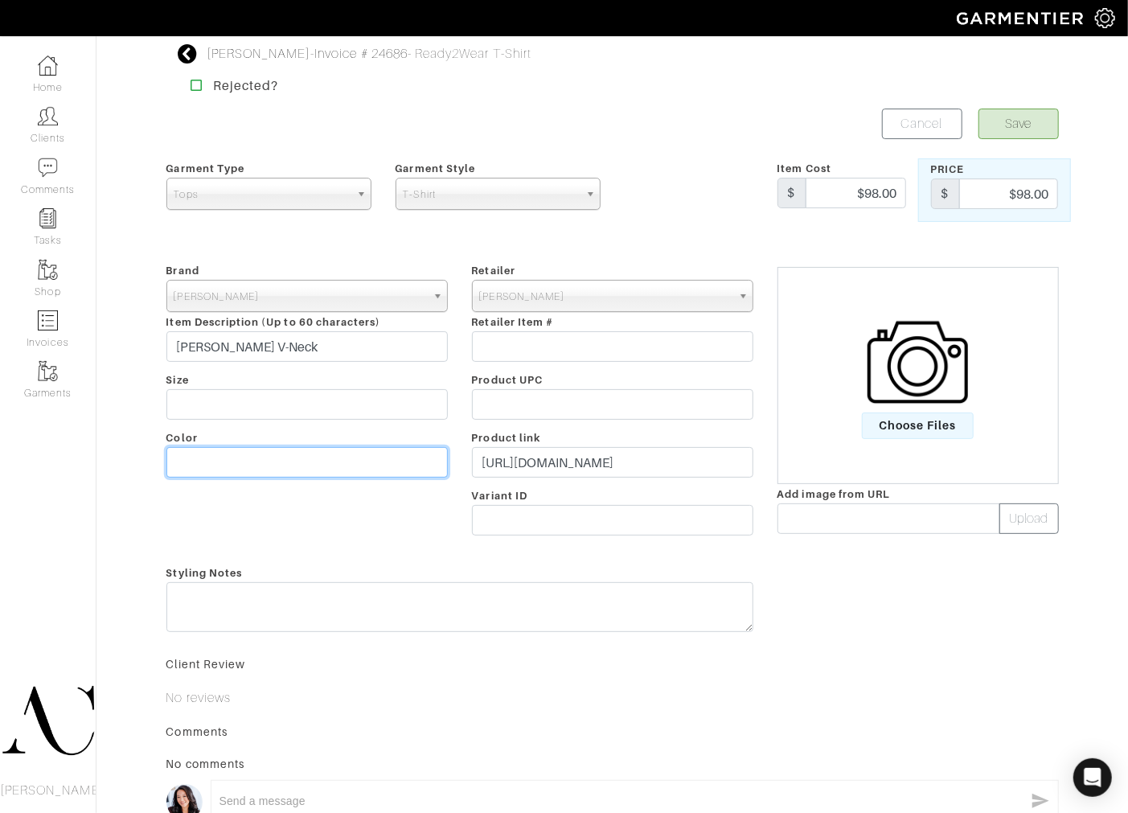
click at [279, 465] on input "text" at bounding box center [306, 462] width 281 height 31
type input "Salt"
click at [897, 429] on span "Choose Files" at bounding box center [918, 426] width 112 height 27
click at [0, 0] on input "Choose Files" at bounding box center [0, 0] width 0 height 0
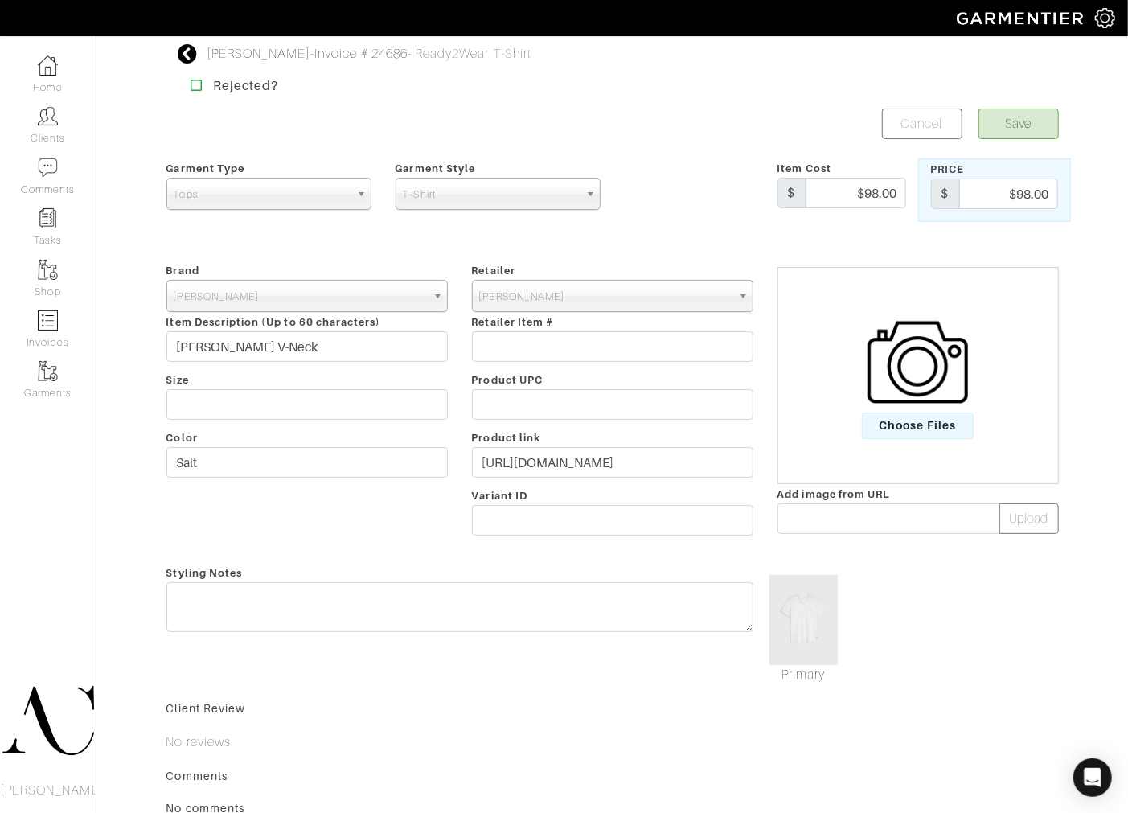
click at [250, 424] on div "Brand - 032c 1017 ALYX 9SM 111SKIN 11 by Boris Bidjan Saberi 11 Honore 12 Store…" at bounding box center [307, 402] width 306 height 283
click at [261, 413] on input "text" at bounding box center [306, 404] width 281 height 31
type input "XXL"
click at [1000, 132] on button "Save" at bounding box center [1019, 124] width 80 height 31
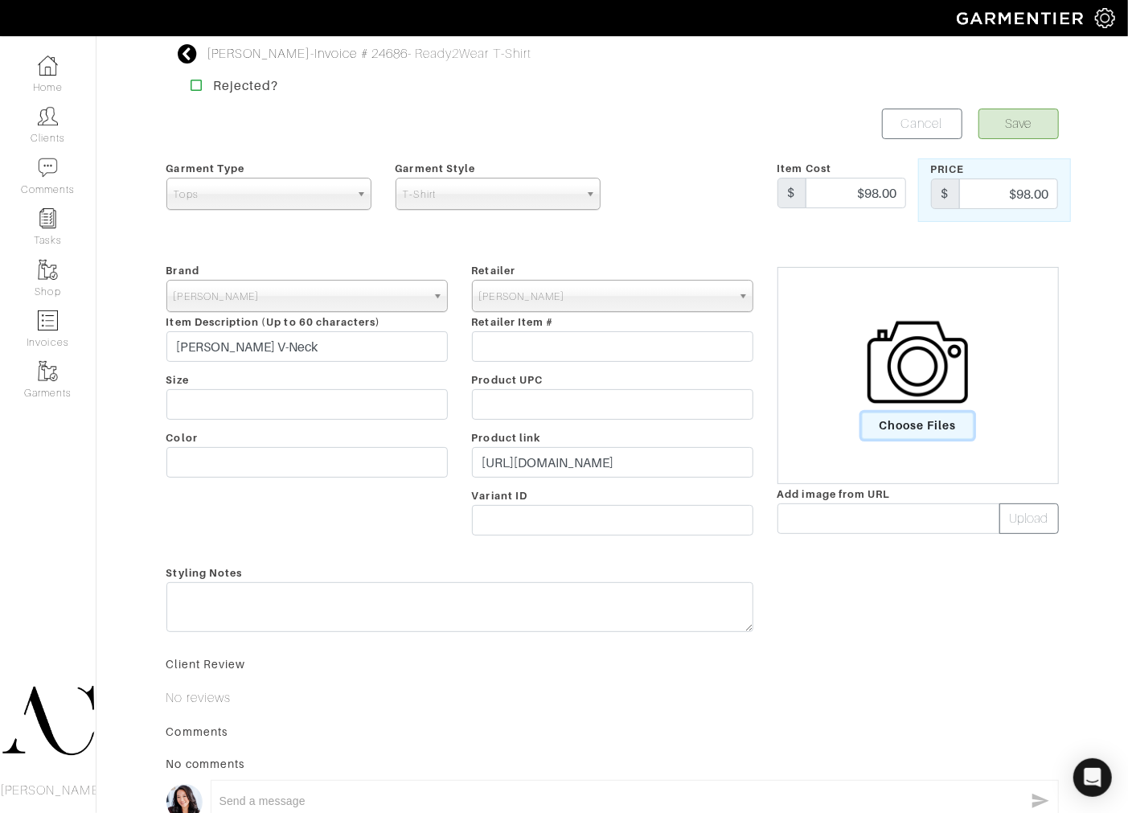
click at [913, 429] on span "Choose Files" at bounding box center [918, 426] width 112 height 27
click at [0, 0] on input "Choose Files" at bounding box center [0, 0] width 0 height 0
click at [229, 404] on input "text" at bounding box center [306, 404] width 281 height 31
type input "o"
type input "Oiled Blue"
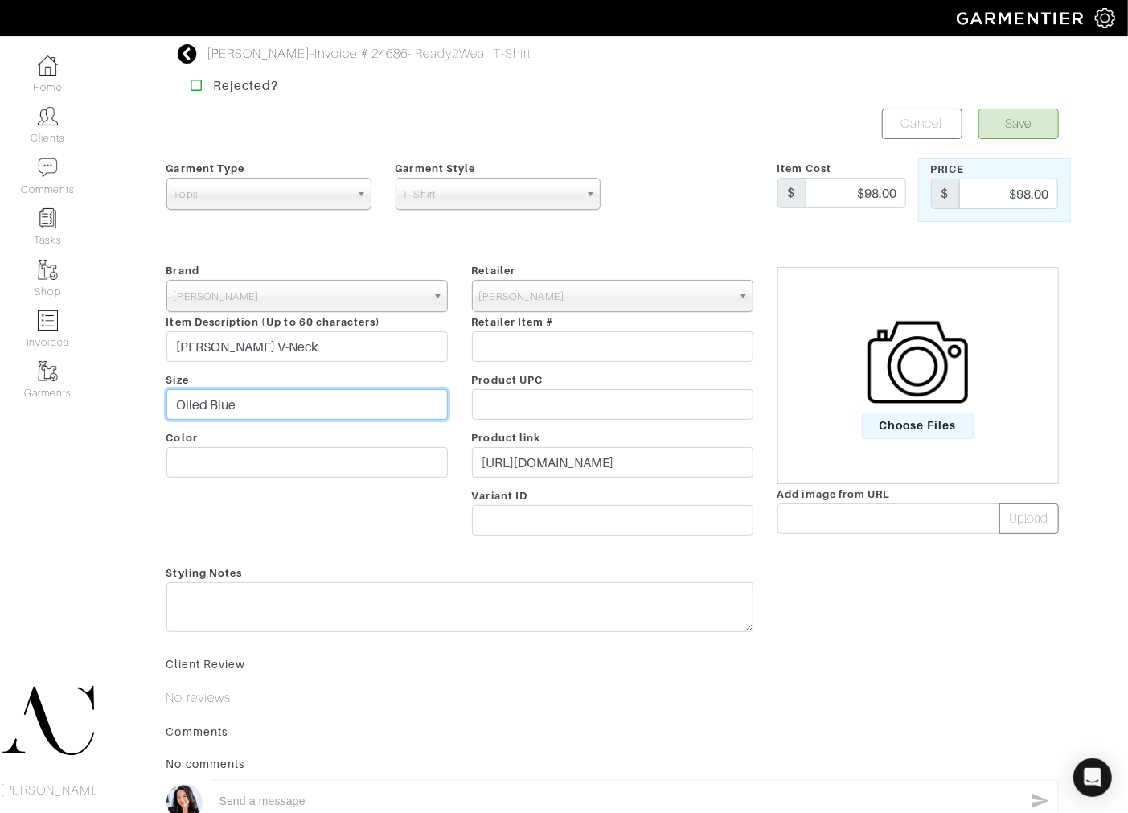
drag, startPoint x: 246, startPoint y: 413, endPoint x: 116, endPoint y: 407, distance: 130.4
click at [116, 407] on div "[PERSON_NAME] - Invoice # 24686 - Ready2Wear T-Shirt Rejected? Save Cancel Garm…" at bounding box center [564, 470] width 1128 height 853
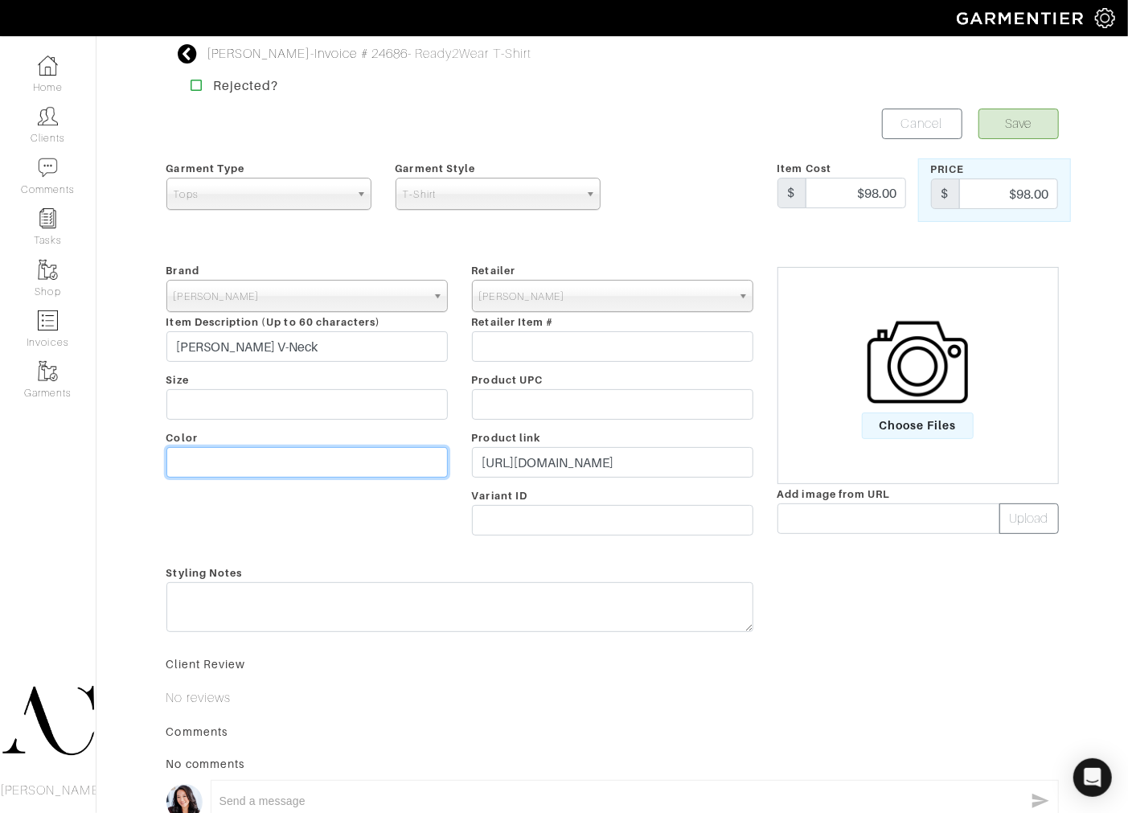
click at [234, 460] on input "text" at bounding box center [306, 462] width 281 height 31
paste input "Oiled Blue"
type input "Oiled Blue"
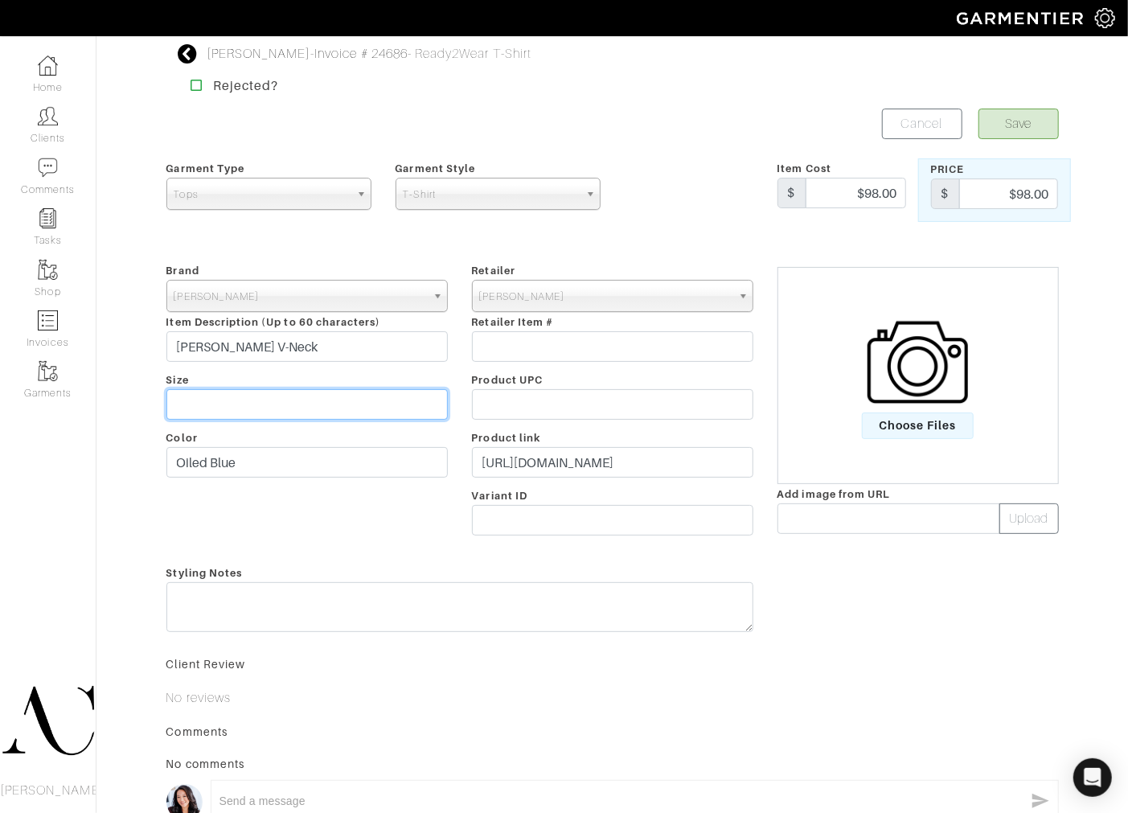
click at [245, 410] on input "text" at bounding box center [306, 404] width 281 height 31
type input "XXL"
click at [938, 429] on span "Choose Files" at bounding box center [918, 426] width 112 height 27
click at [0, 0] on input "Choose Files" at bounding box center [0, 0] width 0 height 0
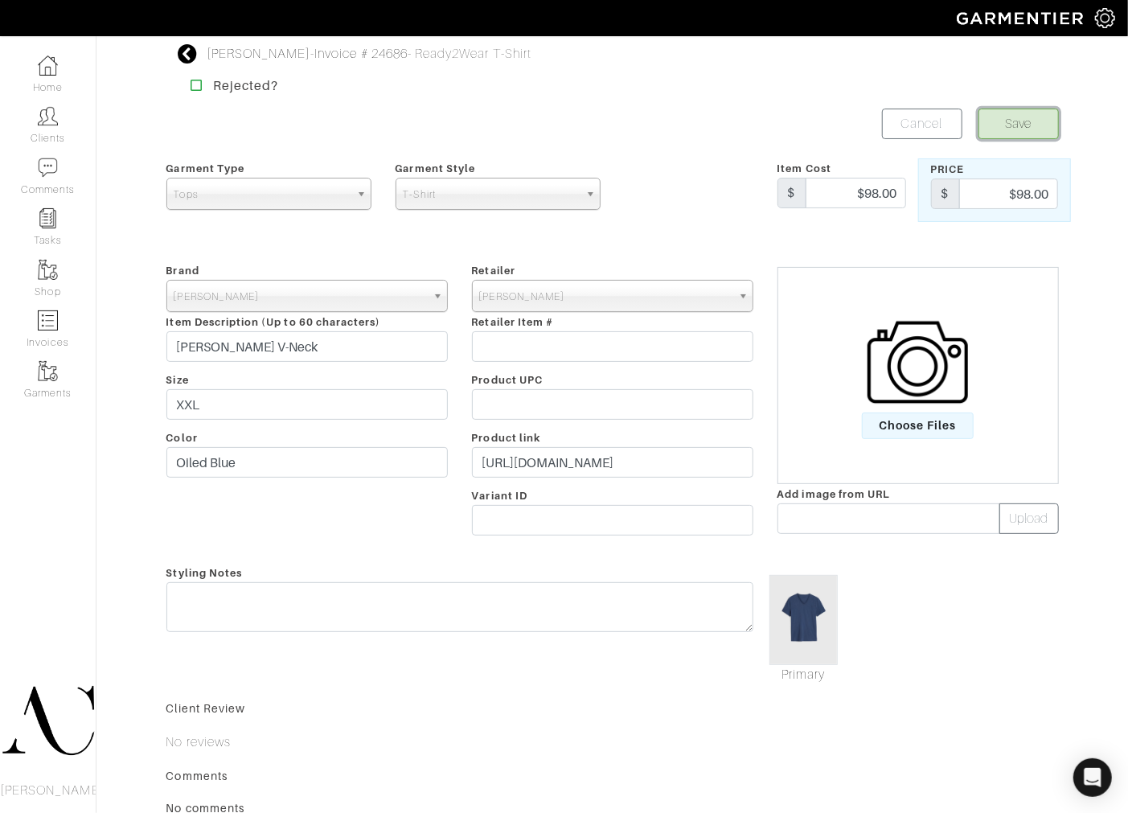
click at [1031, 132] on button "Save" at bounding box center [1019, 124] width 80 height 31
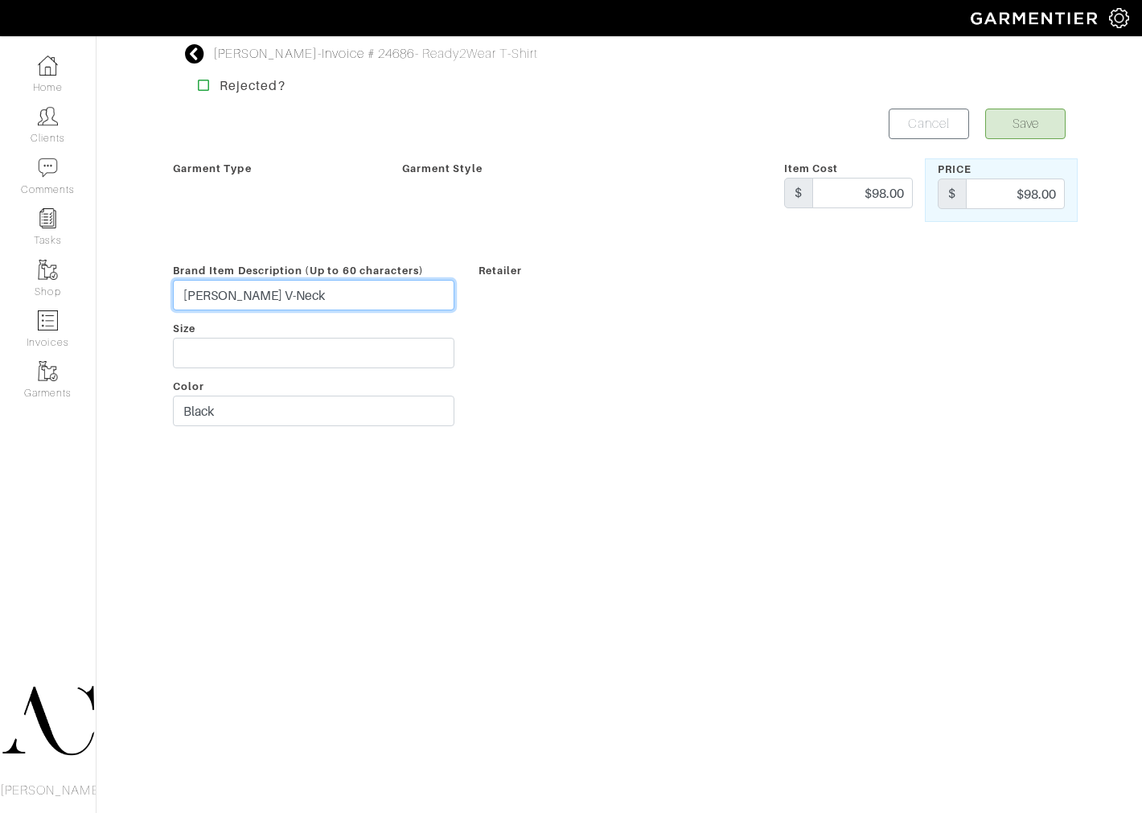
click at [276, 310] on input "[PERSON_NAME] V-Neck" at bounding box center [313, 295] width 281 height 31
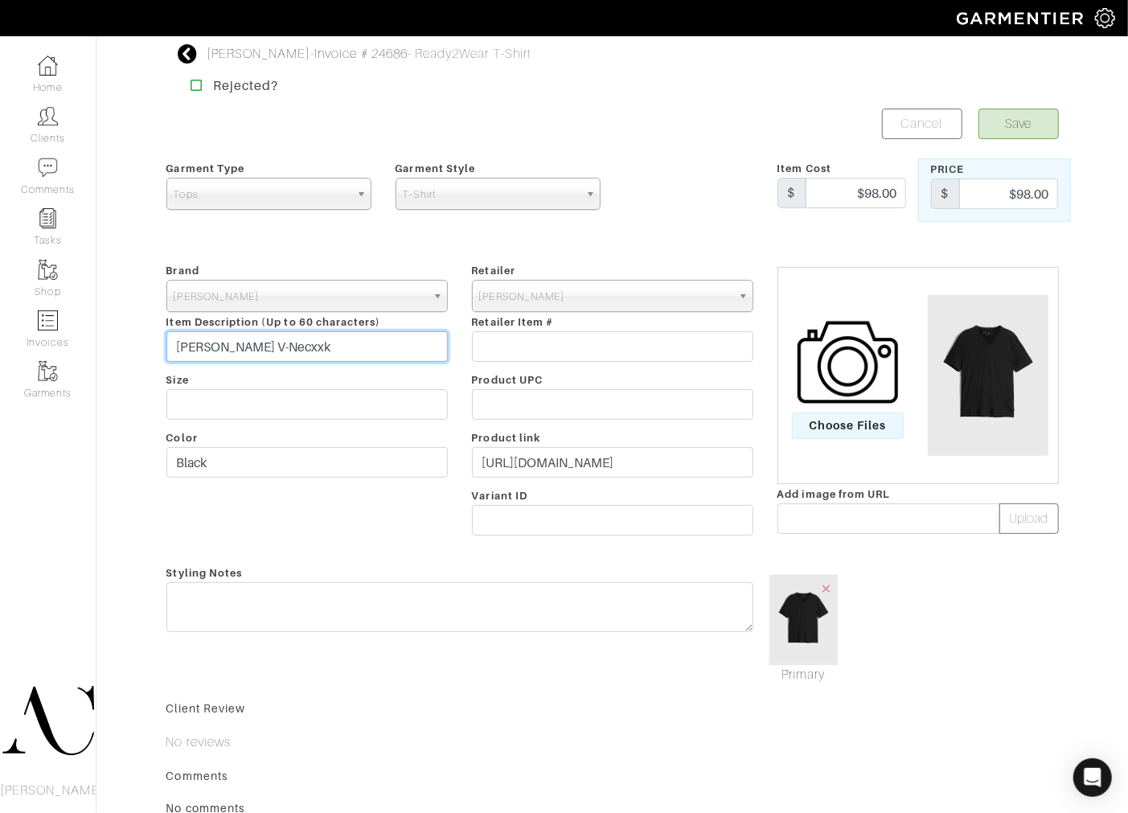
type input "[PERSON_NAME] V-Neck"
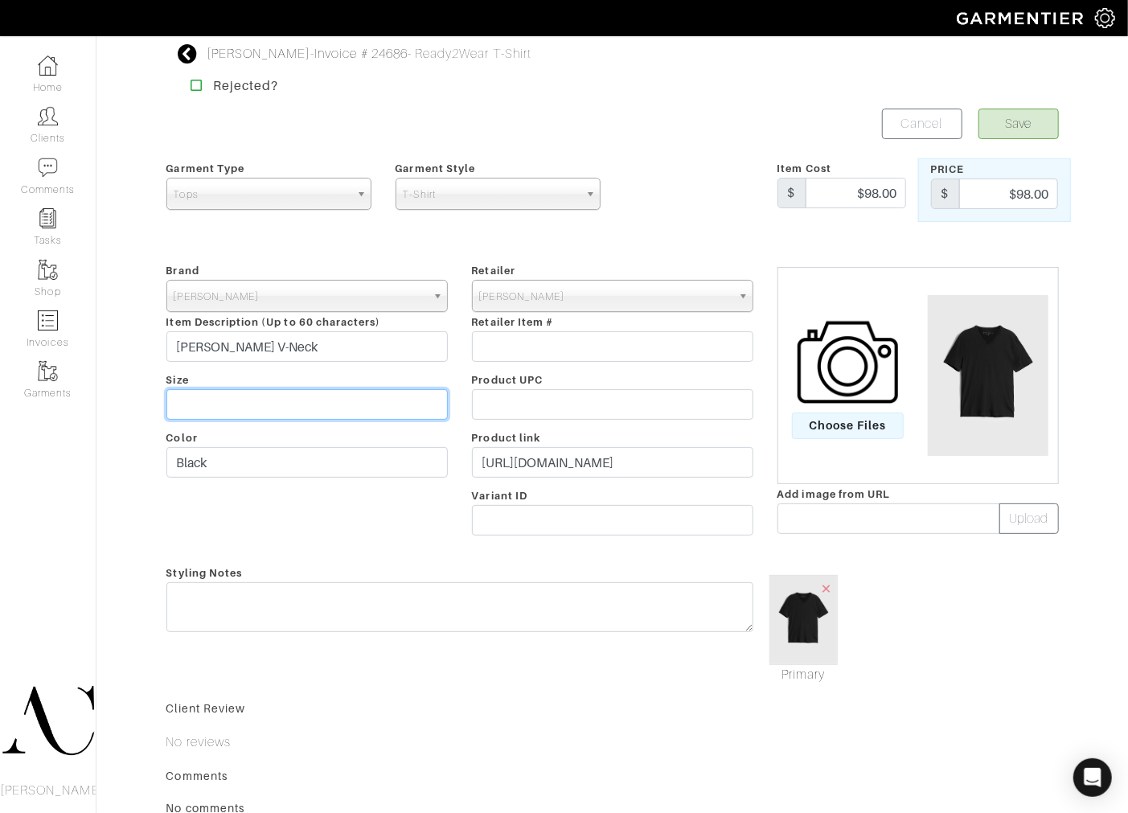
click at [275, 402] on input "text" at bounding box center [306, 404] width 281 height 31
type input "XXL"
click at [1003, 129] on button "Save" at bounding box center [1019, 124] width 80 height 31
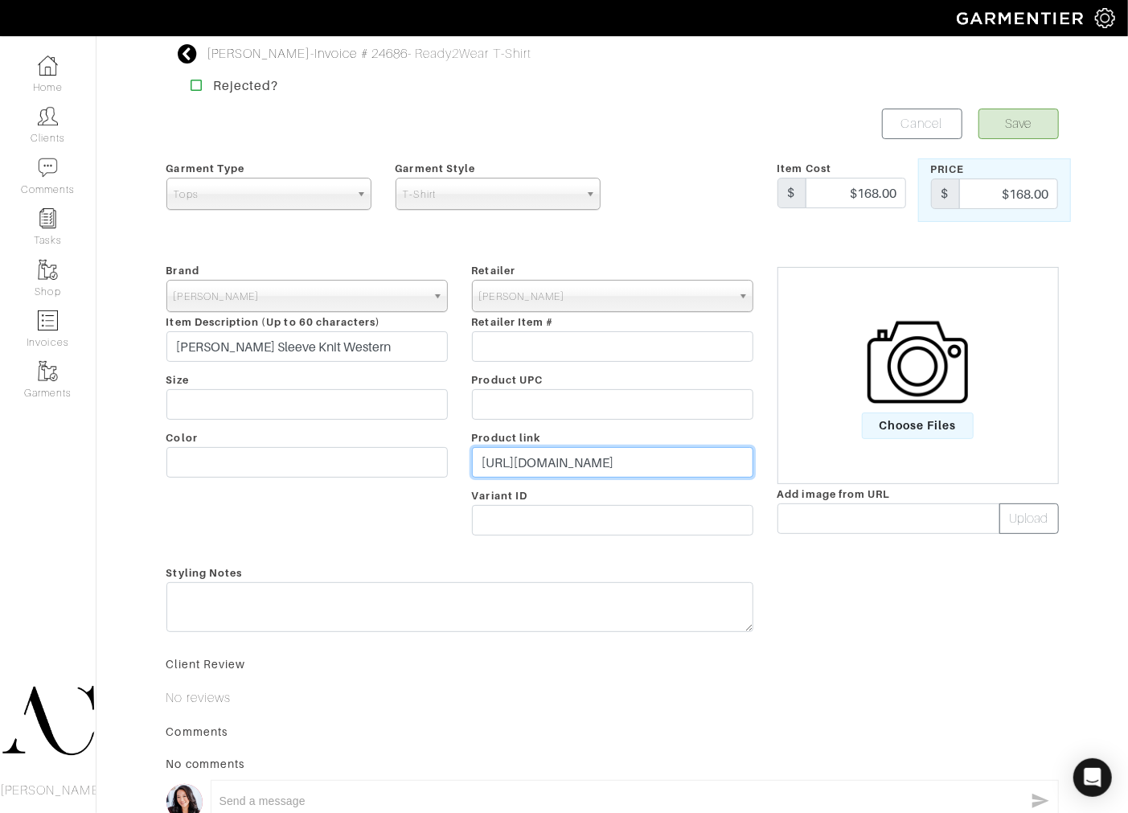
click at [520, 463] on input "https://www.johnvarvatos.com/search?q=arvon+long+sleeve+" at bounding box center [612, 462] width 281 height 31
click at [519, 463] on input "https://www.johnvarvatos.com/search?q=arvon+long+sleeve+" at bounding box center [612, 462] width 281 height 31
click at [899, 432] on span "Choose Files" at bounding box center [918, 426] width 112 height 27
click at [0, 0] on input "Choose Files" at bounding box center [0, 0] width 0 height 0
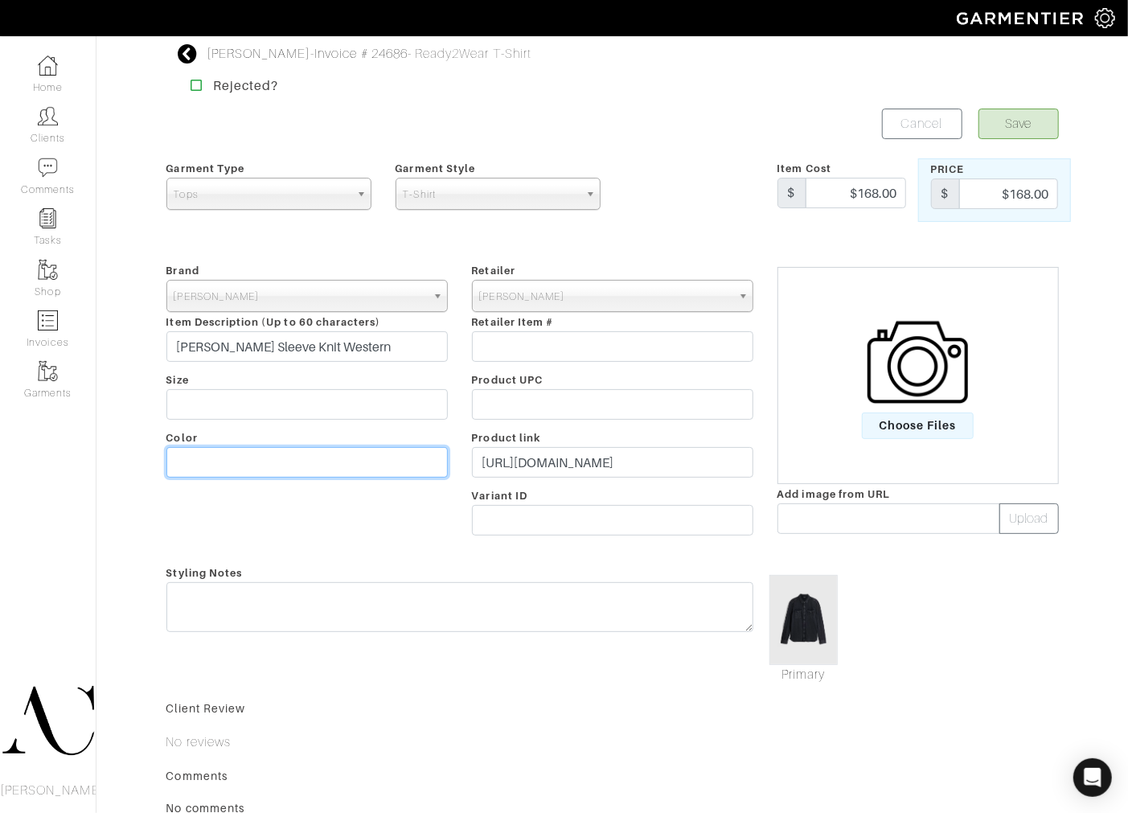
click at [220, 458] on input "text" at bounding box center [306, 462] width 281 height 31
paste input "Mineral Black"
type input "Mineral Black"
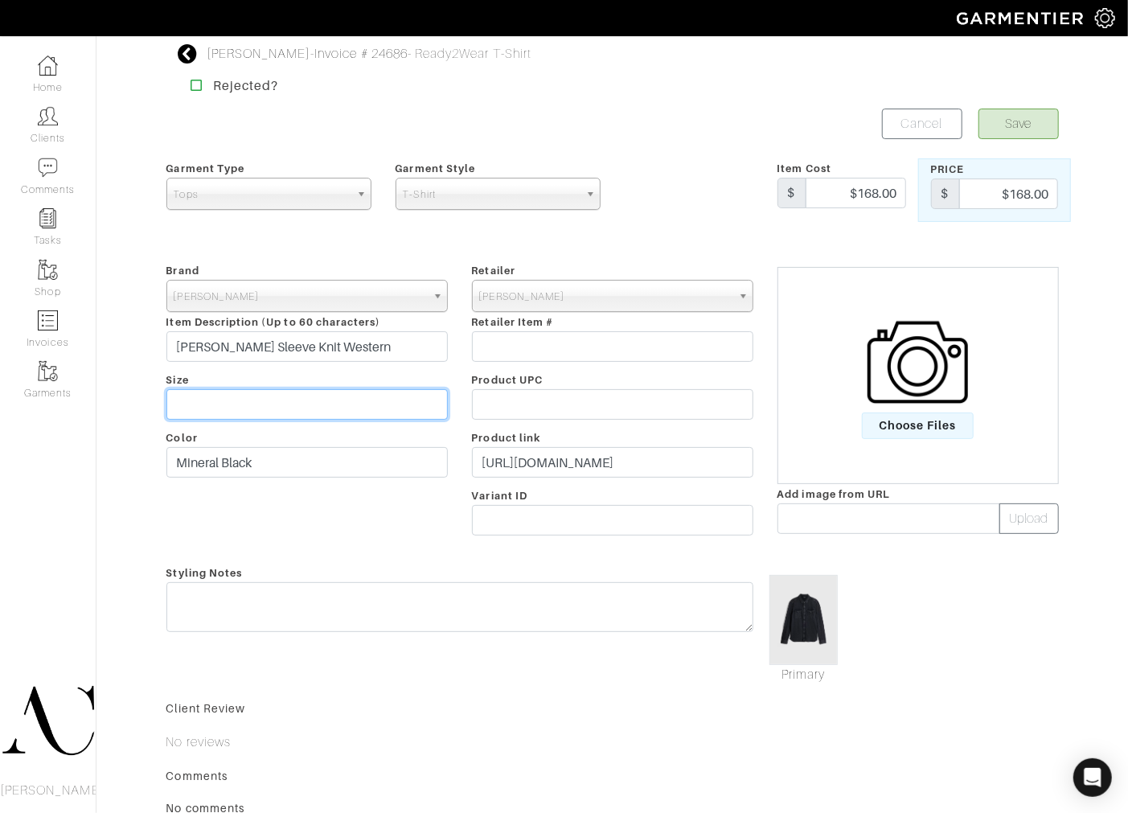
click at [277, 400] on input "text" at bounding box center [306, 404] width 281 height 31
type input "XXL"
click at [1007, 127] on button "Save" at bounding box center [1019, 124] width 80 height 31
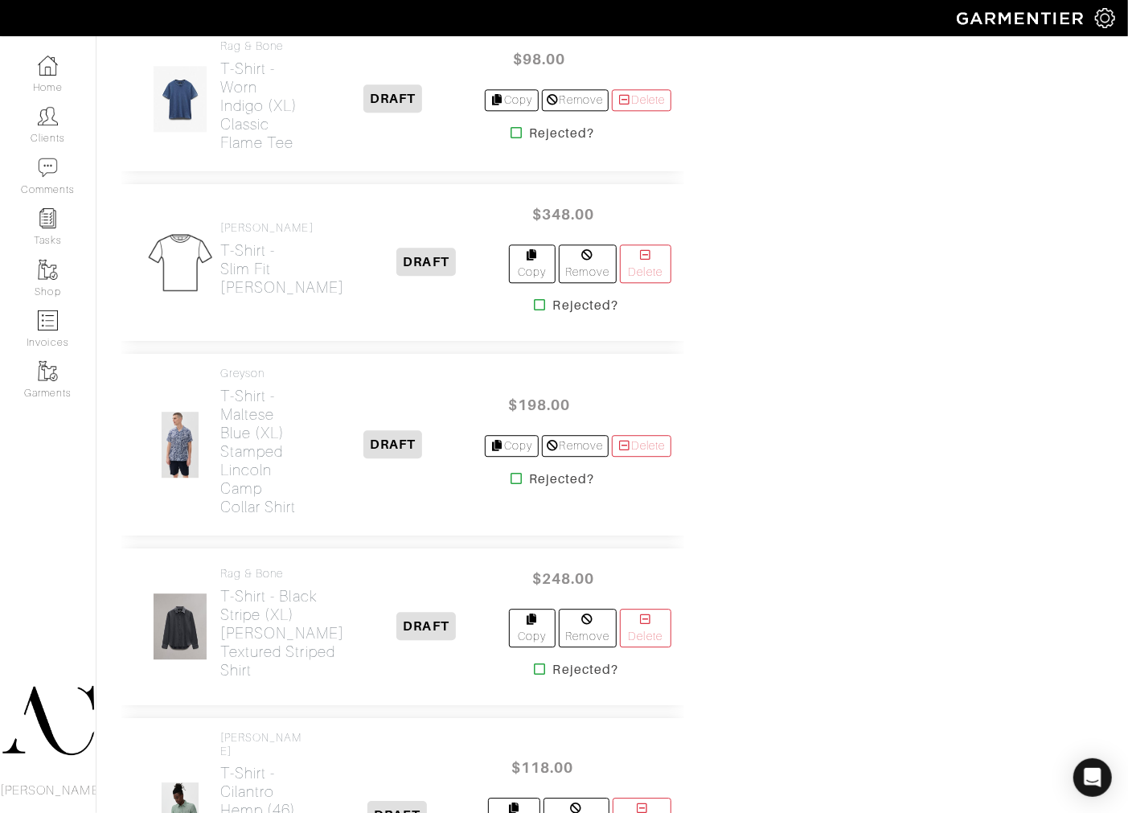
scroll to position [2265, 0]
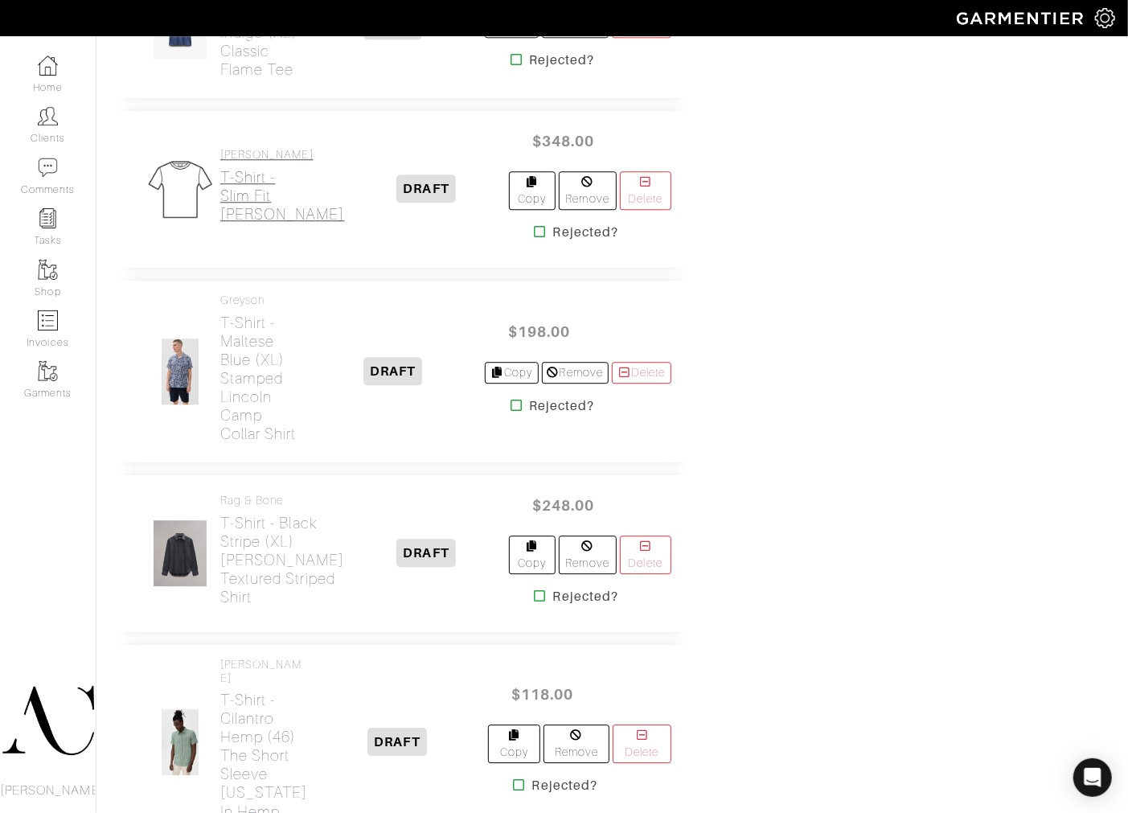
click at [238, 224] on h2 "T-Shirt - Slim Fit Stella" at bounding box center [282, 195] width 125 height 55
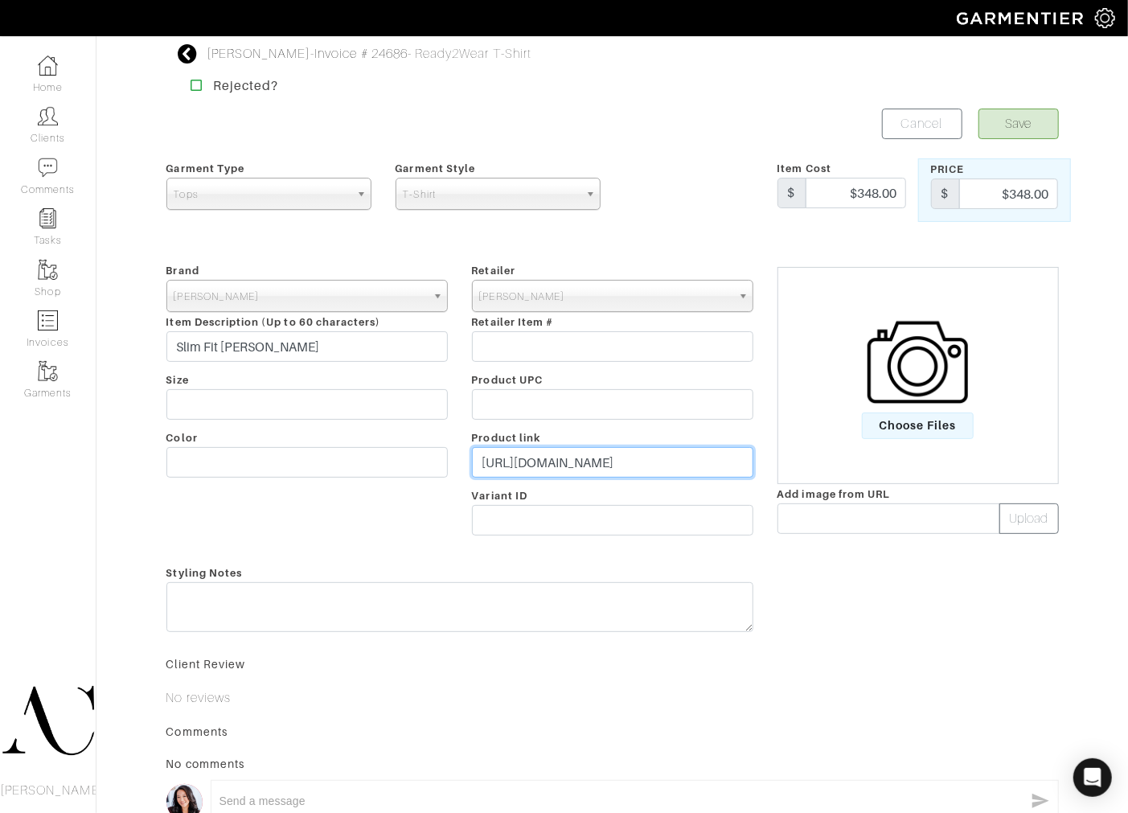
click at [523, 460] on input "https://www.johnvarvatos.com/search?q=Slim+Fit+Stella" at bounding box center [612, 462] width 281 height 31
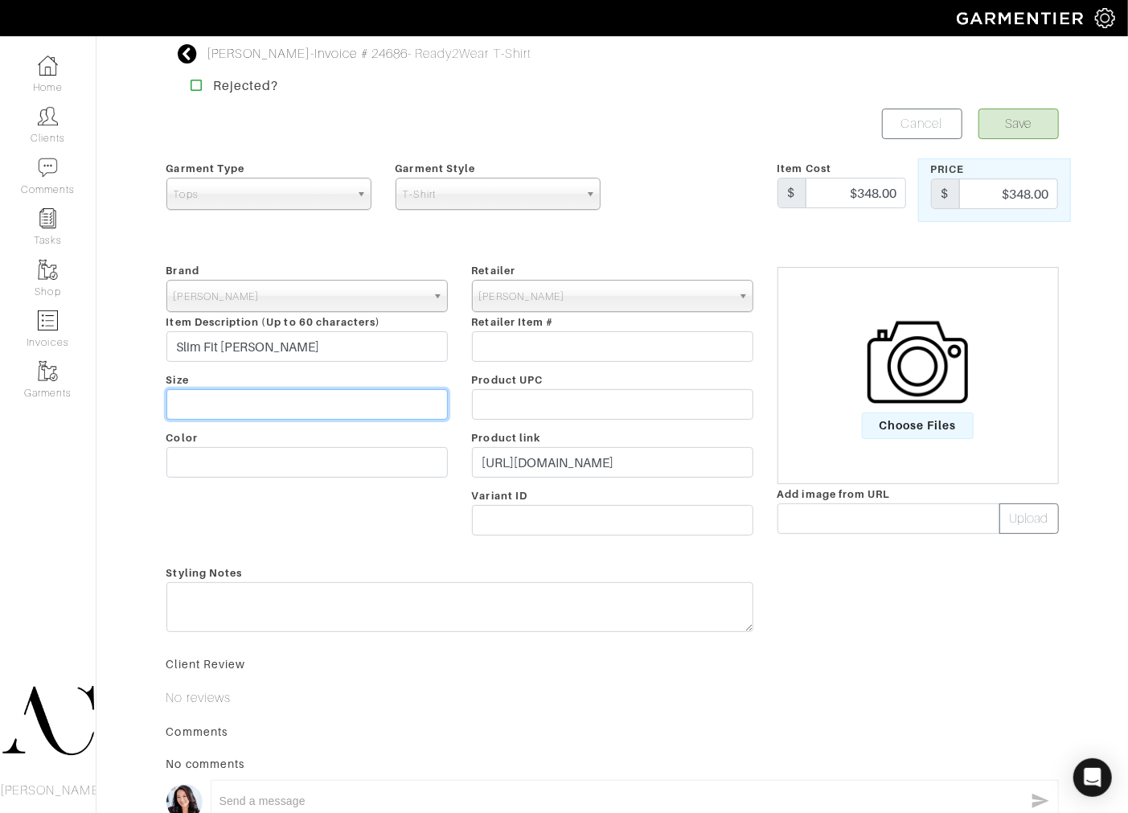
click at [246, 412] on input "text" at bounding box center [306, 404] width 281 height 31
type input "18L"
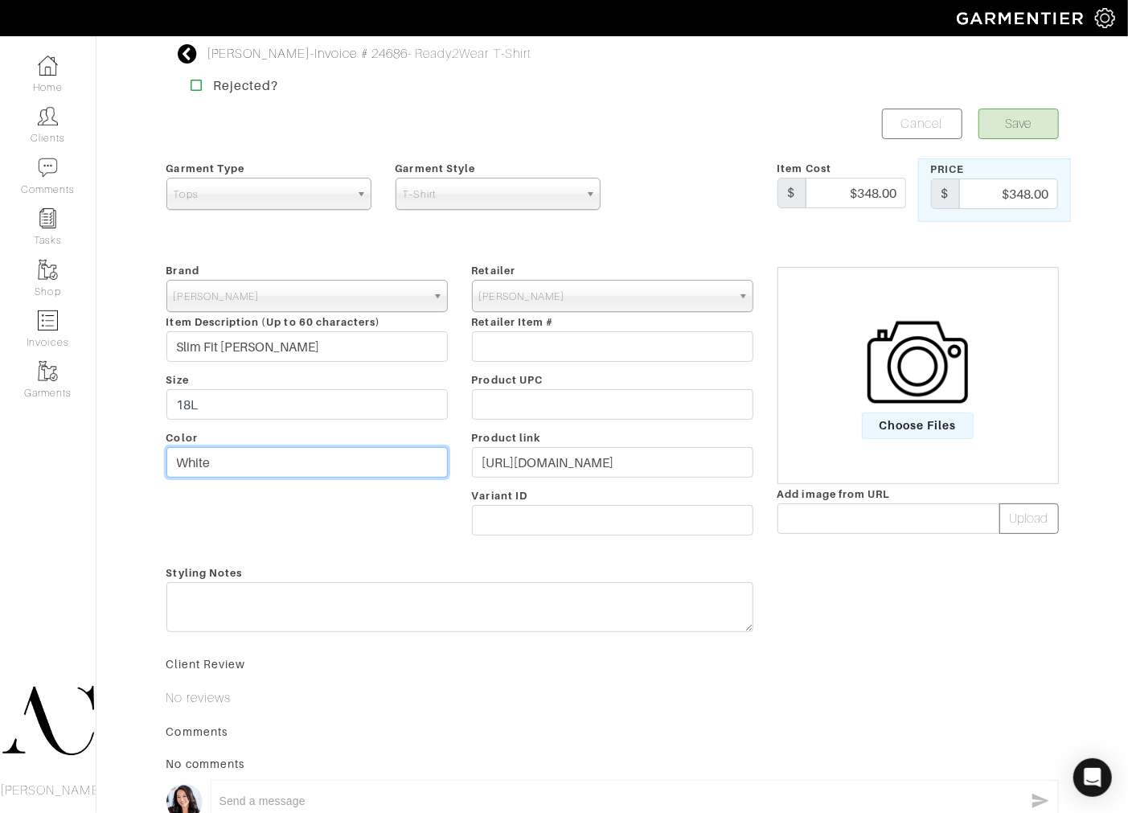
type input "White"
click at [909, 418] on span "Choose Files" at bounding box center [918, 426] width 112 height 27
click at [0, 0] on input "Choose Files" at bounding box center [0, 0] width 0 height 0
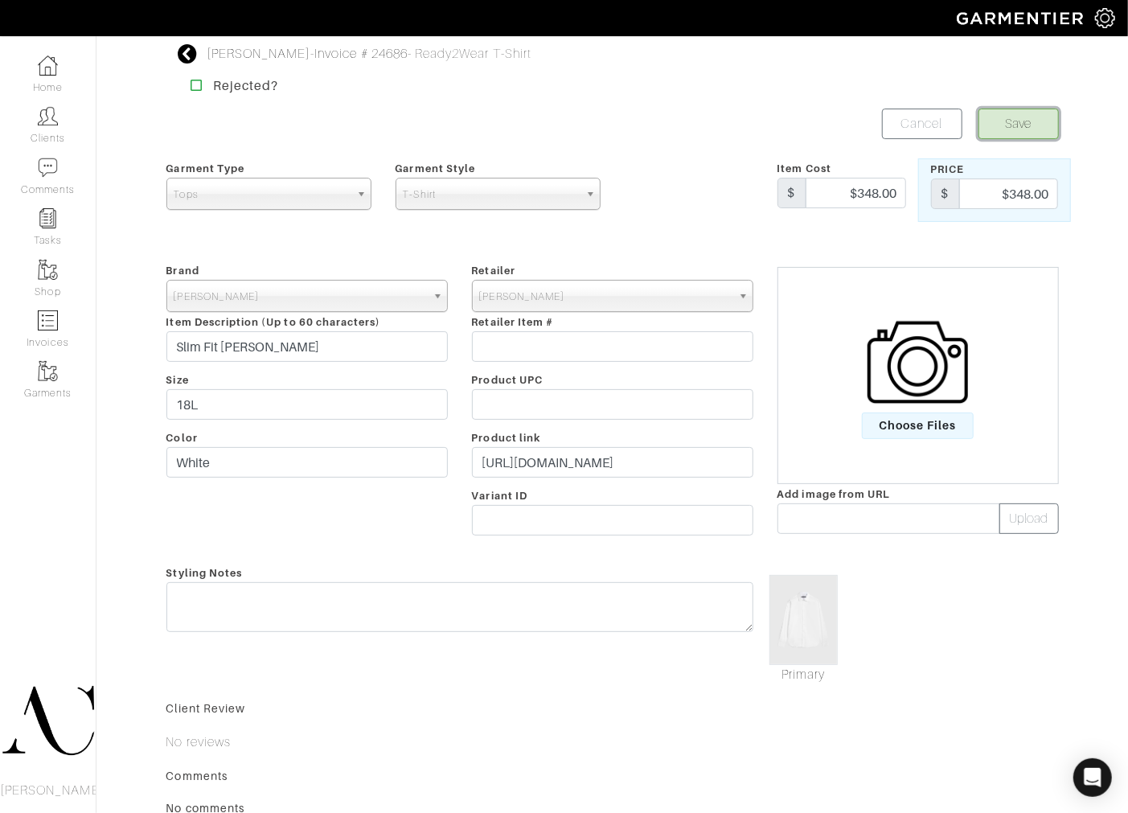
click at [1014, 121] on button "Save" at bounding box center [1019, 124] width 80 height 31
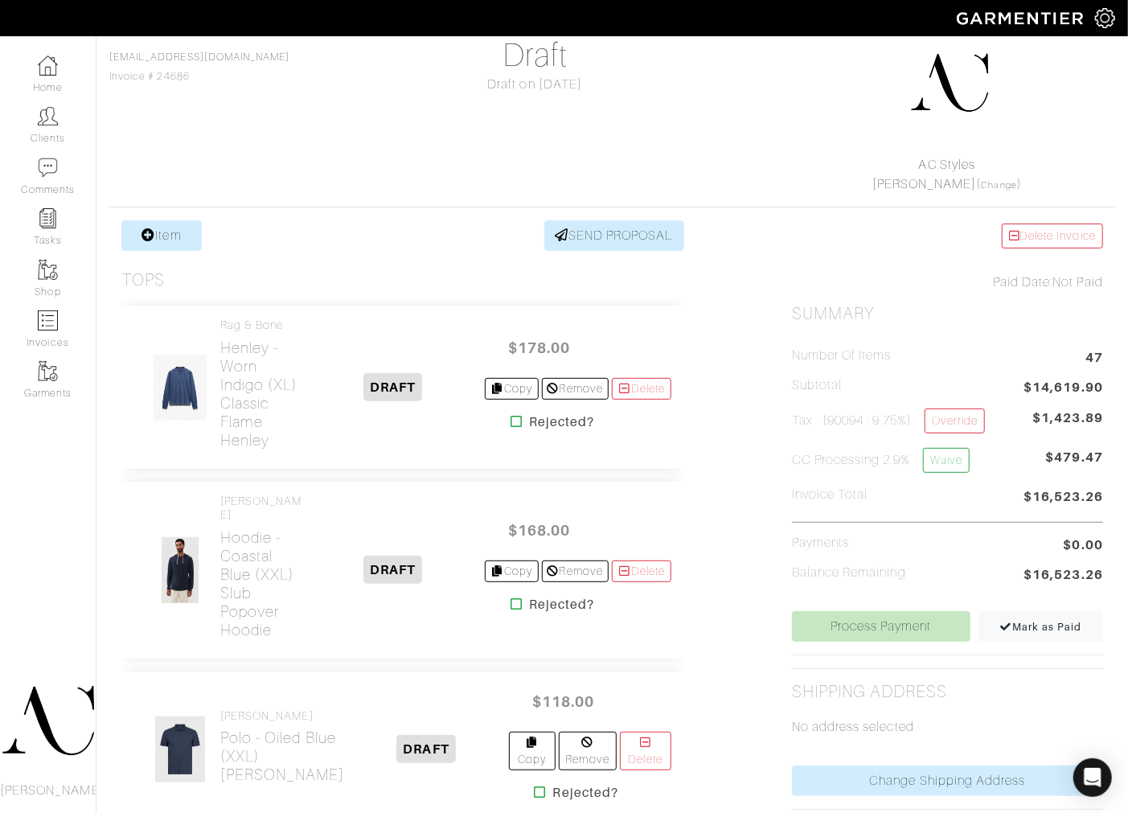
scroll to position [125, 0]
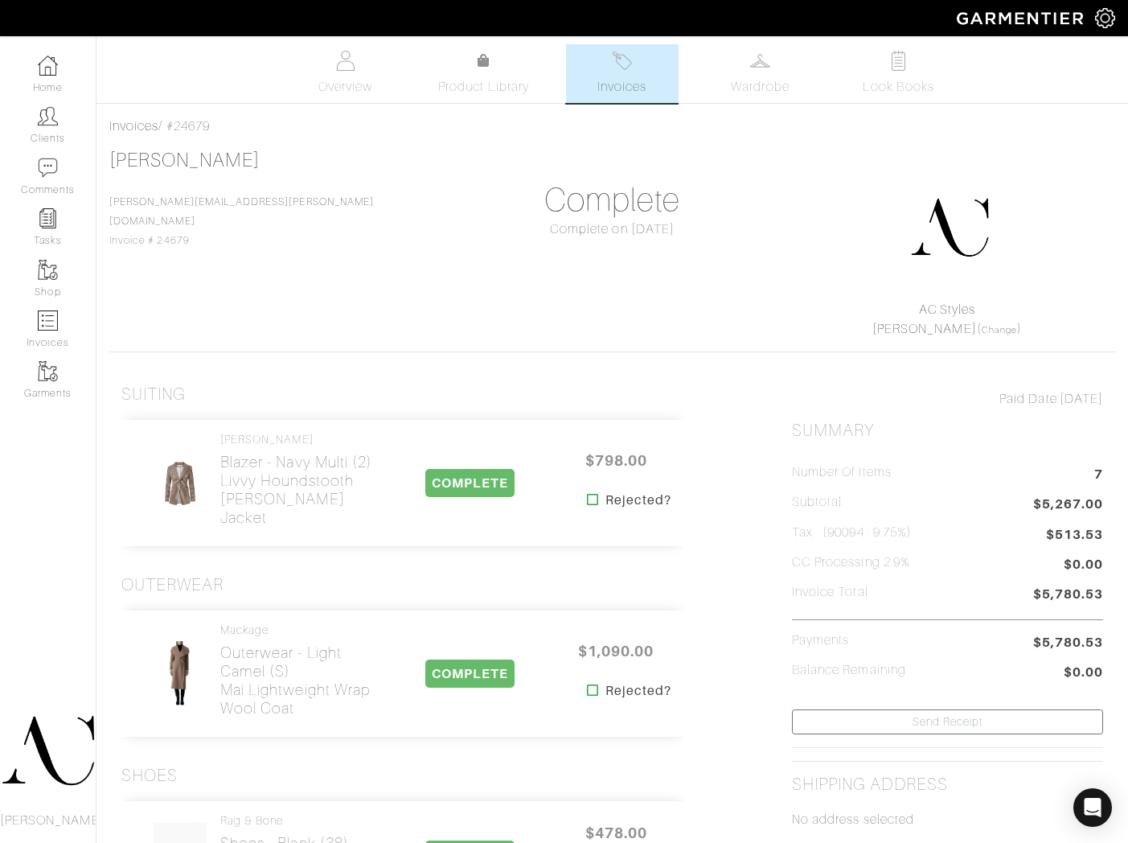
scroll to position [3239, 0]
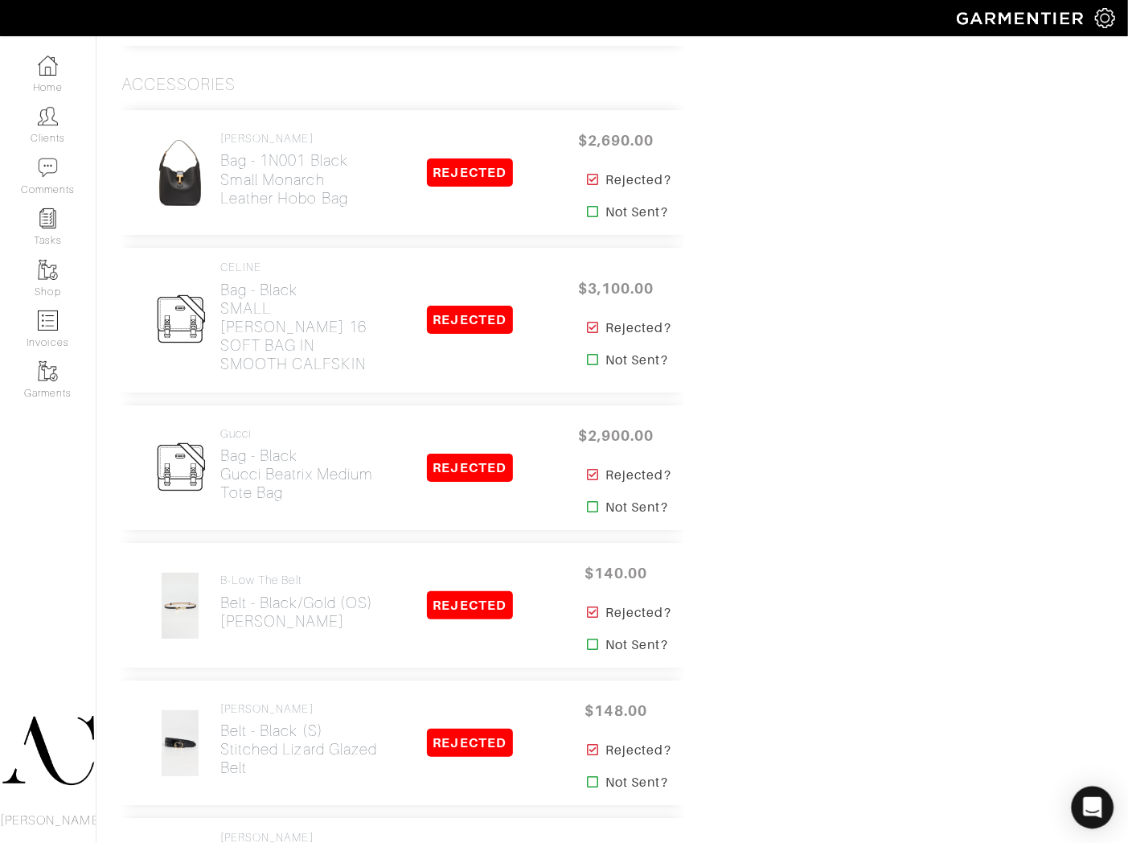
click at [1080, 805] on div "Open Intercom Messenger" at bounding box center [1093, 807] width 43 height 43
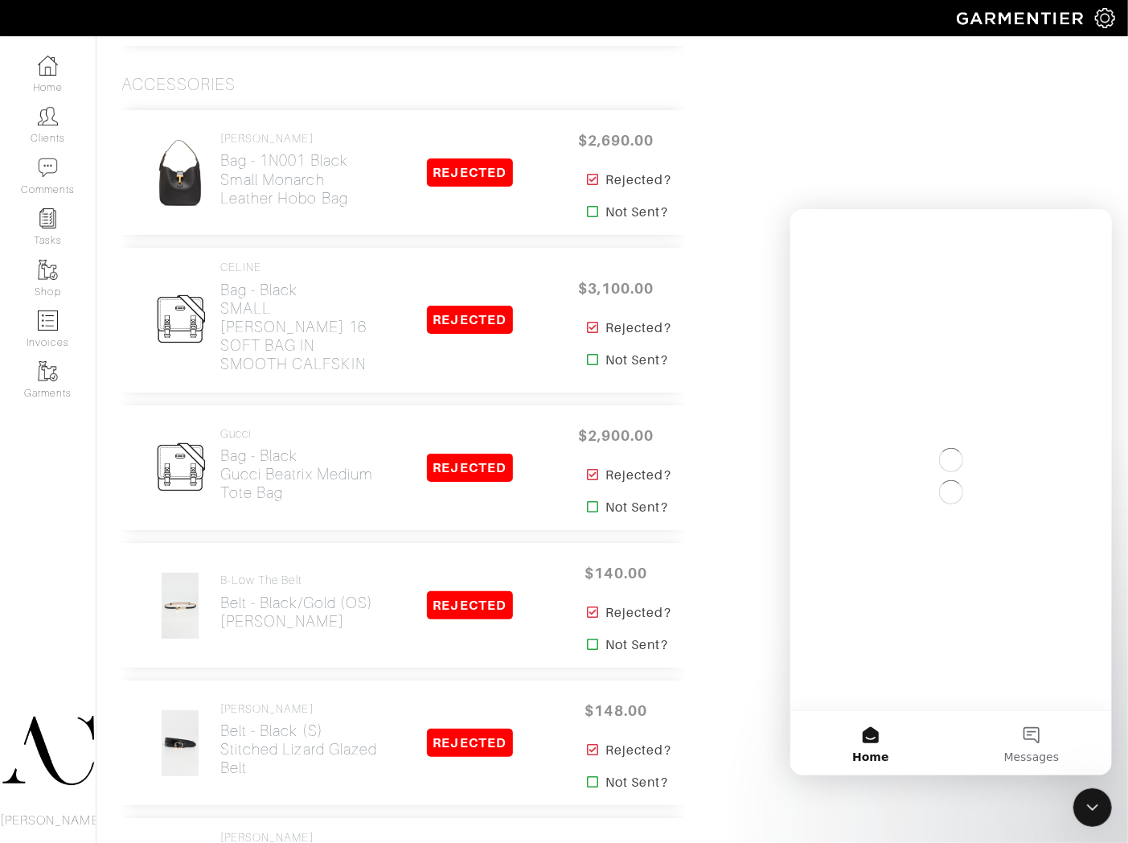
scroll to position [0, 0]
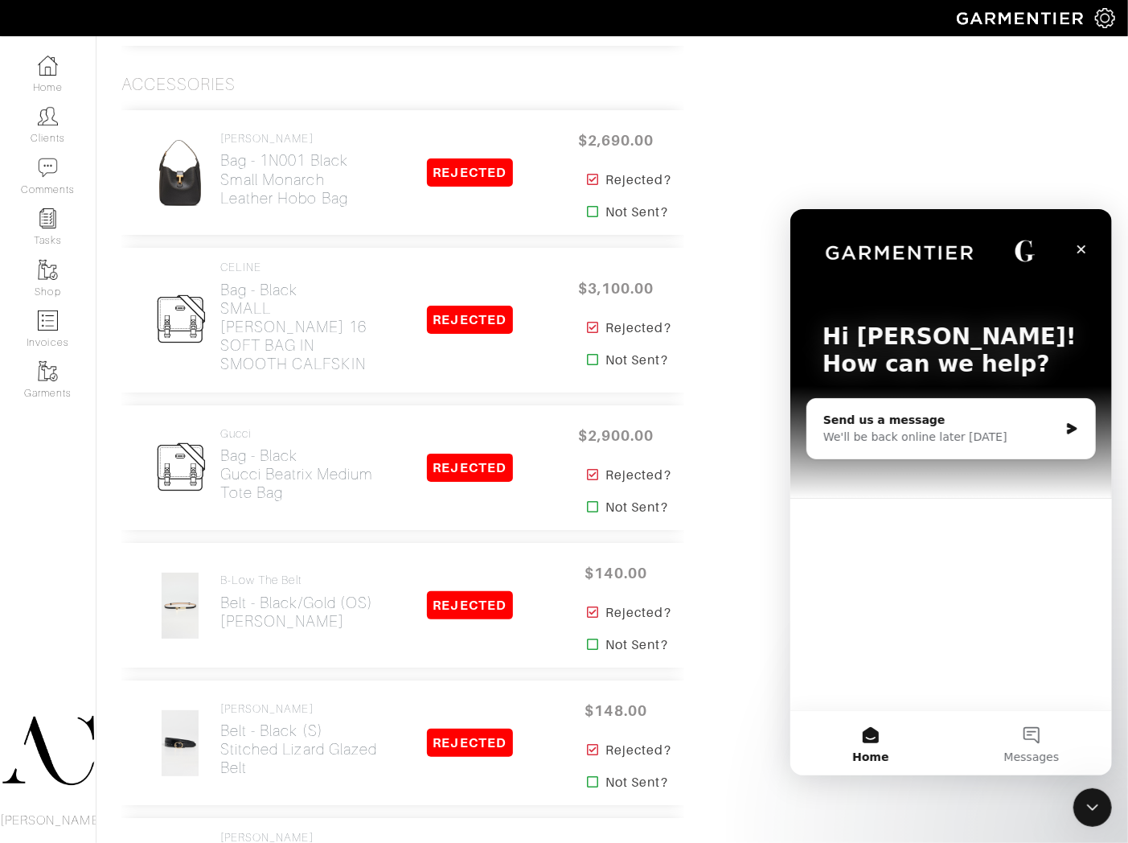
click at [987, 433] on div "We'll be back online later [DATE]" at bounding box center [941, 436] width 236 height 17
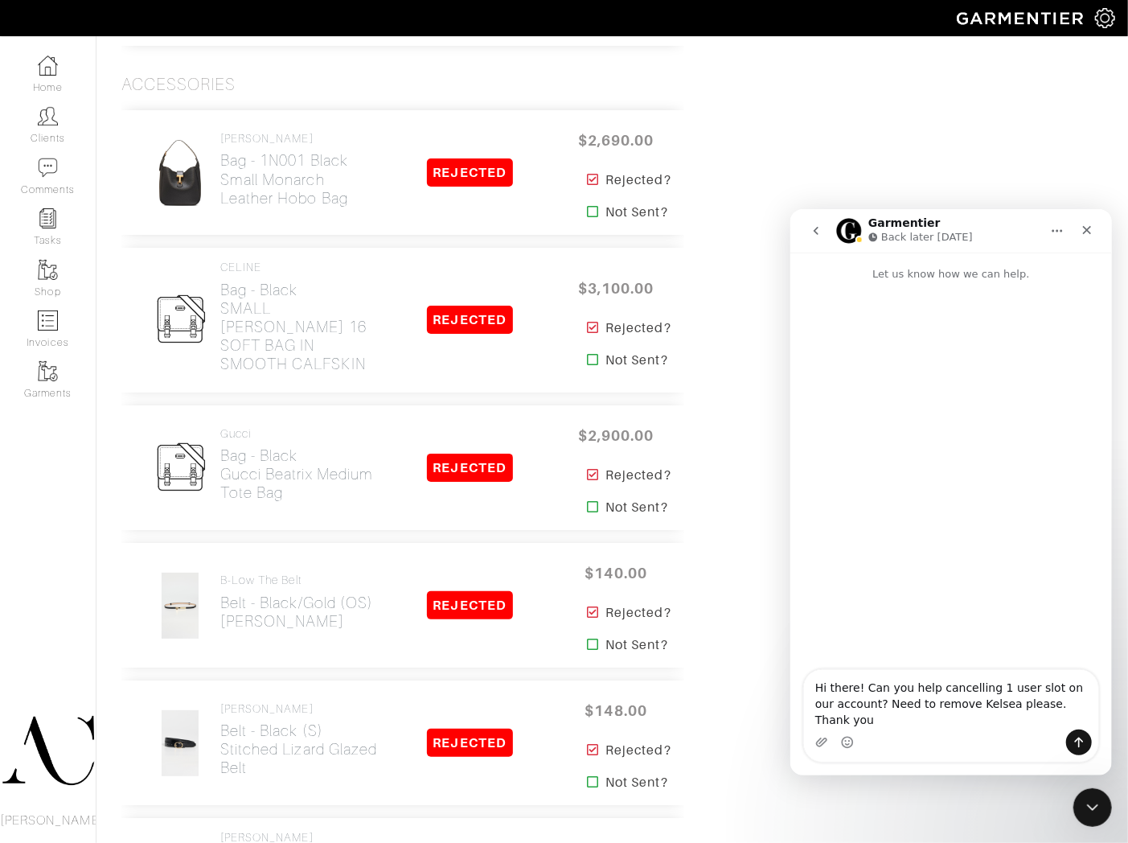
type textarea "Hi there! Can you help cancelling 1 user slot on our account? Need to remove Ke…"
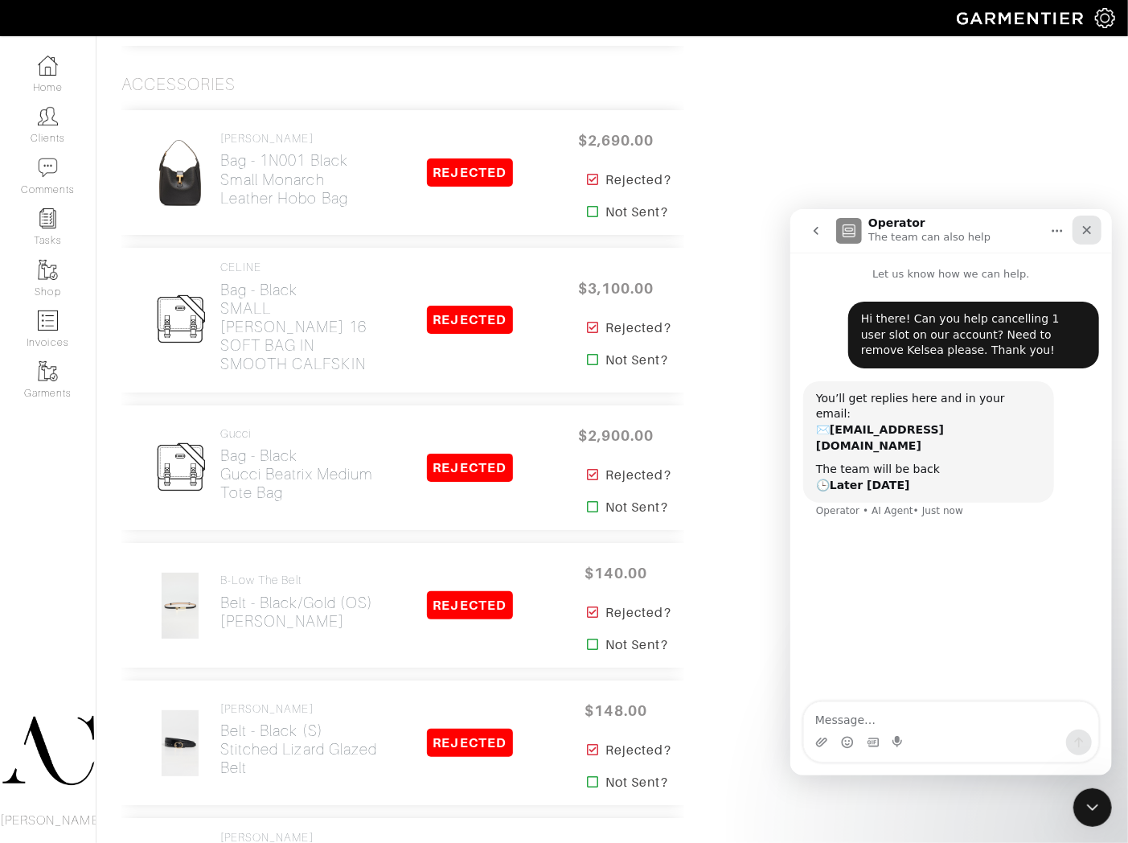
click at [1086, 233] on icon "Close" at bounding box center [1086, 229] width 13 height 13
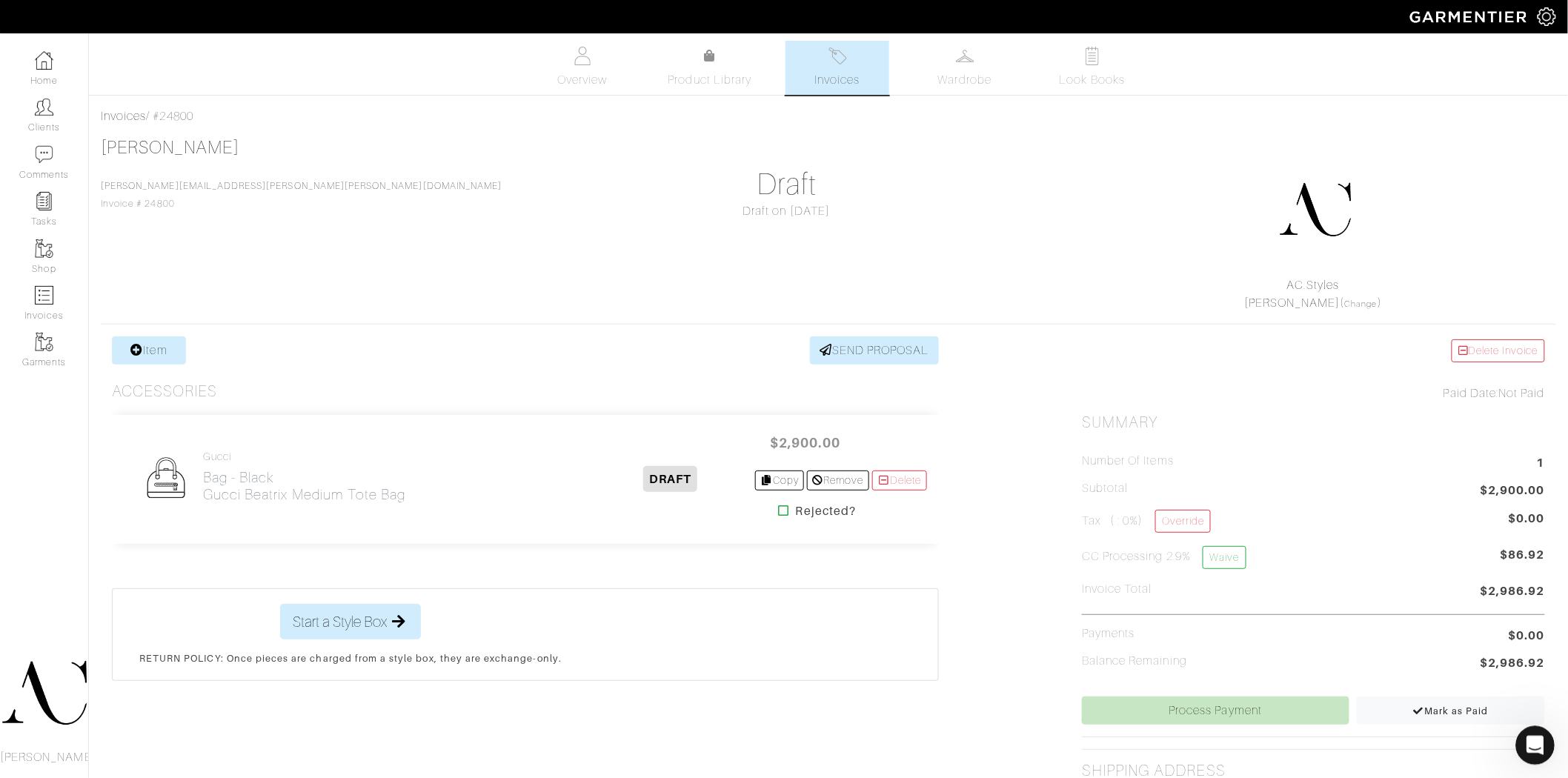
click at [1038, 742] on icon "Open Intercom Messenger" at bounding box center [1532, 744] width 25 height 25
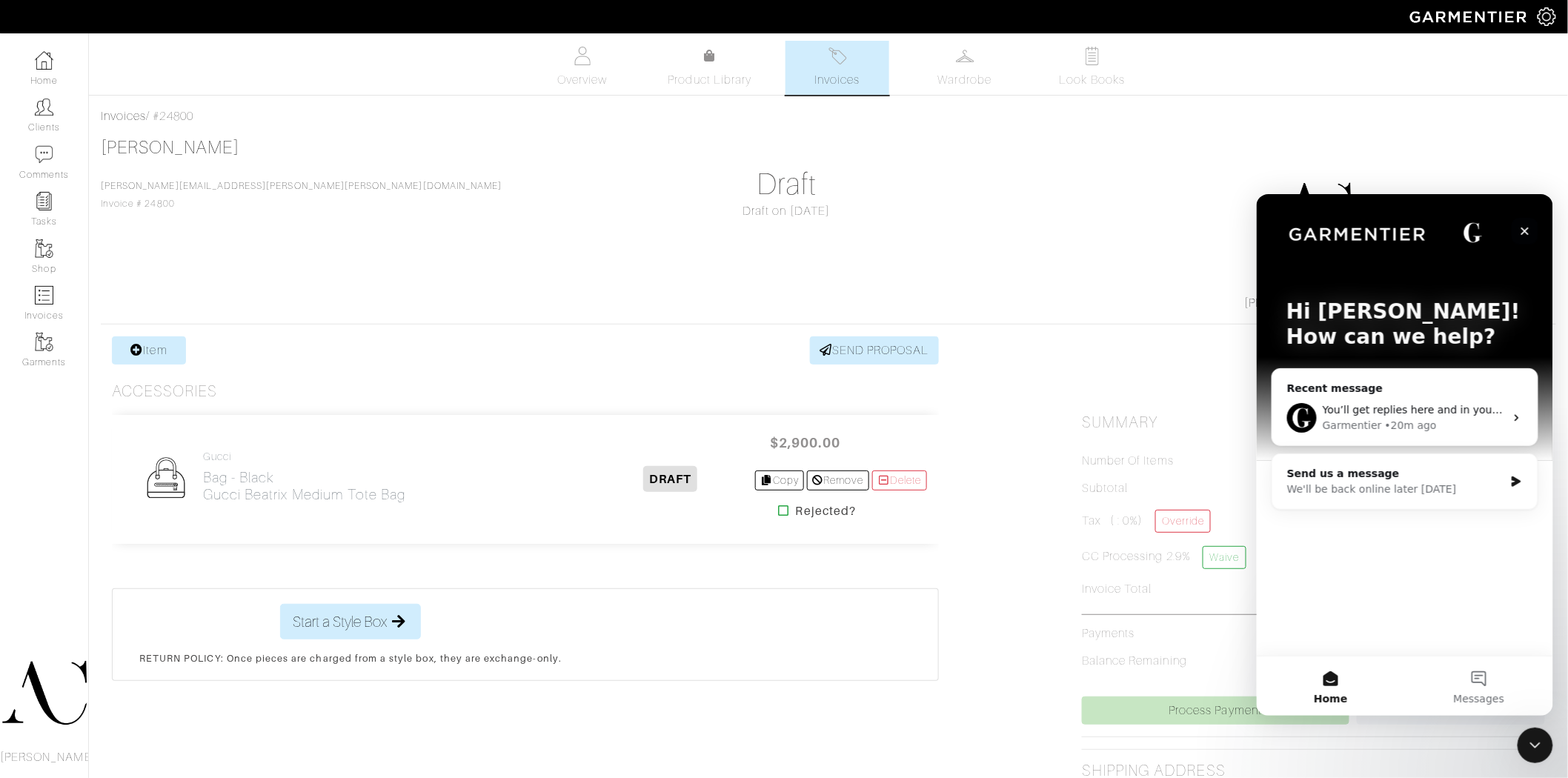
click at [1038, 231] on div "Close" at bounding box center [1524, 230] width 27 height 27
